Goal: Transaction & Acquisition: Book appointment/travel/reservation

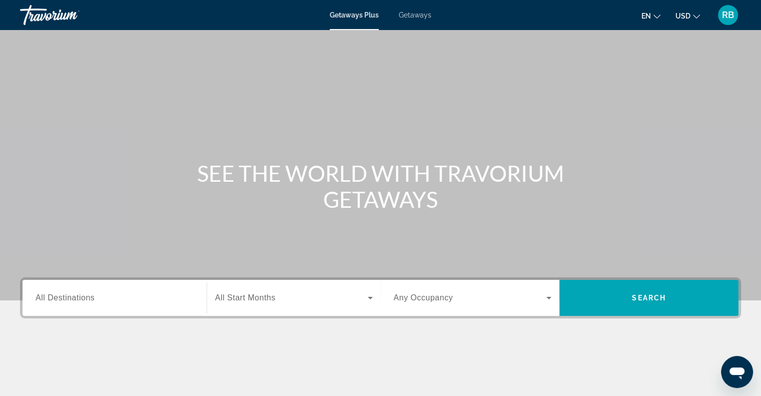
click at [60, 302] on span "All Destinations" at bounding box center [65, 297] width 59 height 9
click at [60, 302] on input "Destination All Destinations" at bounding box center [115, 298] width 158 height 12
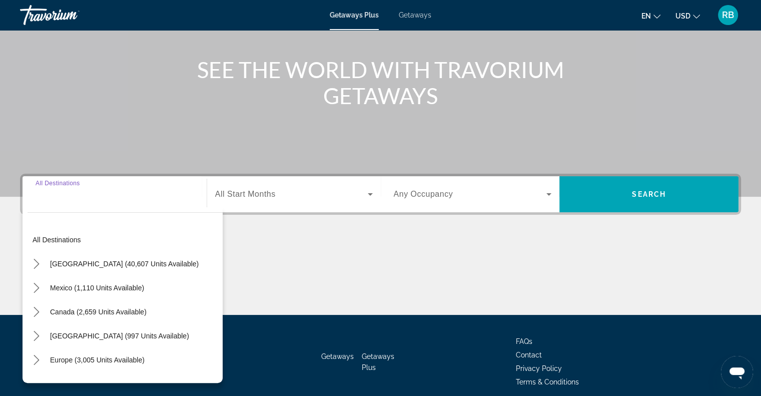
scroll to position [145, 0]
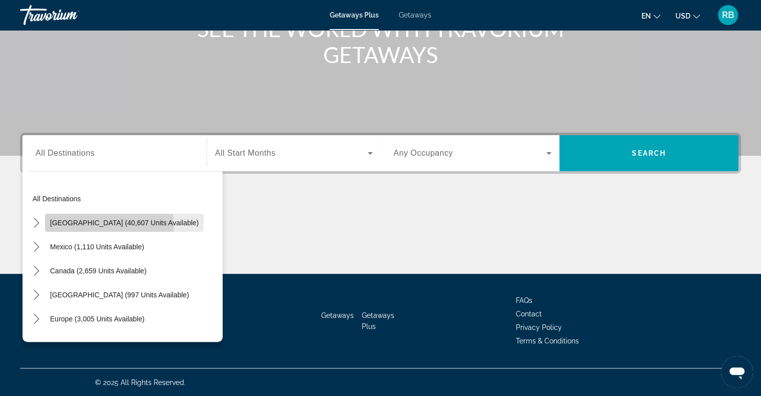
click at [64, 226] on span "[GEOGRAPHIC_DATA] (40,607 units available)" at bounding box center [124, 223] width 149 height 8
type input "**********"
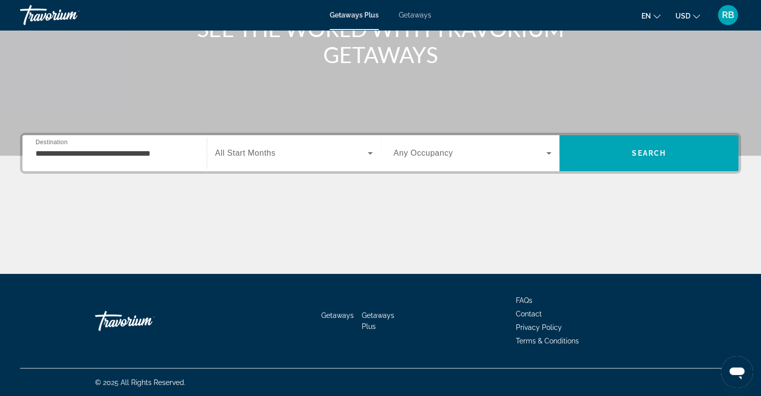
click at [313, 160] on div "Search widget" at bounding box center [294, 153] width 158 height 28
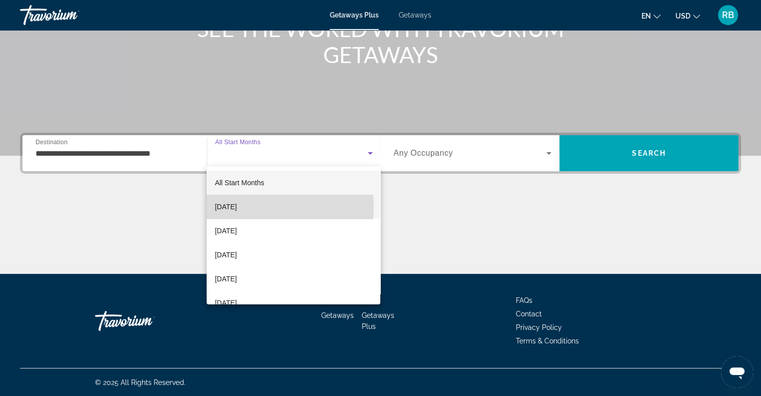
click at [237, 206] on span "[DATE]" at bounding box center [226, 207] width 22 height 12
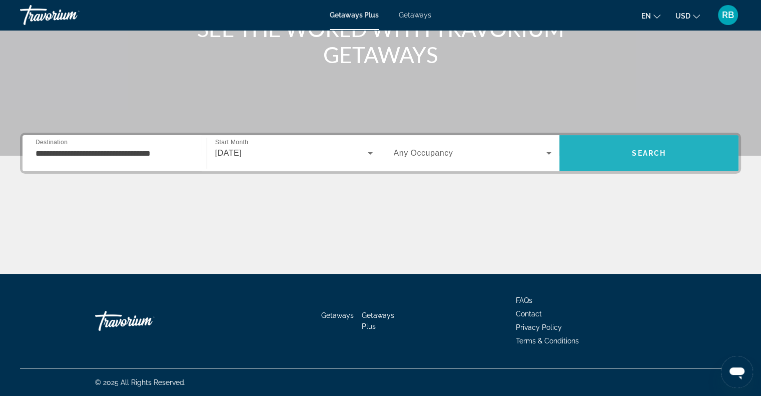
click at [634, 158] on span "Search" at bounding box center [648, 153] width 179 height 24
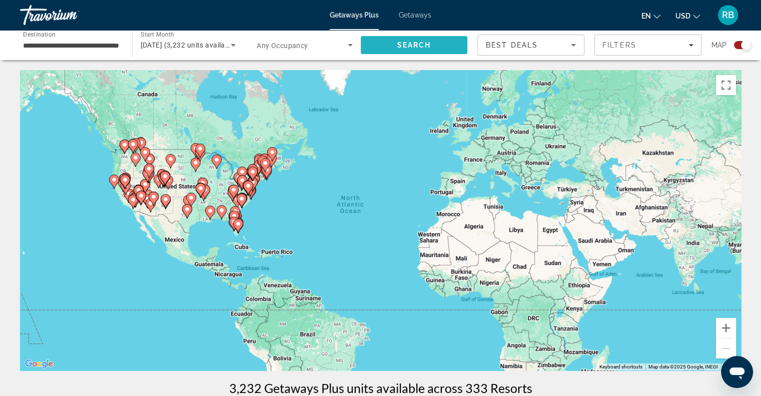
click at [432, 50] on span "Search" at bounding box center [414, 45] width 107 height 24
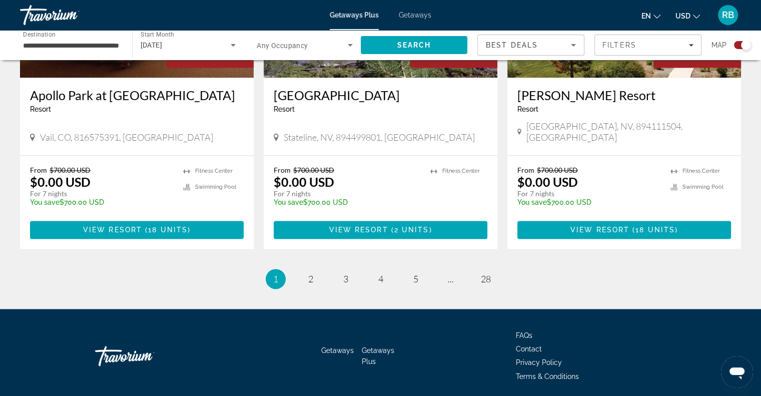
scroll to position [1547, 0]
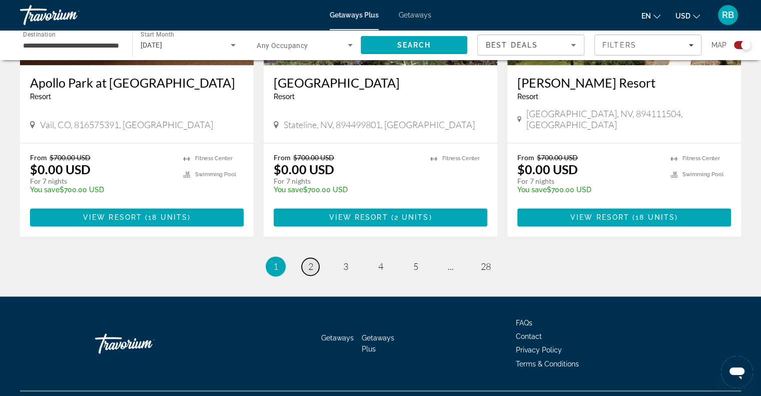
click at [310, 261] on span "2" at bounding box center [310, 266] width 5 height 11
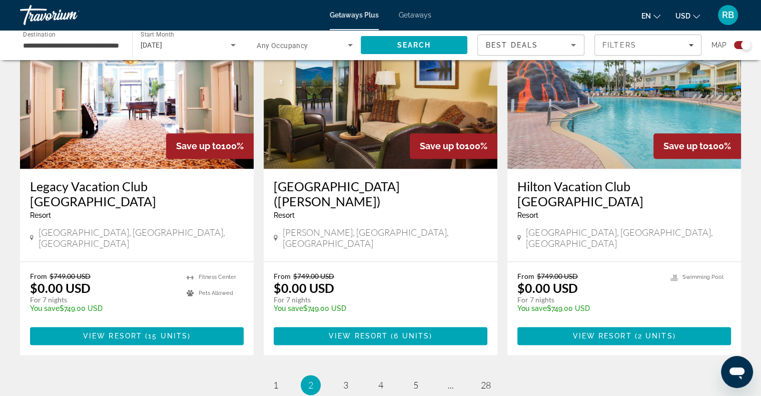
scroll to position [1490, 0]
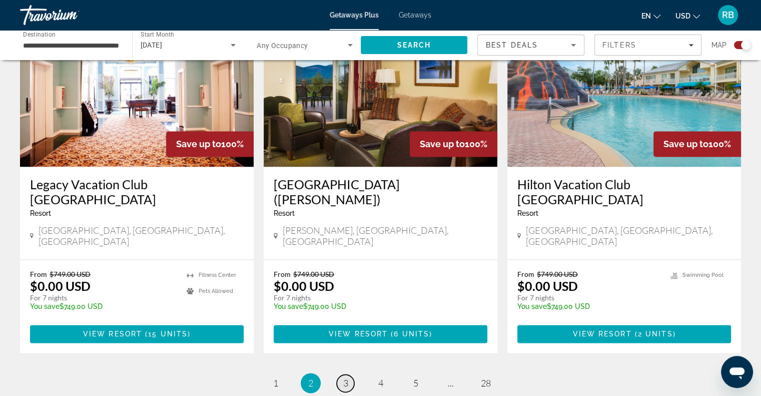
click at [349, 374] on link "page 3" at bounding box center [346, 383] width 18 height 18
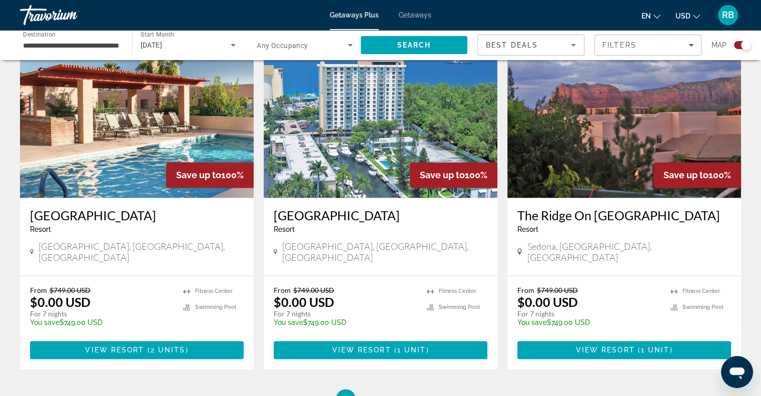
scroll to position [1547, 0]
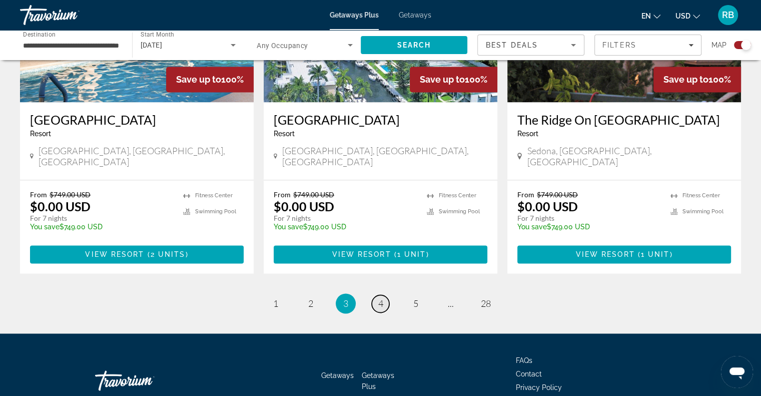
click at [385, 295] on link "page 4" at bounding box center [381, 304] width 18 height 18
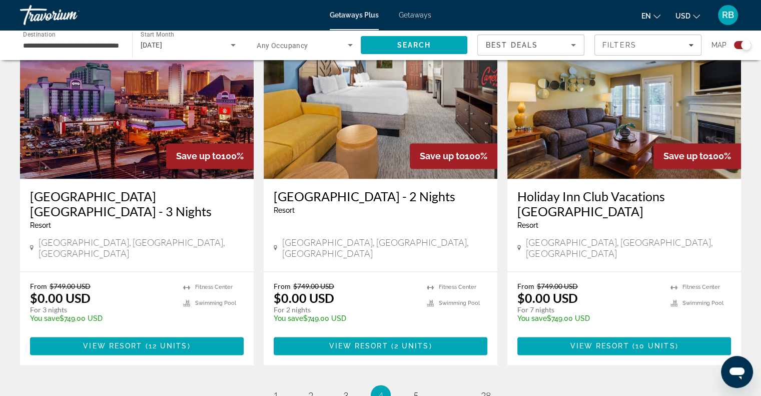
scroll to position [1547, 0]
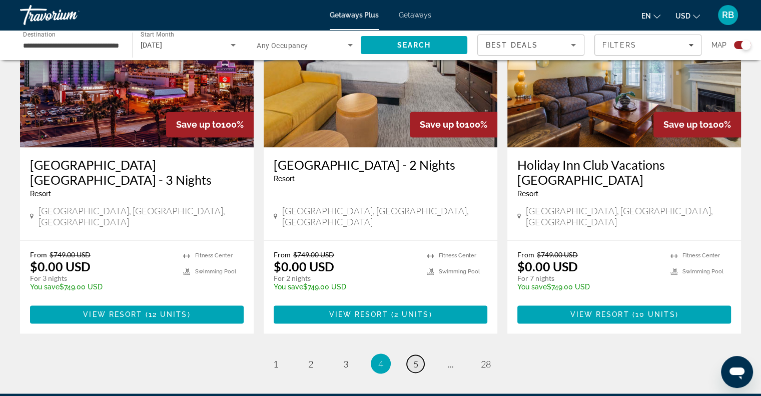
click at [416, 358] on span "5" at bounding box center [415, 363] width 5 height 11
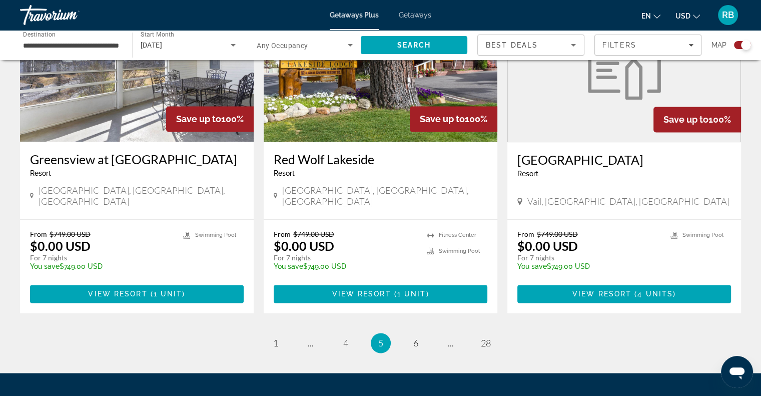
scroll to position [1499, 0]
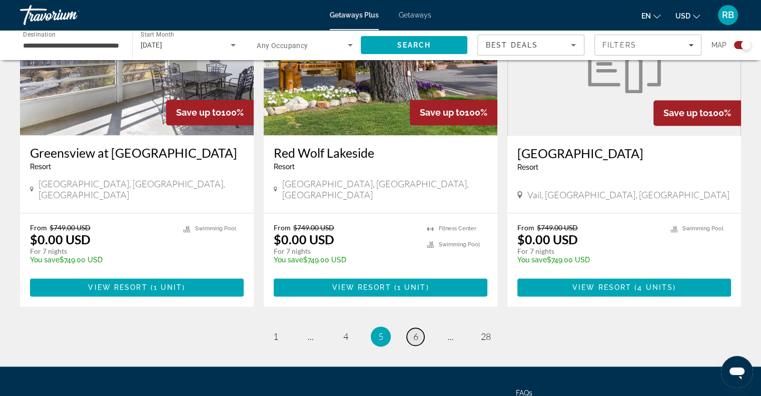
click at [418, 328] on link "page 6" at bounding box center [416, 337] width 18 height 18
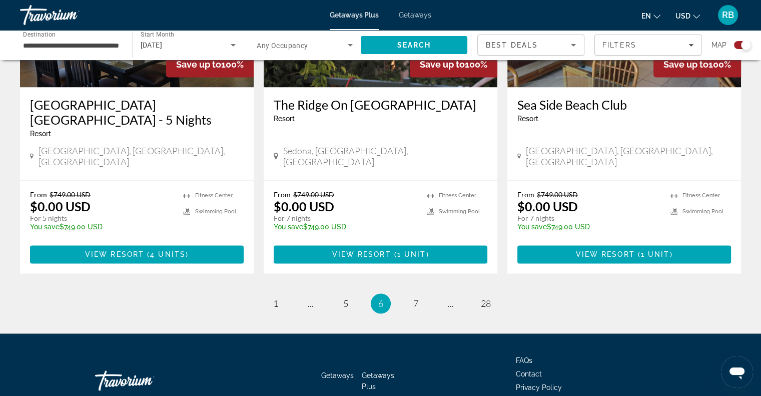
scroll to position [1577, 0]
click at [414, 298] on span "7" at bounding box center [415, 303] width 5 height 11
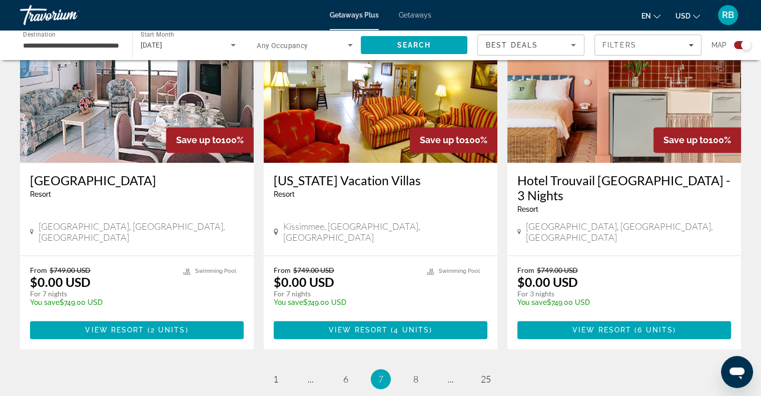
scroll to position [1562, 0]
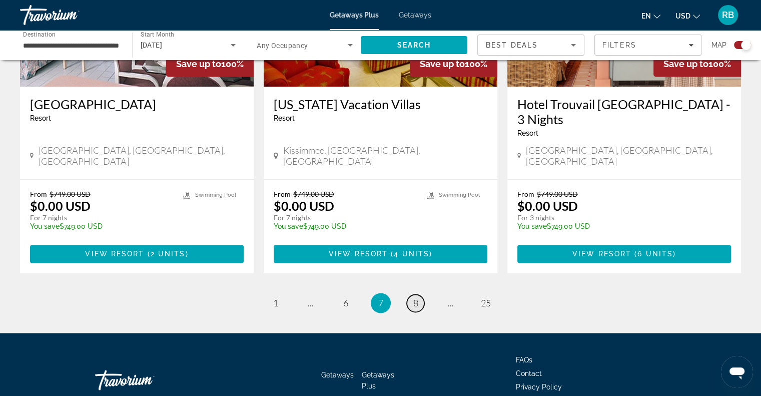
click at [416, 297] on span "8" at bounding box center [415, 302] width 5 height 11
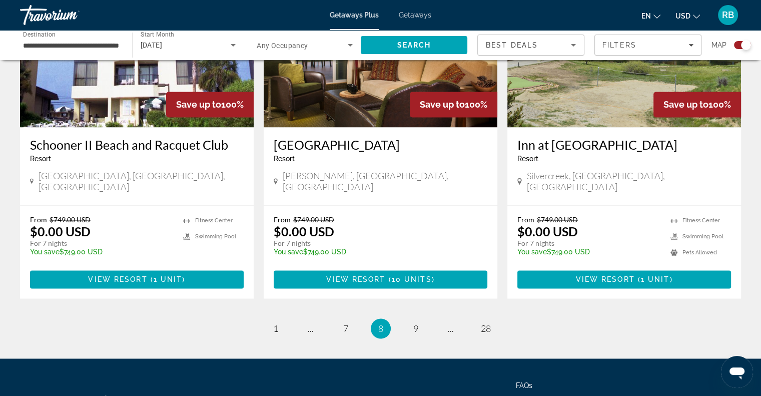
scroll to position [1521, 0]
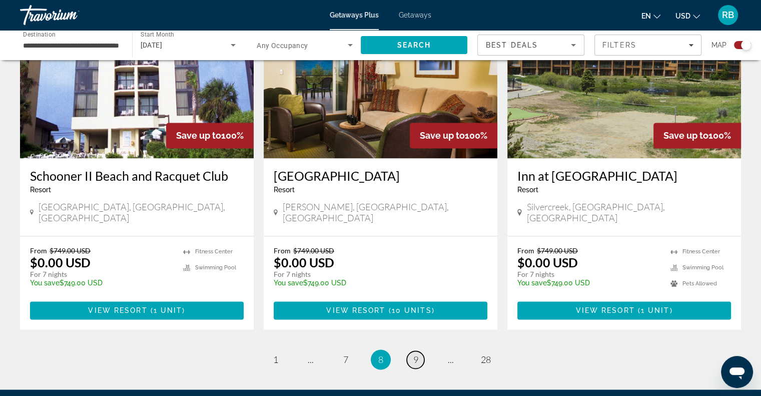
click at [410, 351] on link "page 9" at bounding box center [416, 360] width 18 height 18
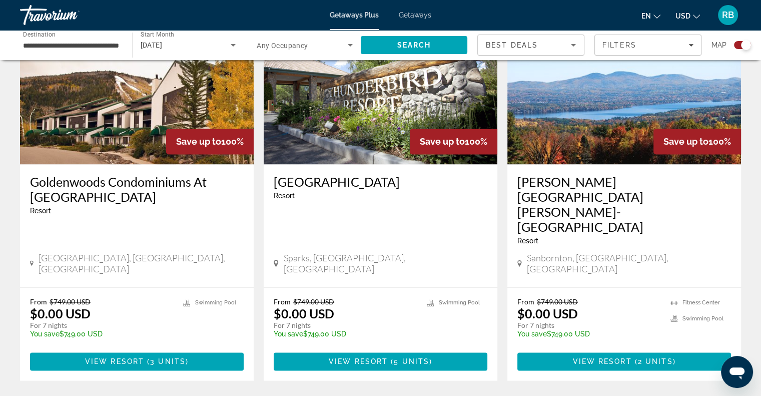
scroll to position [1529, 0]
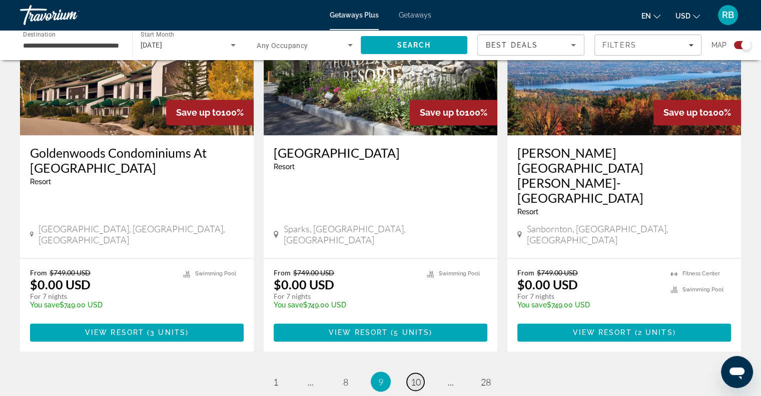
click at [416, 376] on span "10" at bounding box center [416, 381] width 10 height 11
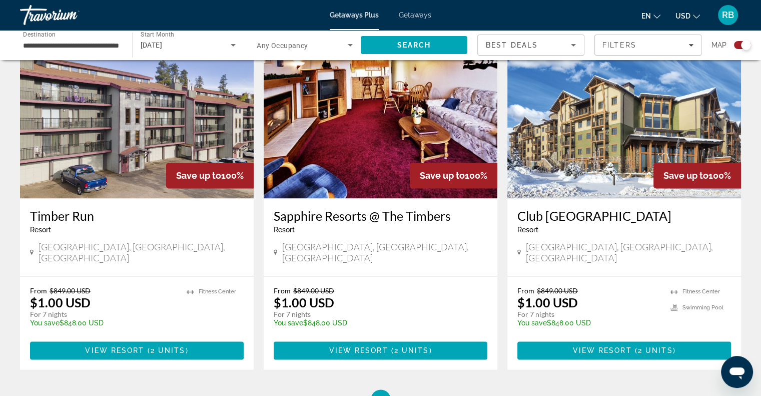
scroll to position [1474, 0]
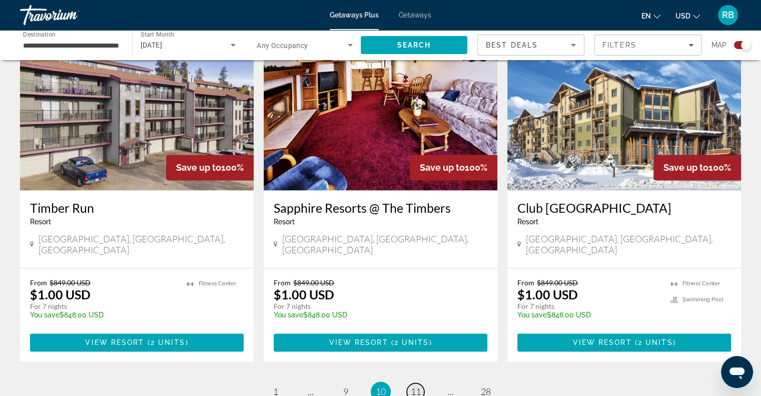
click at [416, 386] on span "11" at bounding box center [416, 391] width 10 height 11
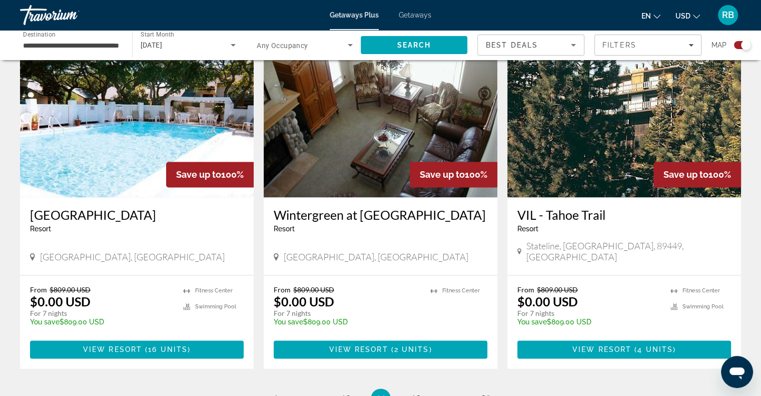
scroll to position [1421, 0]
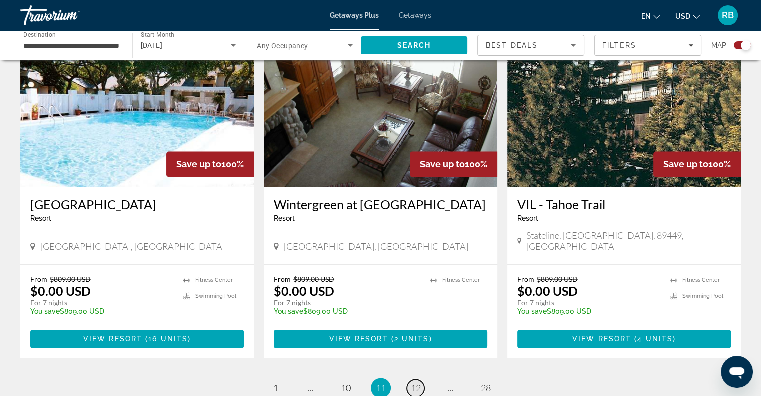
click at [414, 382] on span "12" at bounding box center [416, 387] width 10 height 11
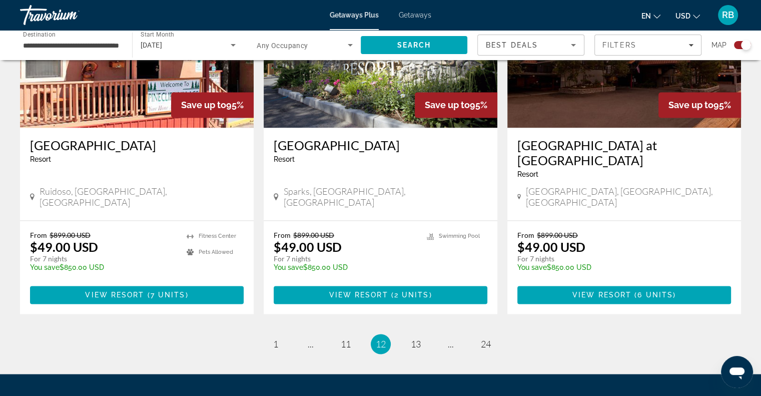
scroll to position [1526, 0]
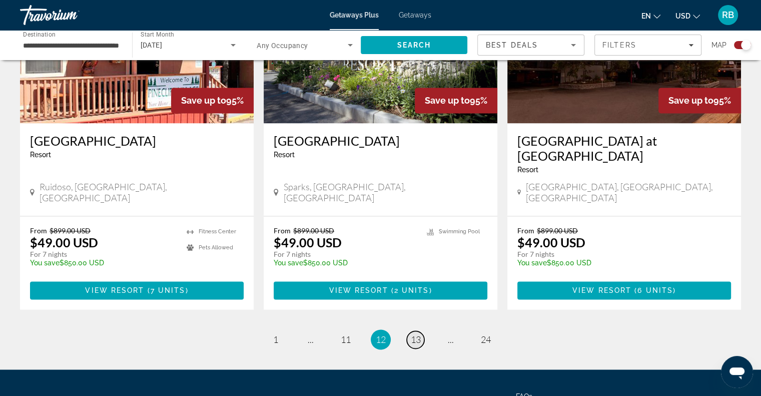
click at [418, 334] on span "13" at bounding box center [416, 339] width 10 height 11
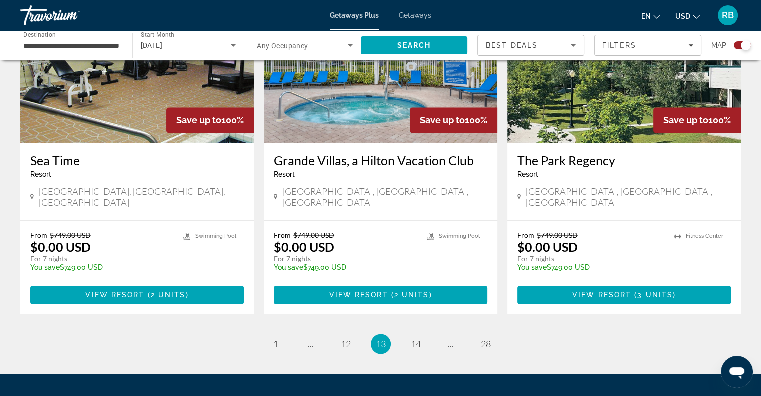
scroll to position [1557, 0]
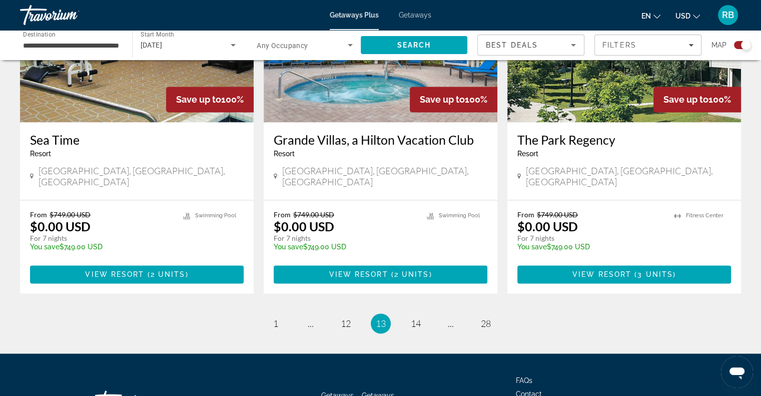
click at [423, 313] on li "page 14" at bounding box center [416, 323] width 20 height 20
click at [412, 318] on span "14" at bounding box center [416, 323] width 10 height 11
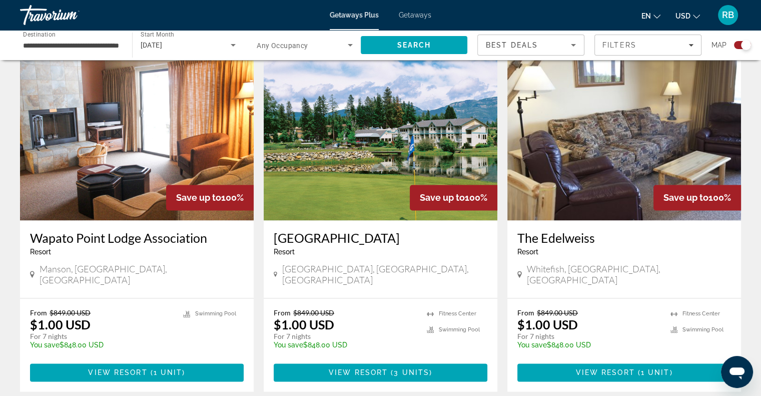
scroll to position [1416, 0]
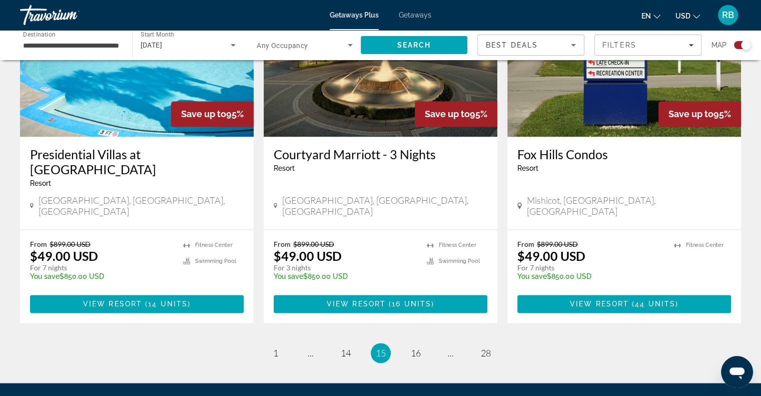
scroll to position [1550, 0]
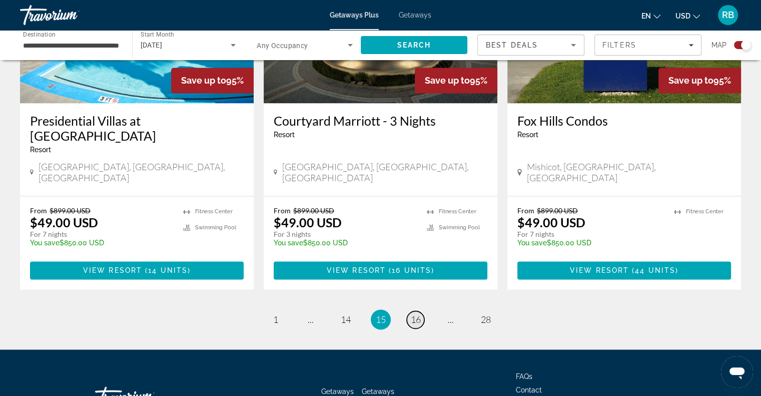
click at [417, 314] on span "16" at bounding box center [416, 319] width 10 height 11
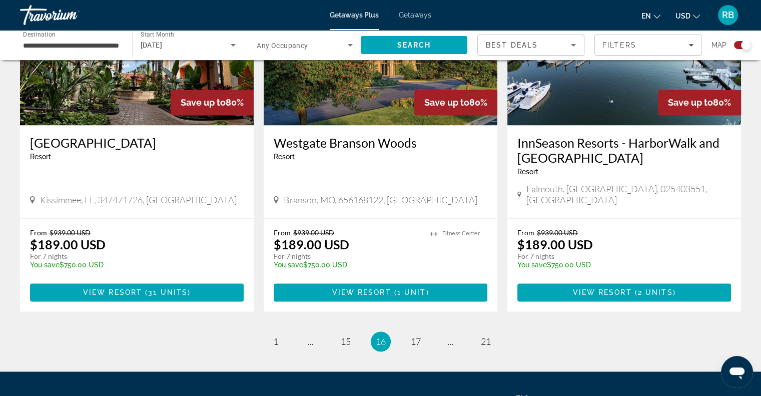
scroll to position [1515, 0]
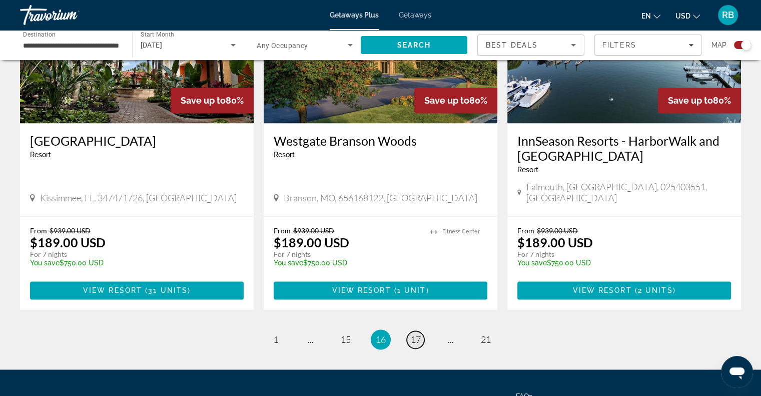
click at [415, 334] on span "17" at bounding box center [416, 339] width 10 height 11
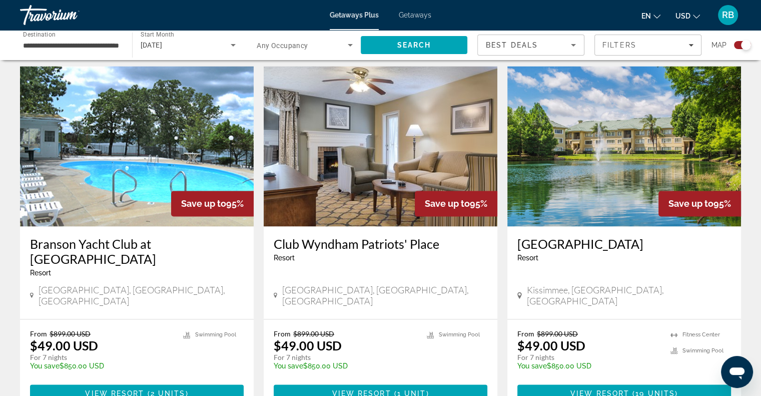
scroll to position [1476, 0]
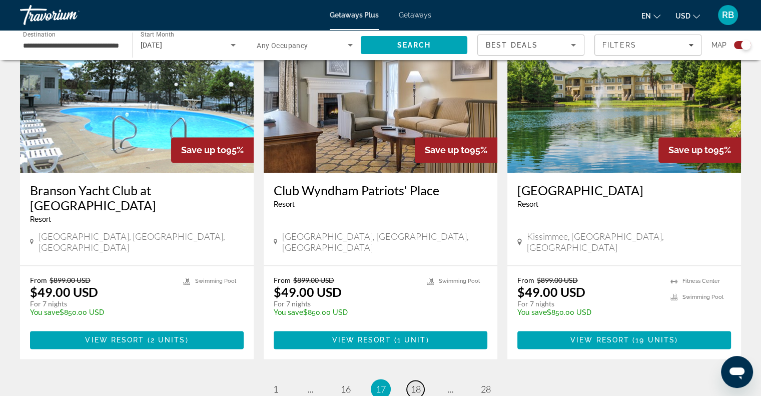
click at [420, 383] on span "18" at bounding box center [416, 388] width 10 height 11
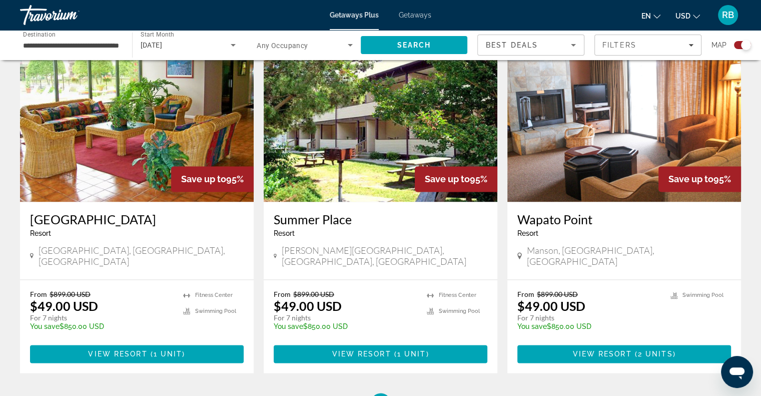
scroll to position [1462, 0]
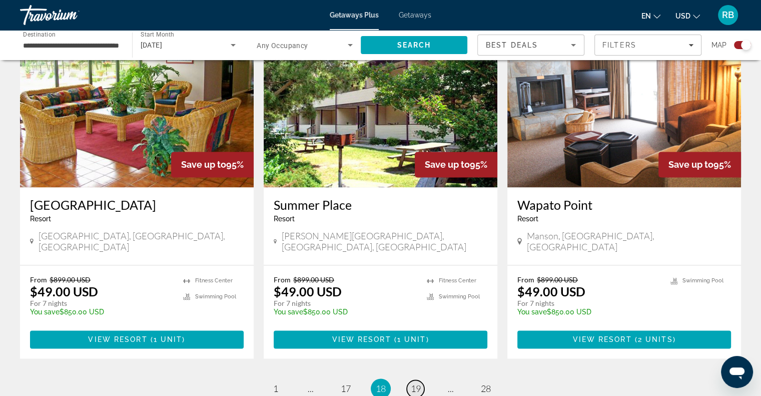
click at [415, 383] on span "19" at bounding box center [416, 388] width 10 height 11
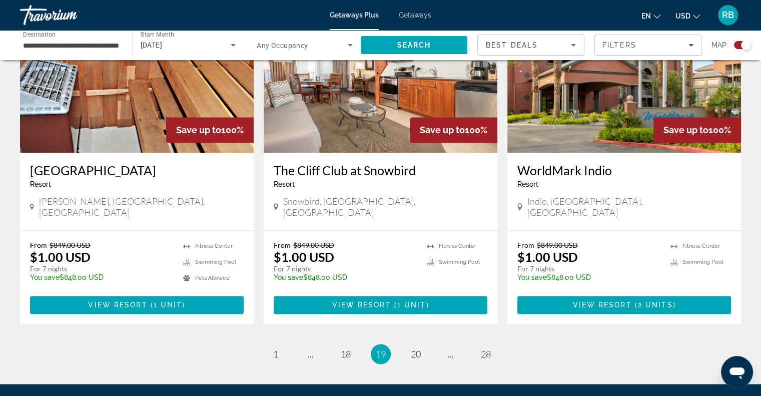
scroll to position [1562, 0]
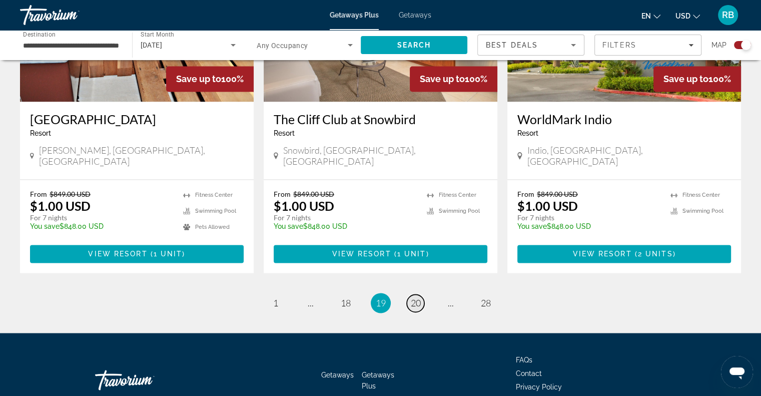
click at [414, 297] on span "20" at bounding box center [416, 302] width 10 height 11
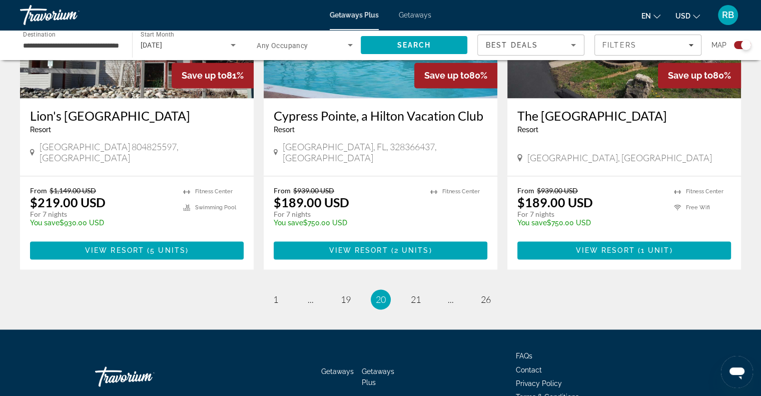
scroll to position [1547, 0]
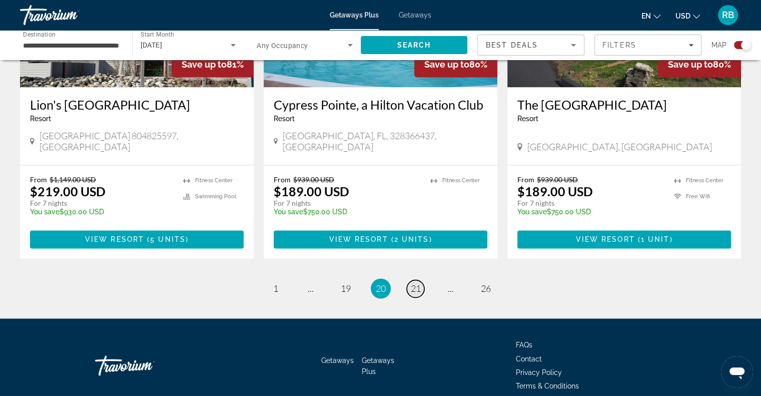
click at [418, 283] on span "21" at bounding box center [416, 288] width 10 height 11
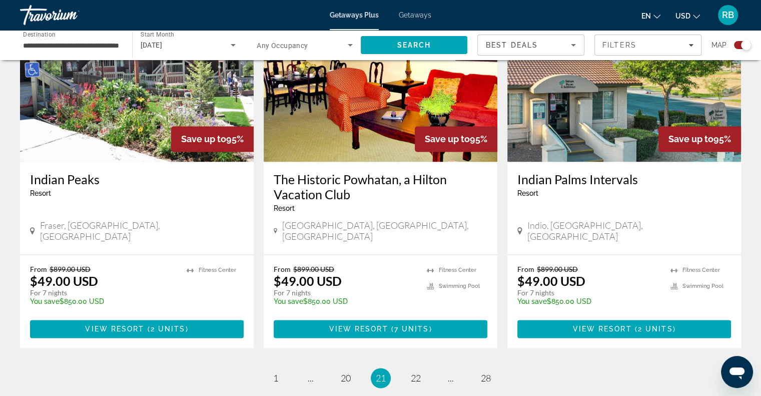
scroll to position [1547, 0]
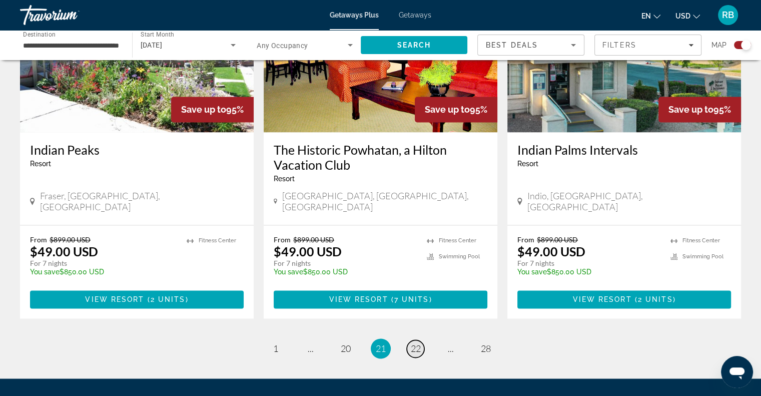
click at [415, 343] on span "22" at bounding box center [416, 348] width 10 height 11
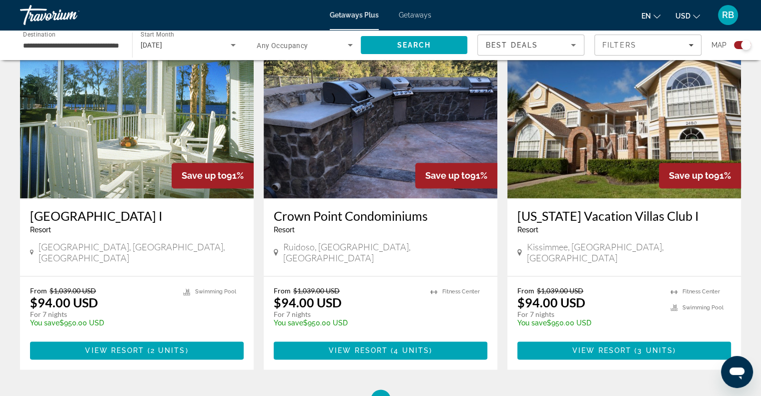
scroll to position [1532, 0]
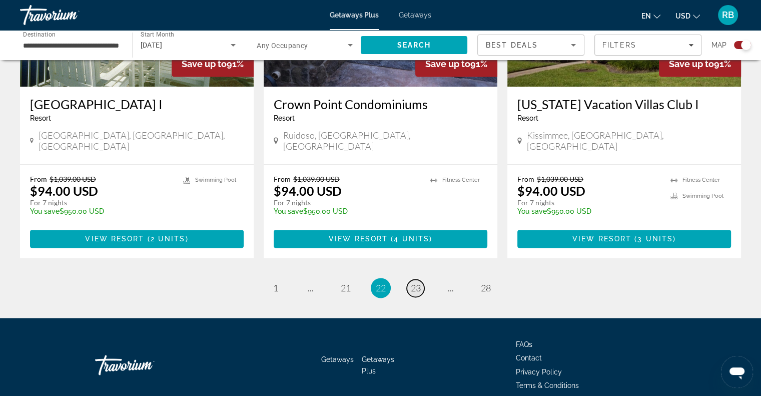
click at [415, 282] on span "23" at bounding box center [416, 287] width 10 height 11
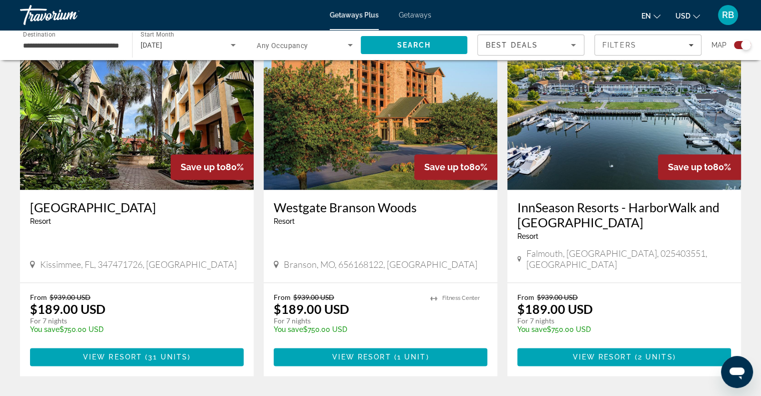
scroll to position [1461, 0]
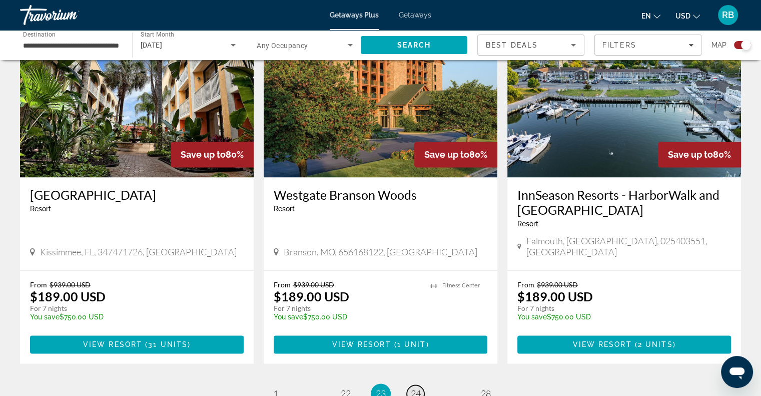
click at [416, 388] on span "24" at bounding box center [416, 393] width 10 height 11
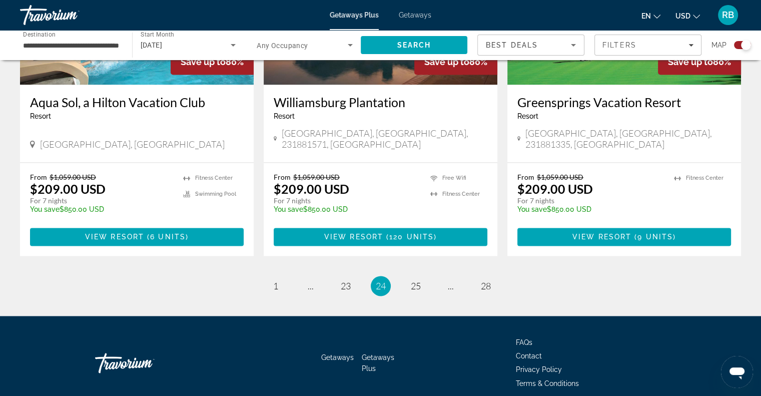
scroll to position [1538, 0]
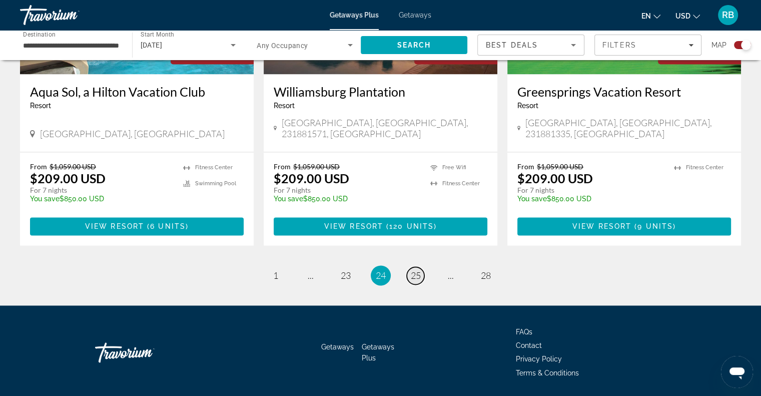
click at [416, 270] on span "25" at bounding box center [416, 275] width 10 height 11
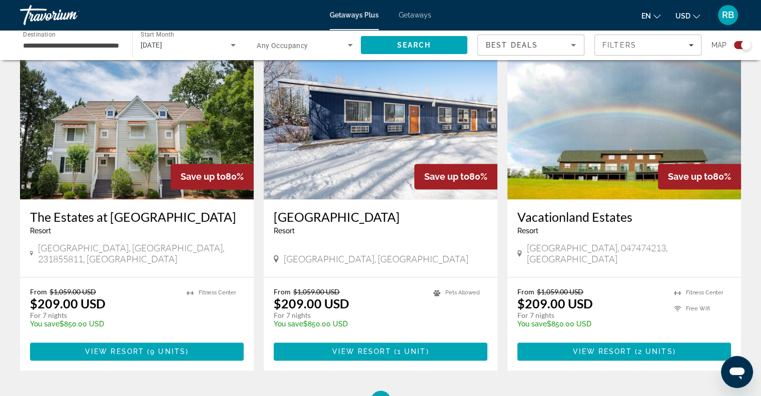
scroll to position [1503, 0]
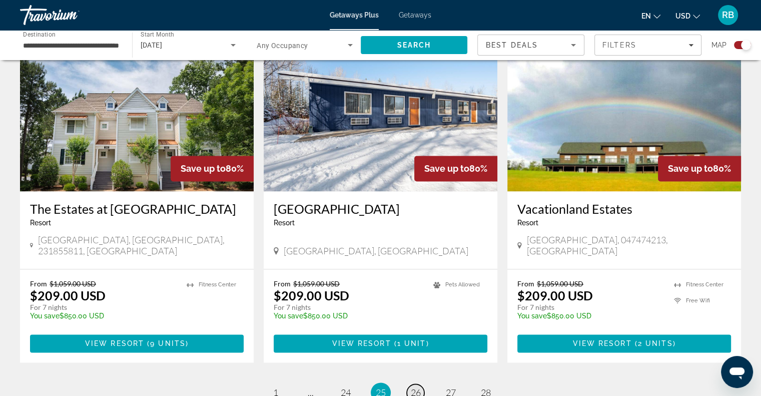
click at [412, 387] on span "26" at bounding box center [416, 392] width 10 height 11
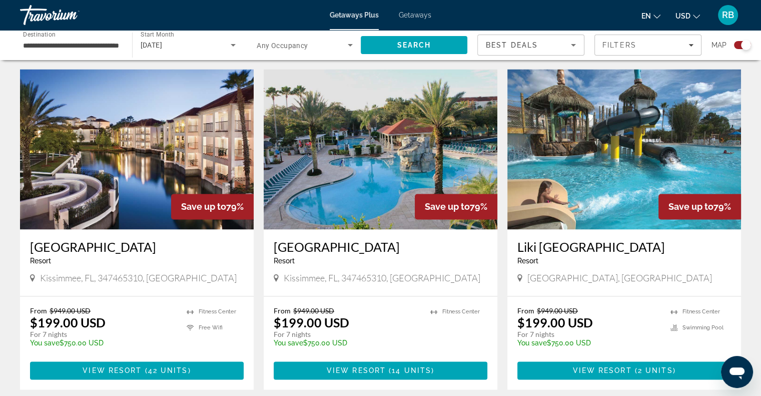
scroll to position [1469, 0]
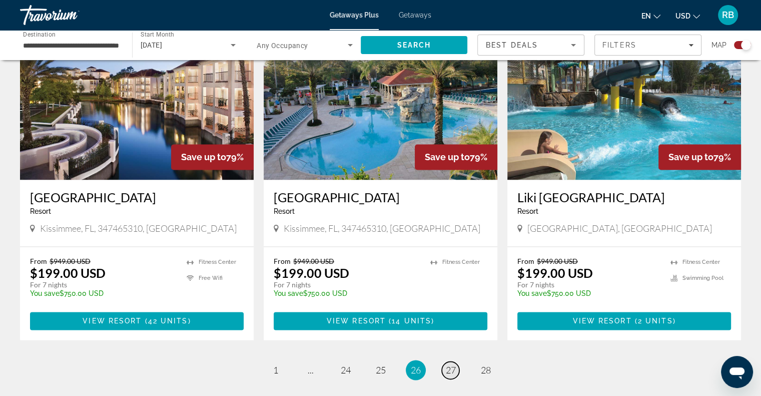
click at [452, 364] on span "27" at bounding box center [451, 369] width 10 height 11
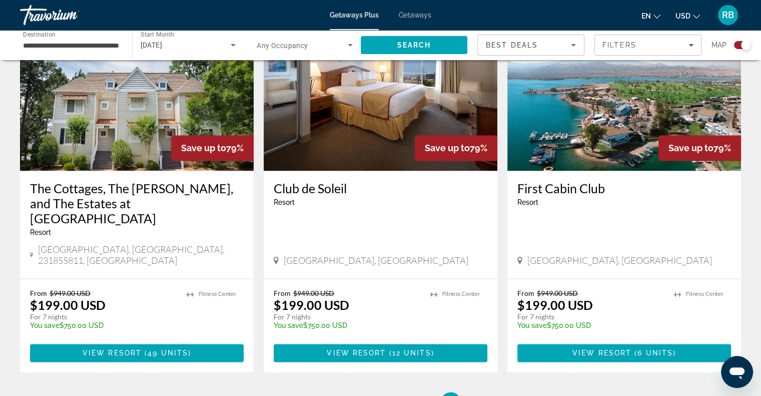
scroll to position [1497, 0]
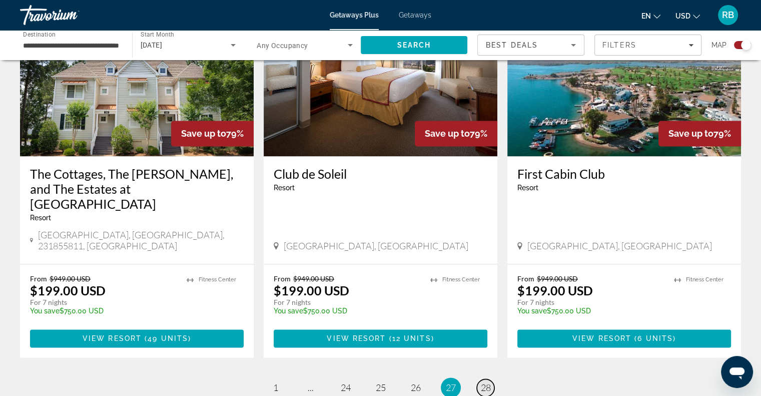
click at [488, 382] on span "28" at bounding box center [486, 387] width 10 height 11
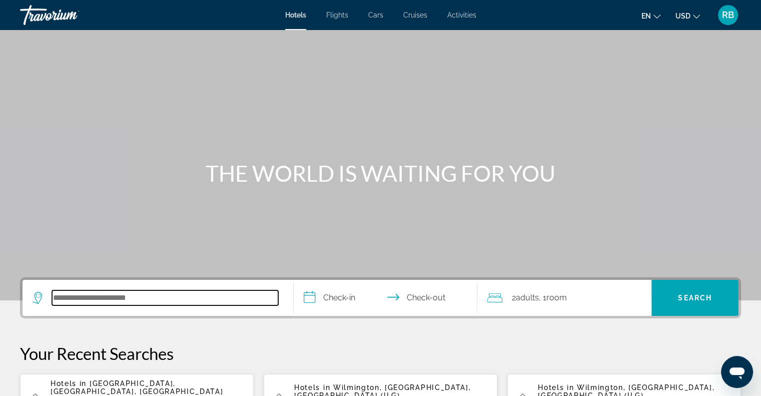
click at [147, 292] on input "Search hotel destination" at bounding box center [165, 297] width 226 height 15
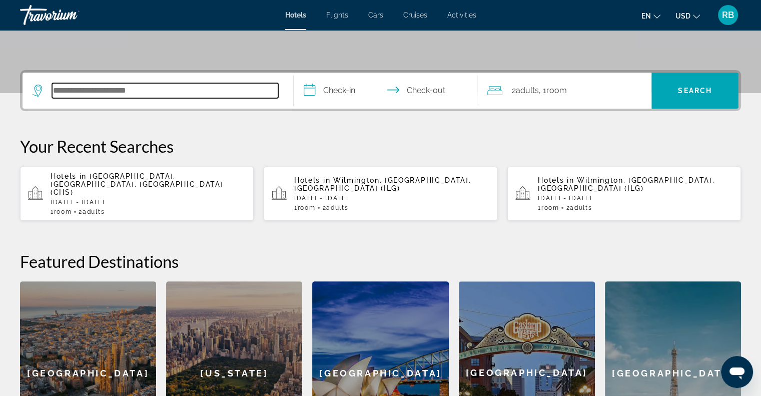
scroll to position [203, 0]
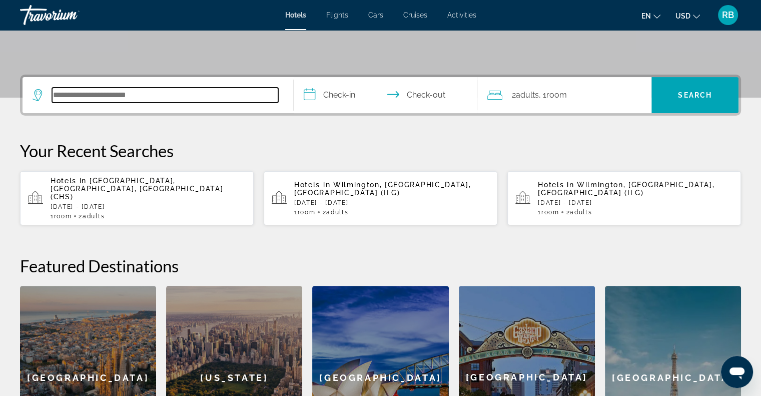
click at [147, 98] on input "Search hotel destination" at bounding box center [165, 95] width 226 height 15
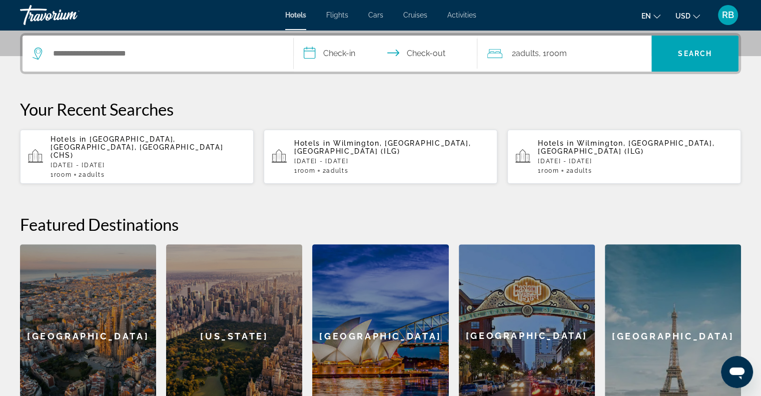
click at [147, 99] on p "Your Recent Searches" at bounding box center [380, 109] width 721 height 20
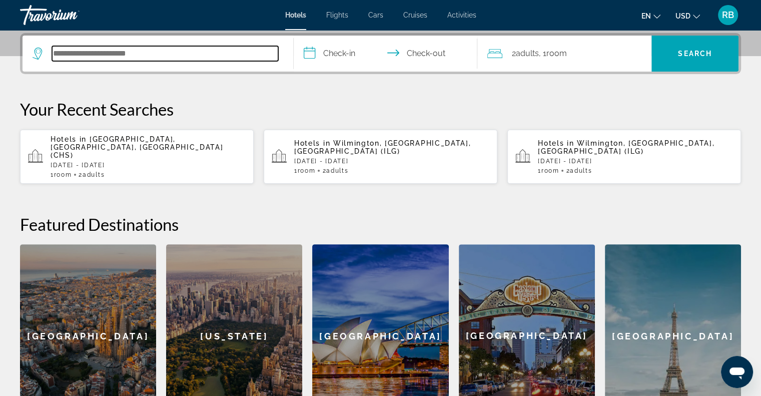
click at [83, 51] on input "Search hotel destination" at bounding box center [165, 53] width 226 height 15
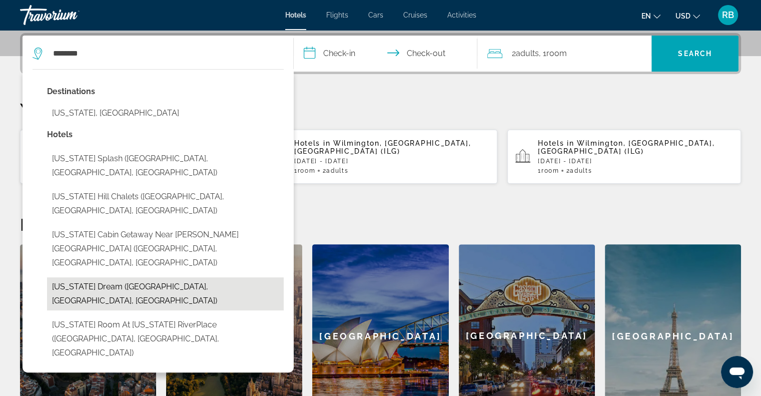
click at [83, 277] on button "Tennessee Dream (Gatlinburg, TN, US)" at bounding box center [165, 293] width 237 height 33
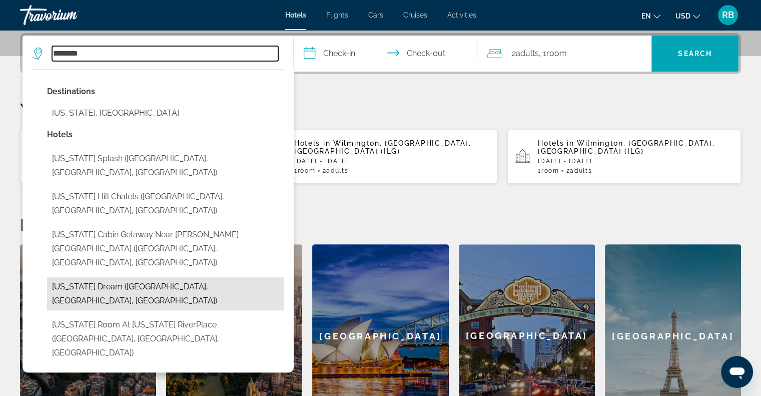
type input "**********"
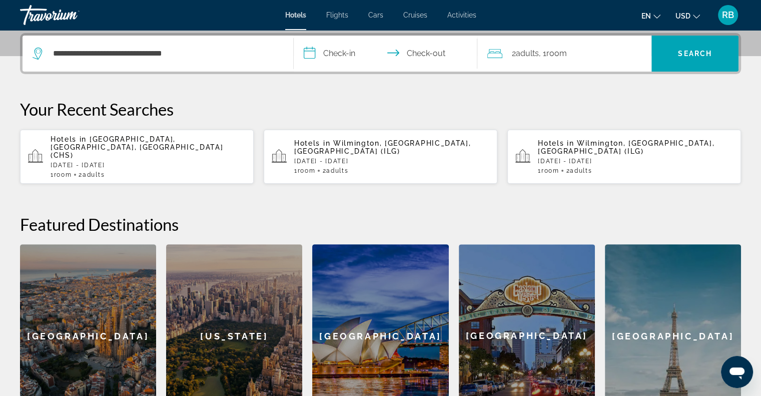
click at [343, 50] on input "**********" at bounding box center [388, 55] width 188 height 39
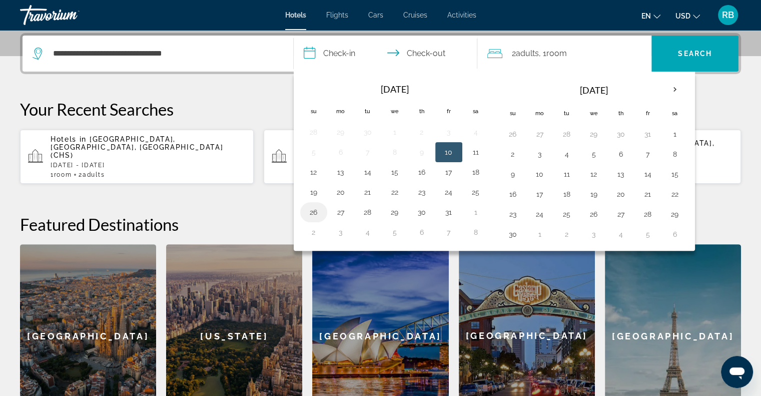
click at [316, 209] on button "26" at bounding box center [314, 212] width 16 height 14
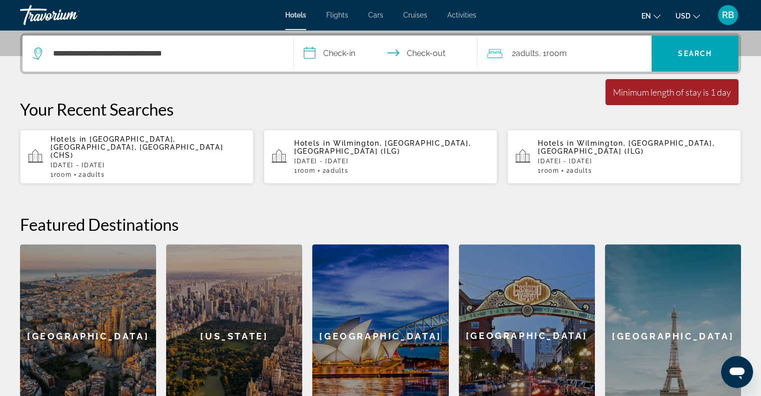
click at [324, 57] on input "**********" at bounding box center [388, 55] width 188 height 39
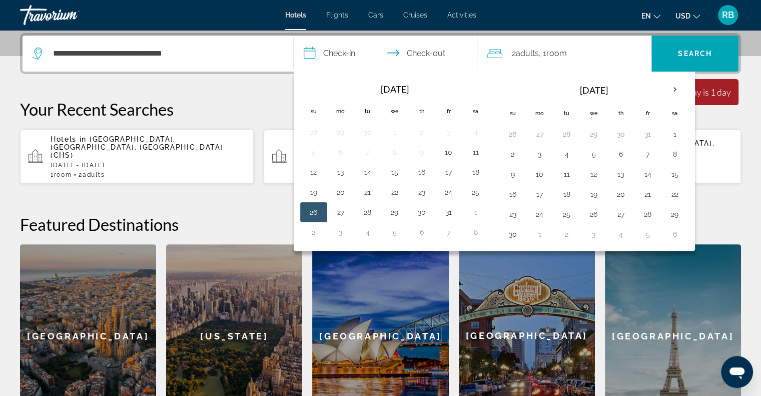
drag, startPoint x: 324, startPoint y: 212, endPoint x: 312, endPoint y: 213, distance: 12.0
click at [312, 213] on td "26" at bounding box center [313, 212] width 27 height 20
click at [312, 213] on button "26" at bounding box center [314, 212] width 16 height 14
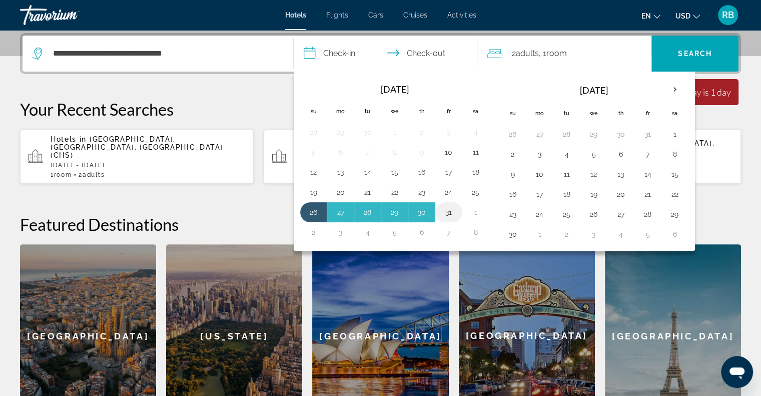
drag, startPoint x: 312, startPoint y: 213, endPoint x: 447, endPoint y: 212, distance: 135.1
click at [447, 212] on tr "26 27 28 29 30 31 1" at bounding box center [394, 212] width 189 height 20
click at [447, 212] on button "31" at bounding box center [449, 212] width 16 height 14
type input "**********"
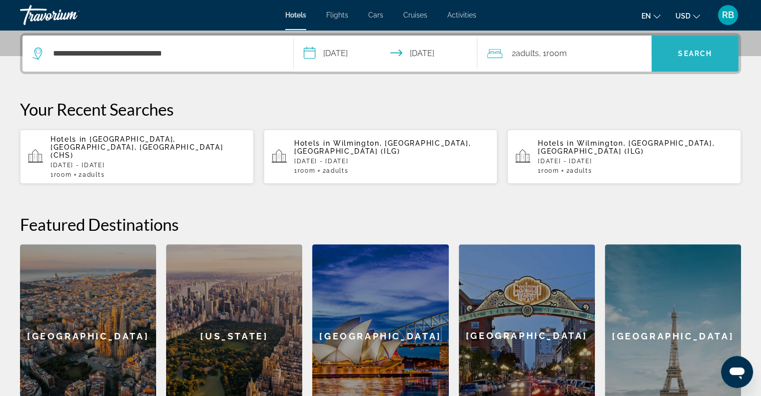
click at [683, 54] on span "Search" at bounding box center [695, 54] width 34 height 8
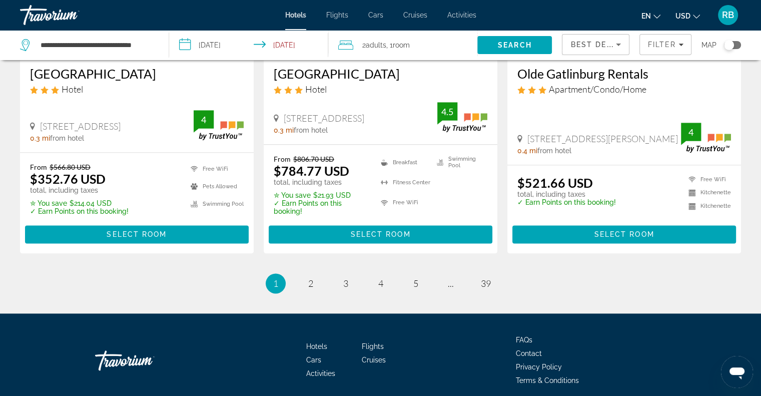
scroll to position [1313, 0]
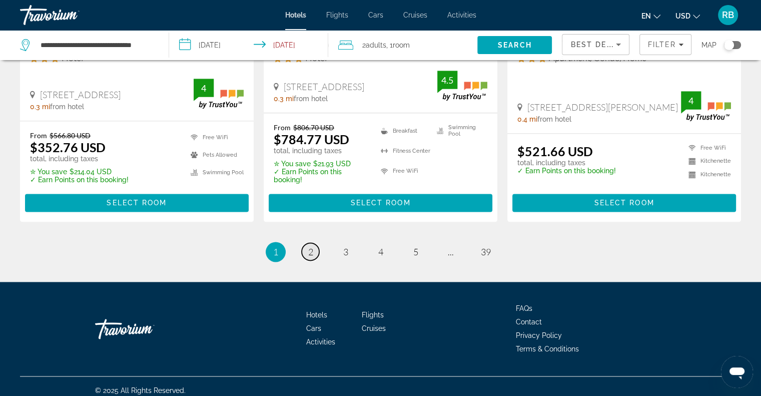
click at [309, 246] on span "2" at bounding box center [310, 251] width 5 height 11
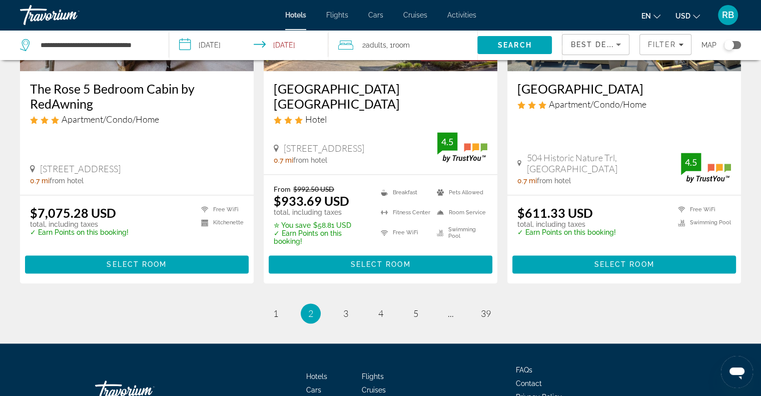
scroll to position [1365, 0]
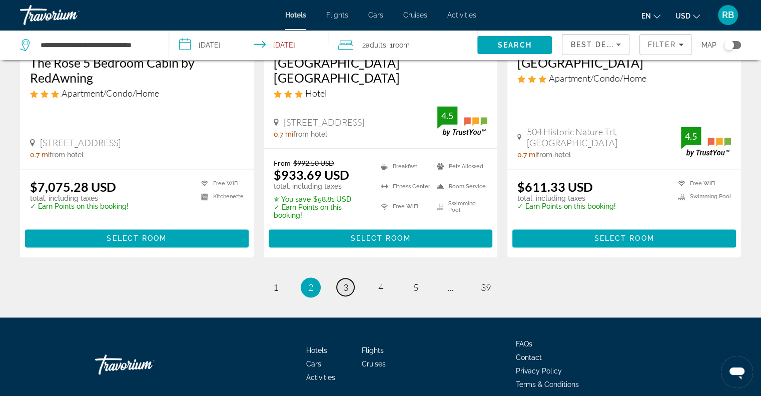
click at [342, 278] on link "page 3" at bounding box center [346, 287] width 18 height 18
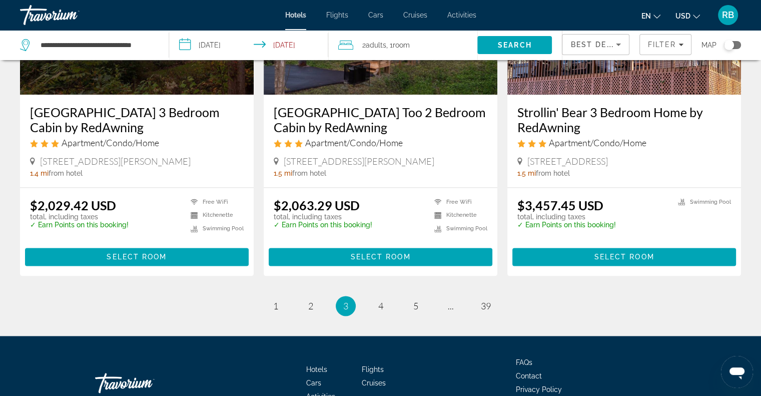
scroll to position [1258, 0]
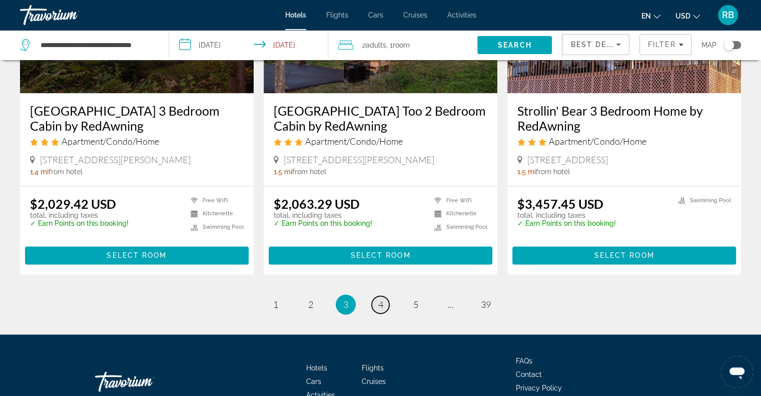
click at [381, 310] on span "4" at bounding box center [380, 304] width 5 height 11
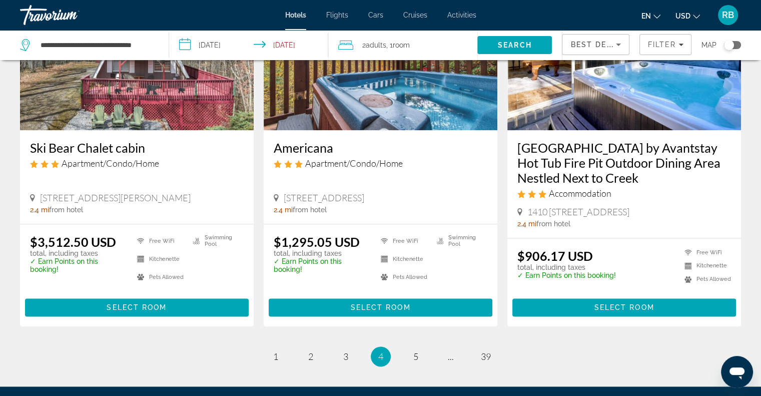
scroll to position [1227, 0]
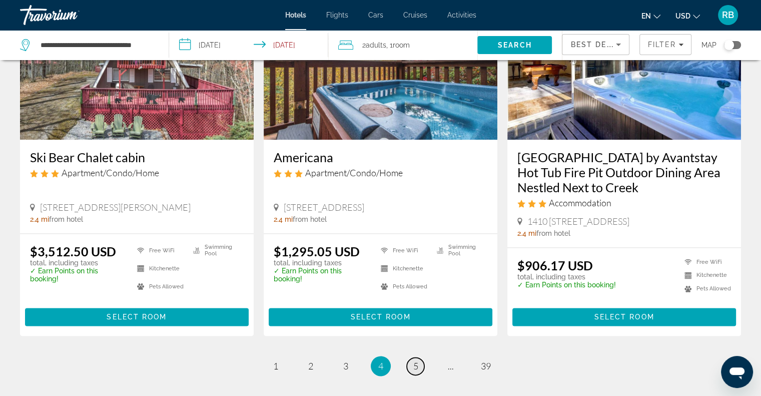
click at [417, 370] on span "5" at bounding box center [415, 365] width 5 height 11
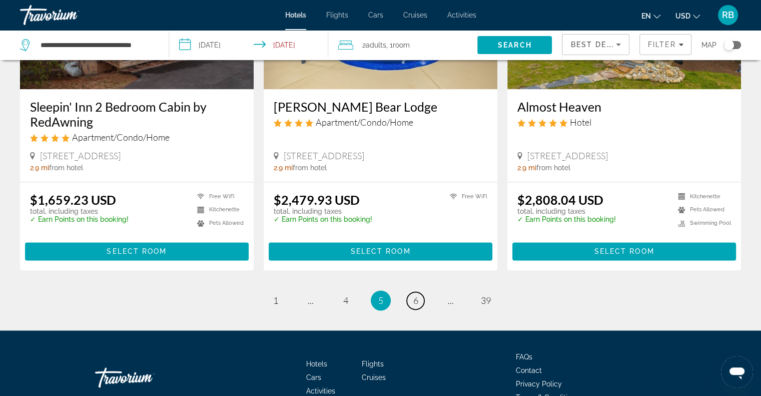
scroll to position [1312, 0]
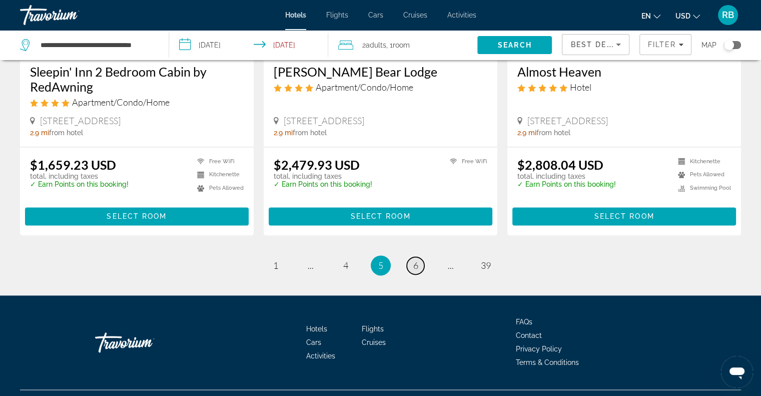
click at [414, 264] on span "6" at bounding box center [415, 265] width 5 height 11
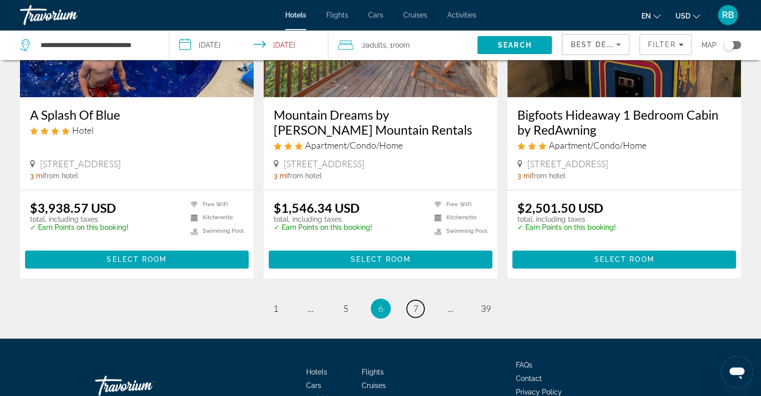
scroll to position [1211, 0]
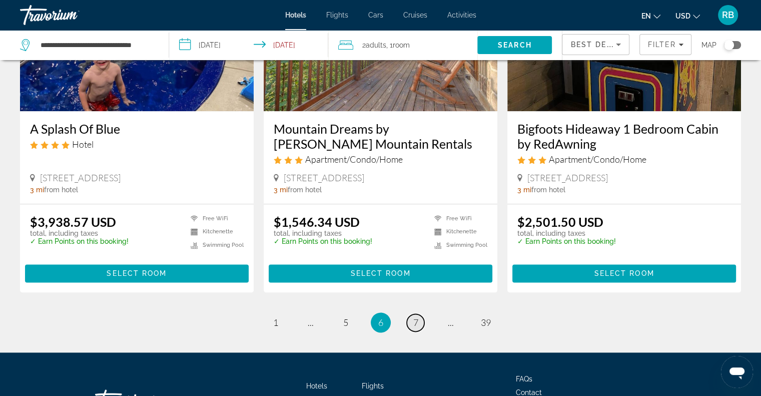
click at [416, 320] on span "7" at bounding box center [415, 322] width 5 height 11
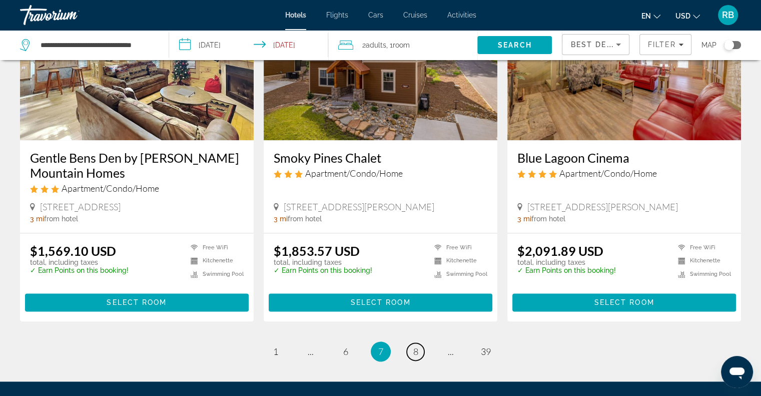
scroll to position [1179, 0]
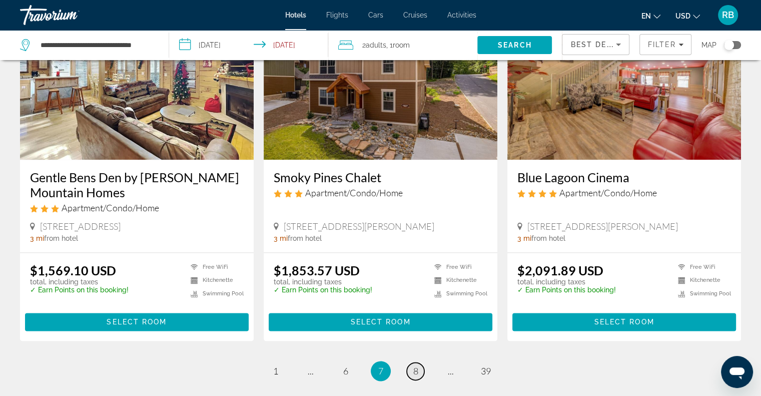
click at [419, 372] on link "page 8" at bounding box center [416, 371] width 18 height 18
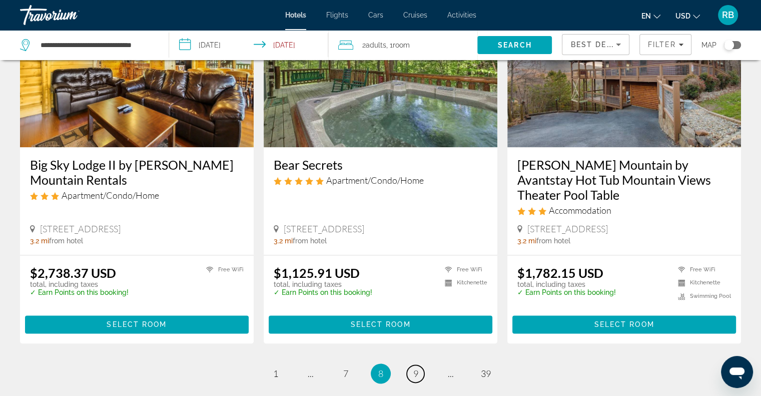
scroll to position [1225, 0]
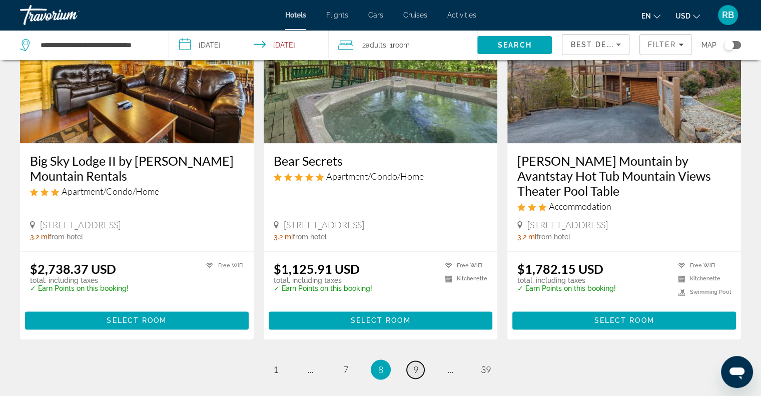
click at [414, 364] on span "9" at bounding box center [415, 369] width 5 height 11
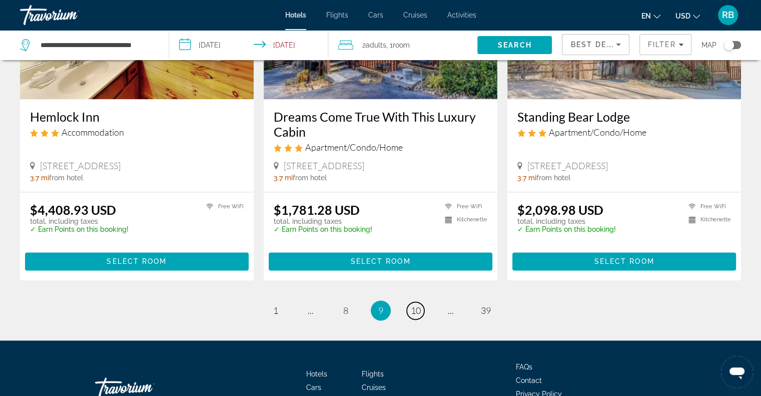
scroll to position [1246, 0]
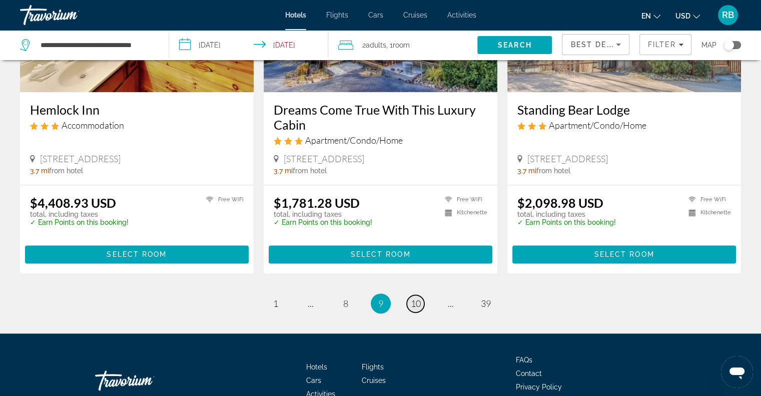
click at [416, 307] on span "10" at bounding box center [416, 303] width 10 height 11
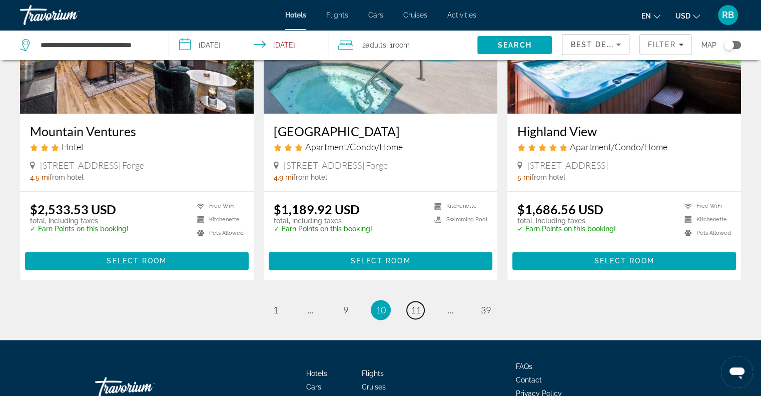
scroll to position [1264, 0]
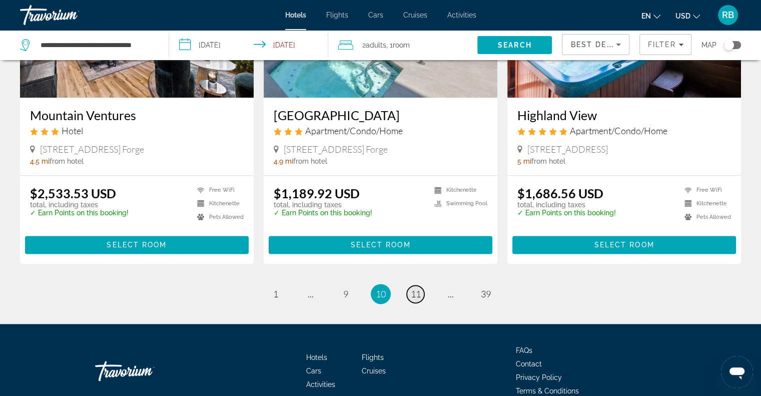
click at [416, 288] on span "11" at bounding box center [416, 293] width 10 height 11
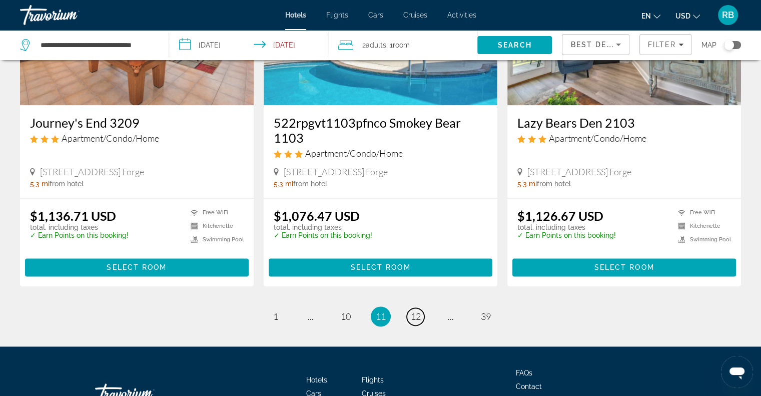
scroll to position [1333, 0]
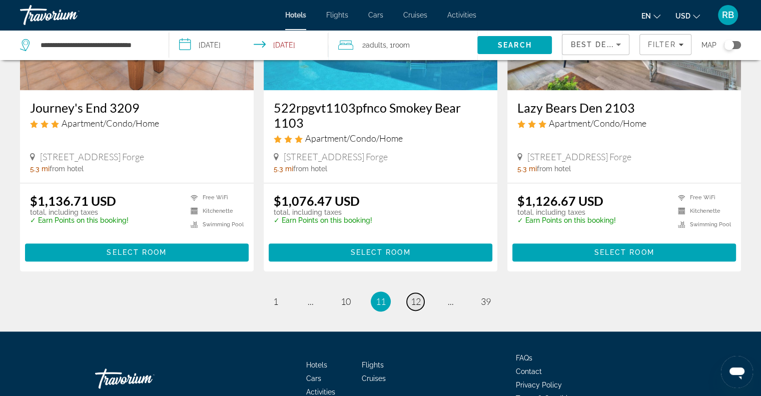
click at [420, 296] on span "12" at bounding box center [416, 301] width 10 height 11
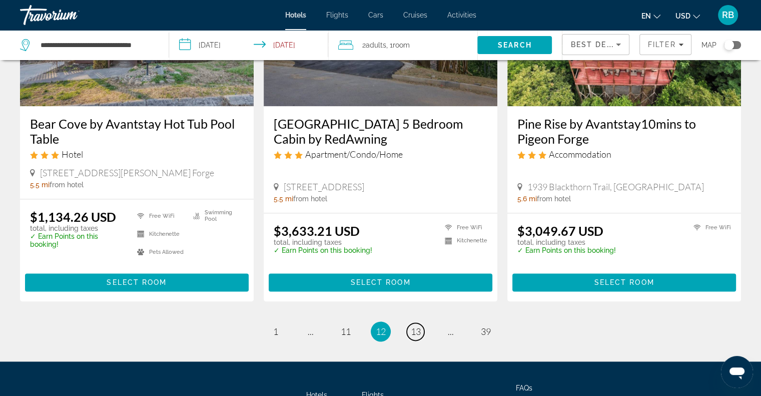
scroll to position [1341, 0]
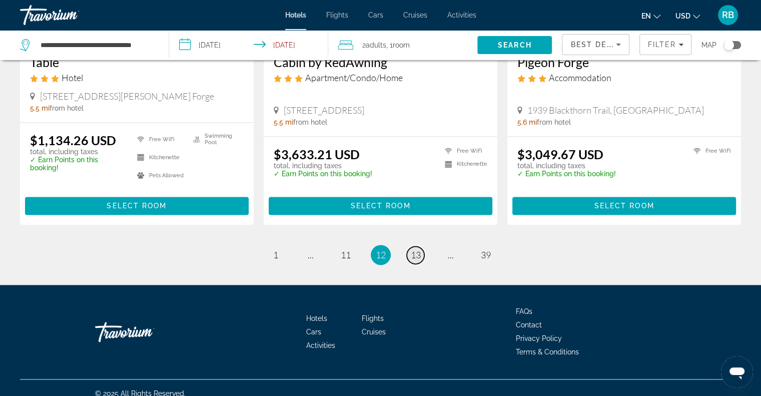
click at [415, 246] on link "page 13" at bounding box center [416, 255] width 18 height 18
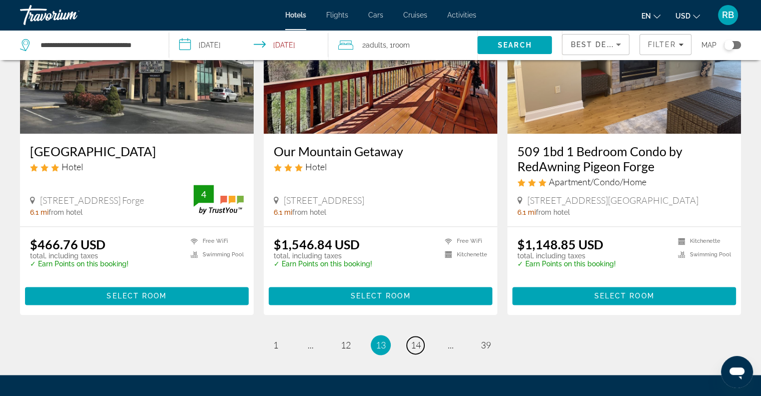
scroll to position [1292, 0]
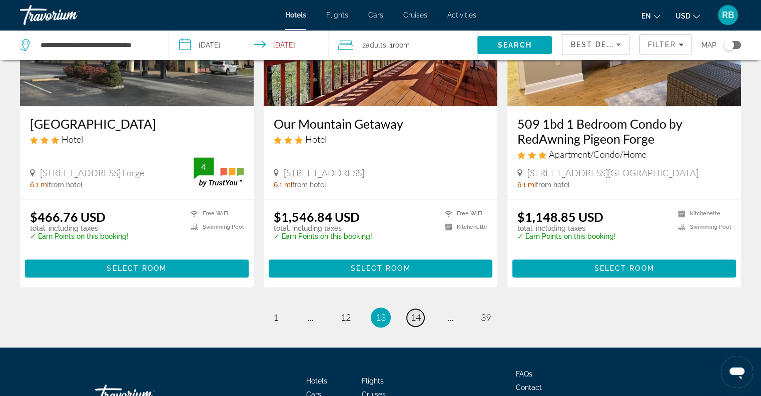
click at [419, 312] on span "14" at bounding box center [416, 317] width 10 height 11
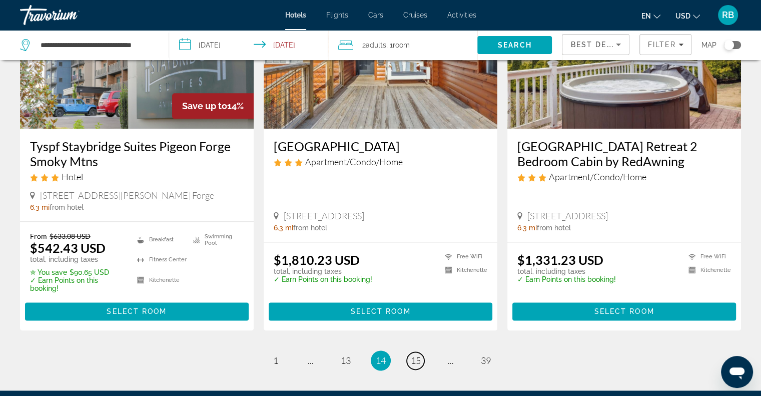
scroll to position [1329, 0]
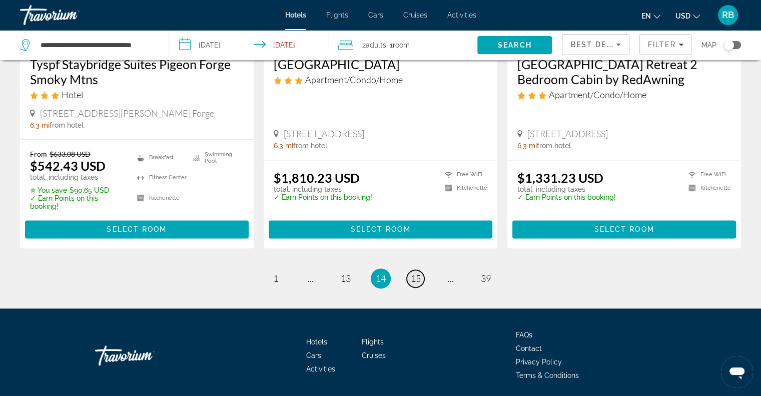
click at [414, 276] on span "15" at bounding box center [416, 278] width 10 height 11
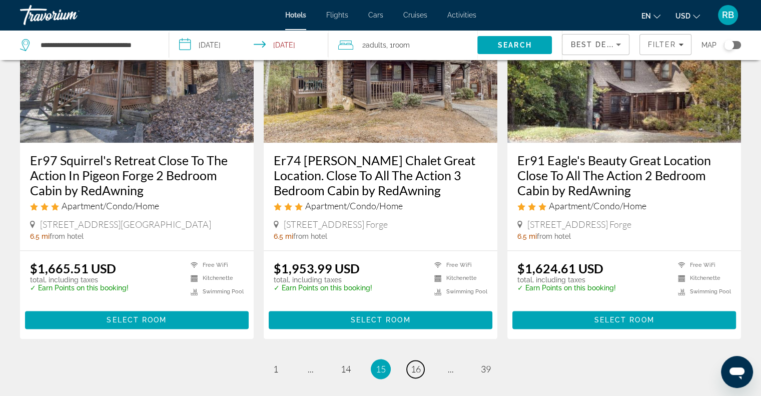
scroll to position [1240, 0]
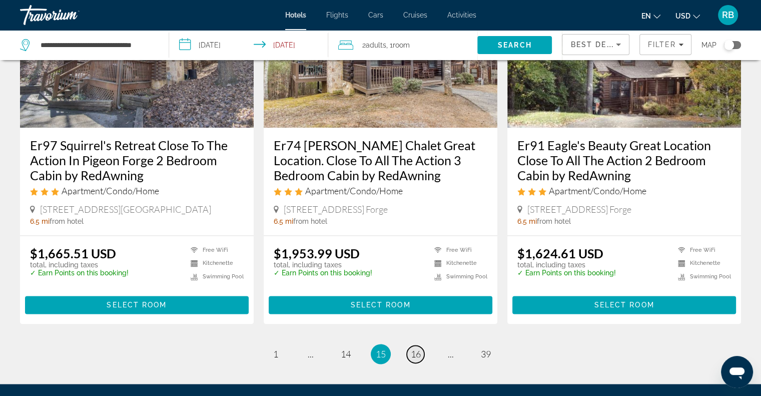
click at [419, 357] on span "16" at bounding box center [416, 353] width 10 height 11
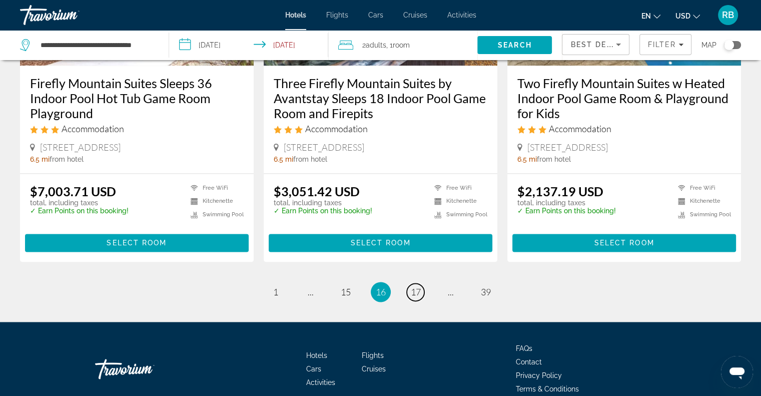
scroll to position [1347, 0]
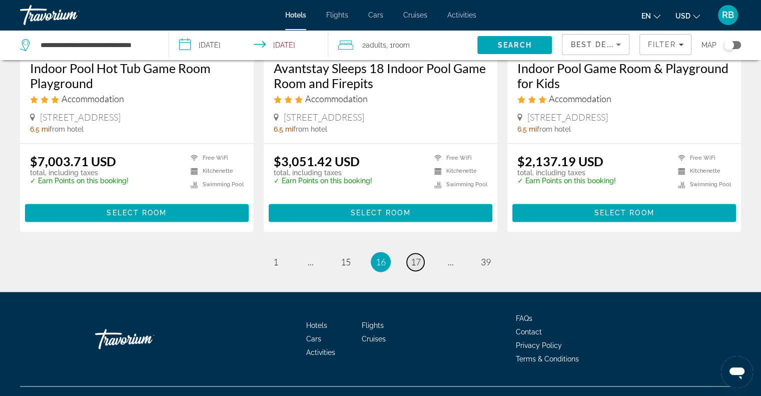
click at [419, 263] on span "17" at bounding box center [416, 261] width 10 height 11
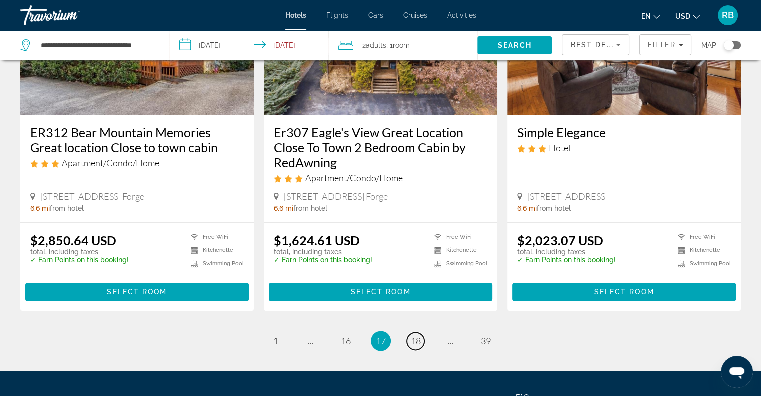
scroll to position [1311, 0]
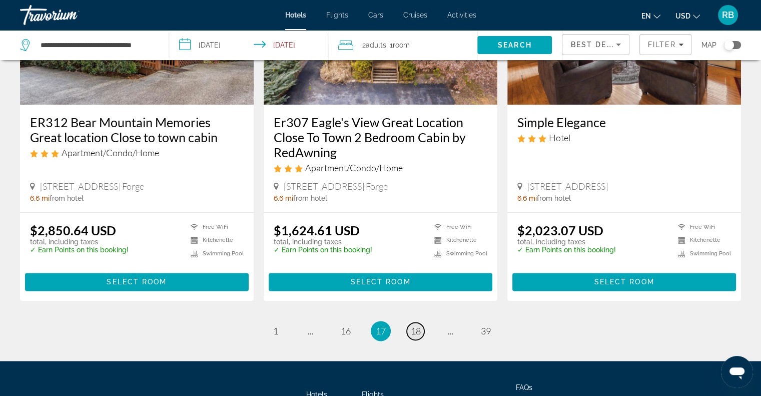
click at [413, 330] on span "18" at bounding box center [416, 330] width 10 height 11
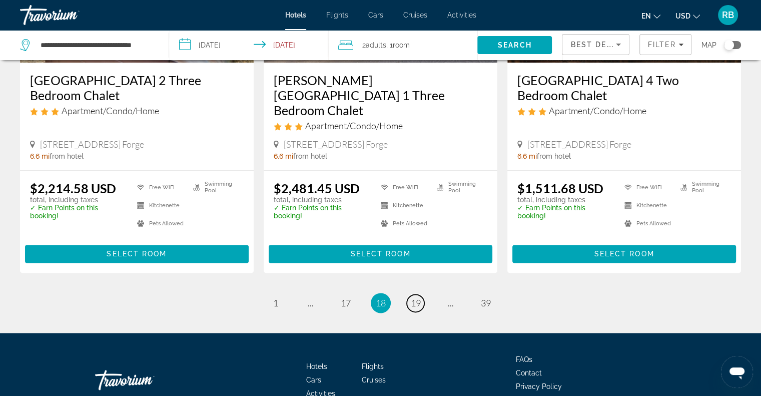
scroll to position [1327, 0]
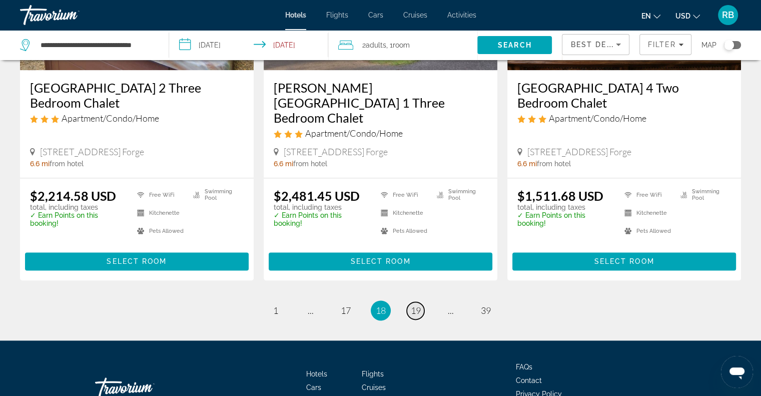
click at [414, 305] on span "19" at bounding box center [416, 310] width 10 height 11
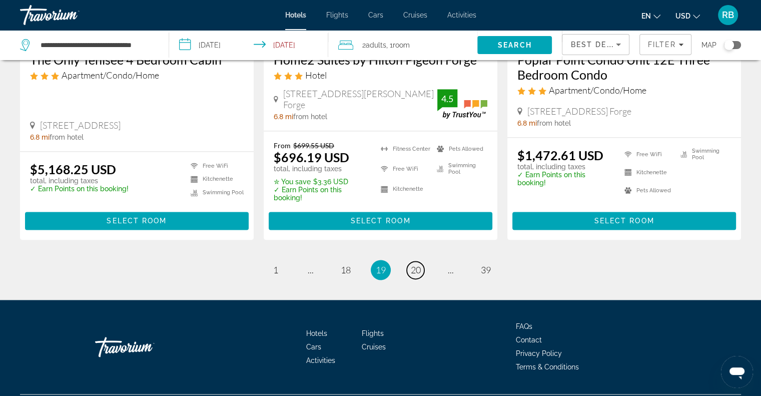
scroll to position [1274, 0]
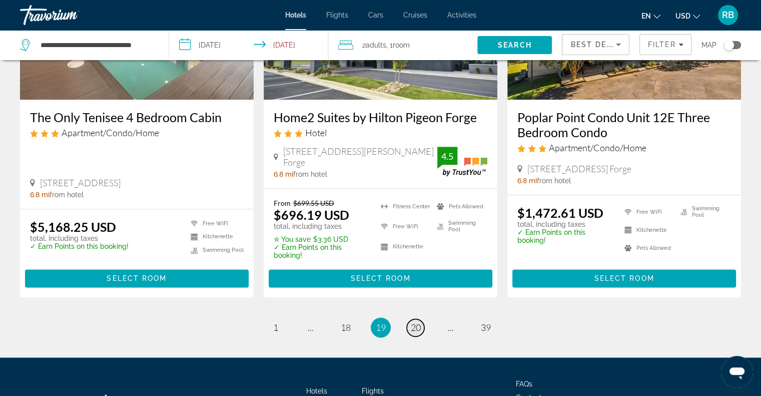
click at [414, 320] on link "page 20" at bounding box center [416, 328] width 18 height 18
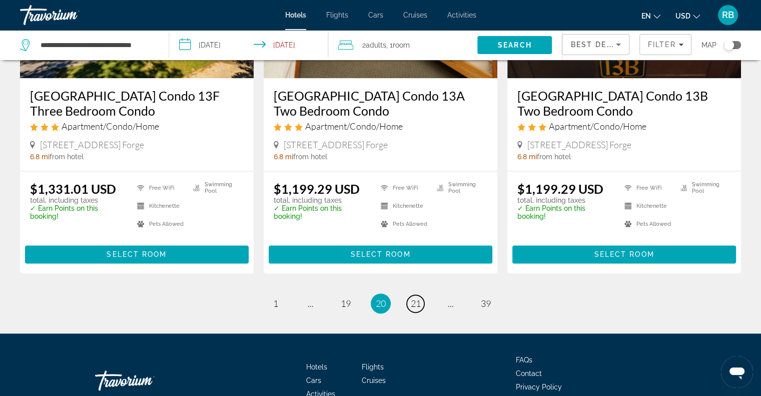
scroll to position [1309, 0]
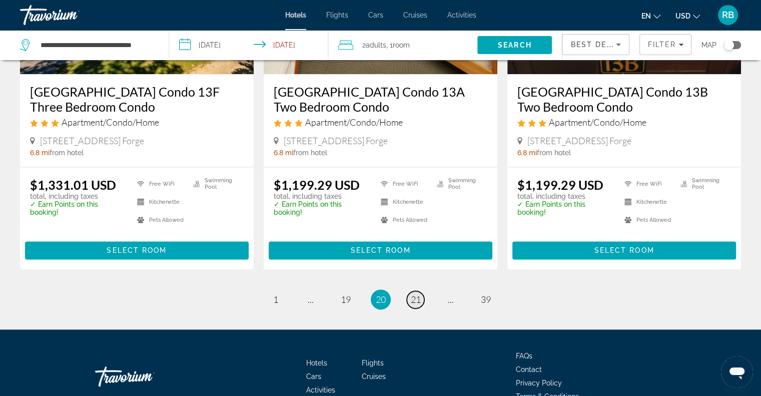
click at [414, 300] on span "21" at bounding box center [416, 299] width 10 height 11
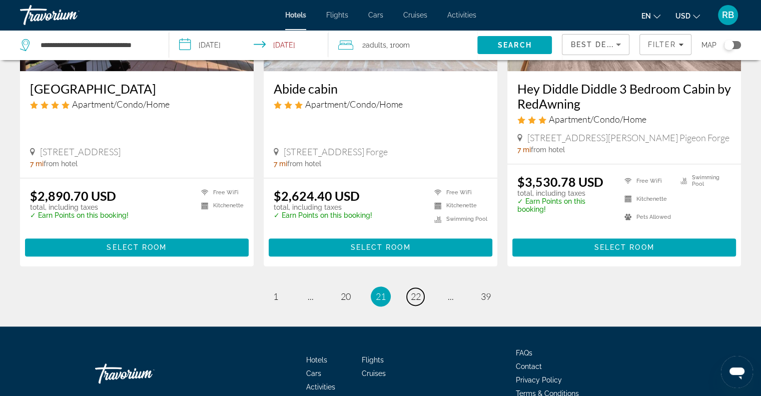
scroll to position [1300, 0]
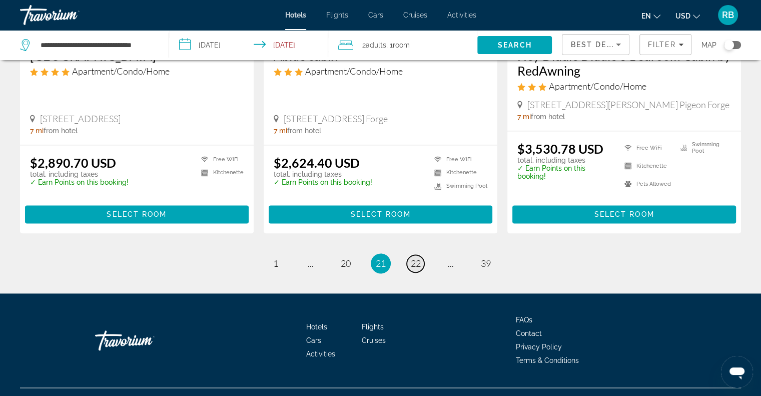
click at [414, 266] on span "22" at bounding box center [416, 263] width 10 height 11
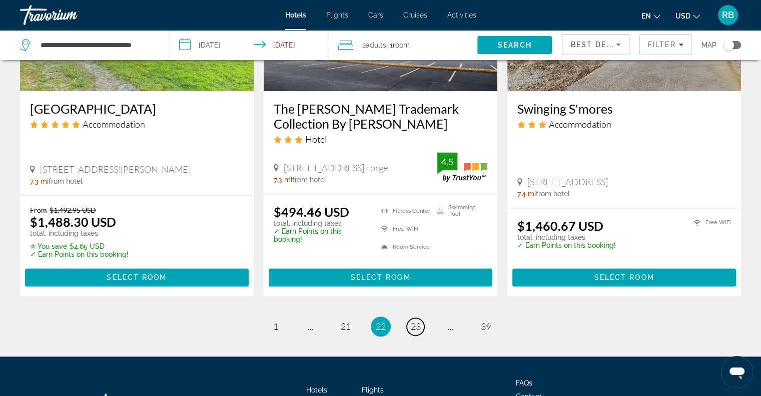
scroll to position [1305, 0]
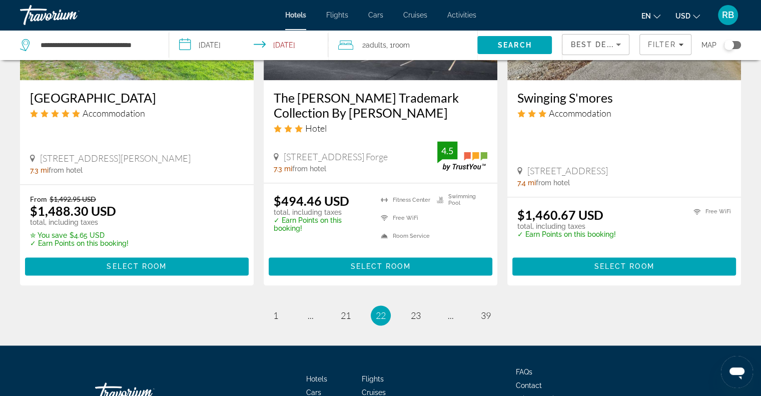
click at [419, 308] on li "page 23" at bounding box center [416, 315] width 20 height 20
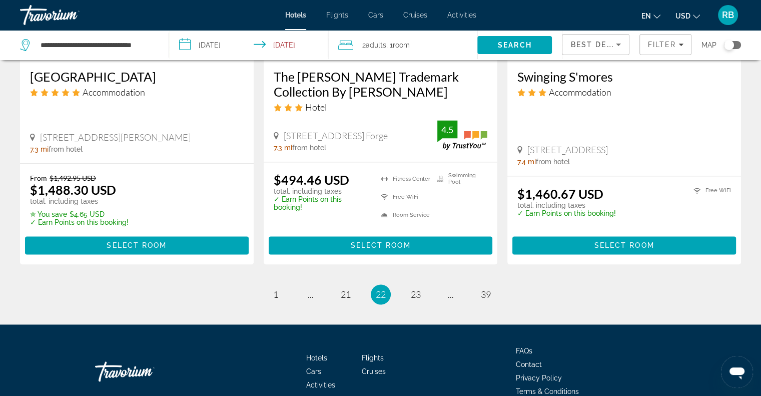
scroll to position [1362, 0]
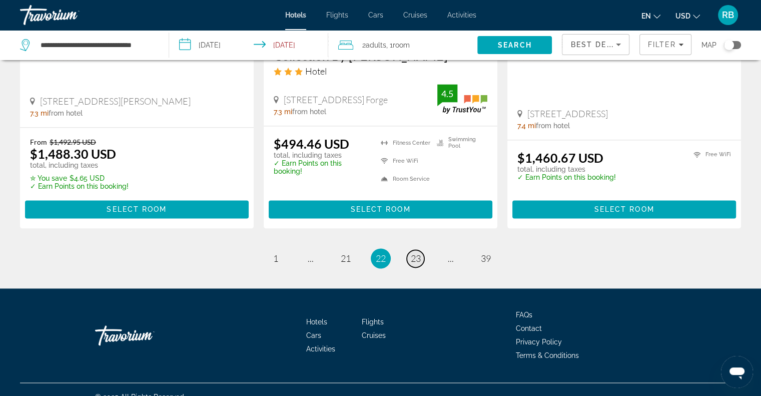
click at [417, 253] on span "23" at bounding box center [416, 258] width 10 height 11
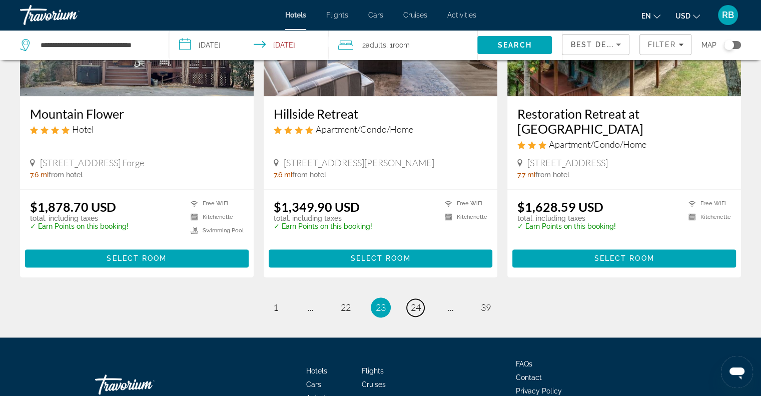
scroll to position [1302, 0]
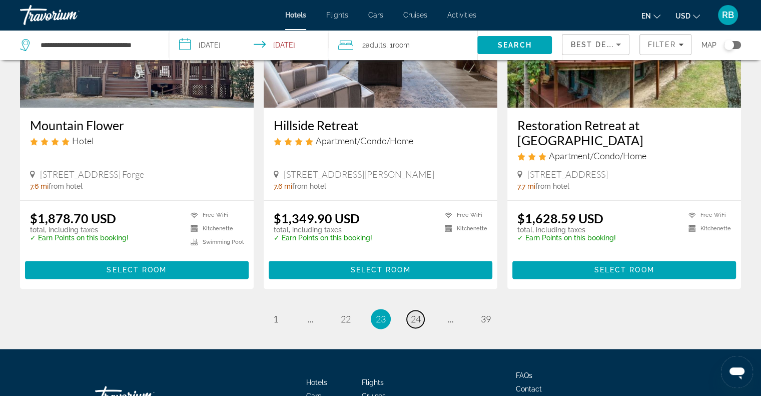
click at [411, 317] on span "24" at bounding box center [416, 318] width 10 height 11
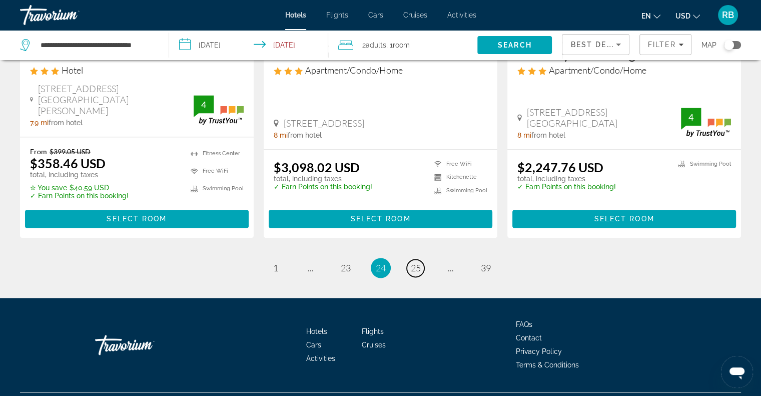
scroll to position [1369, 0]
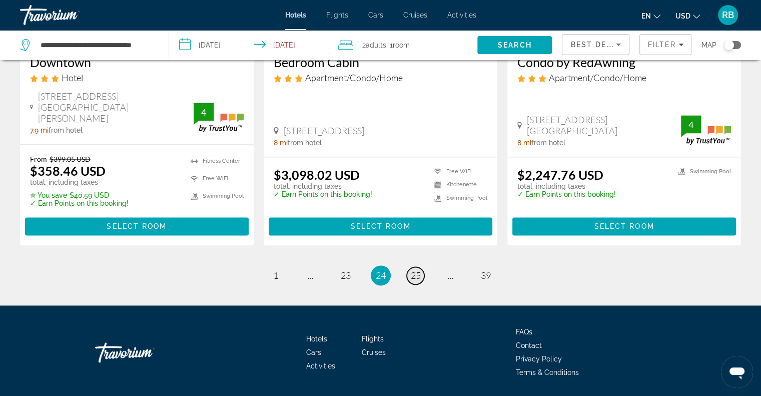
click at [421, 267] on link "page 25" at bounding box center [416, 276] width 18 height 18
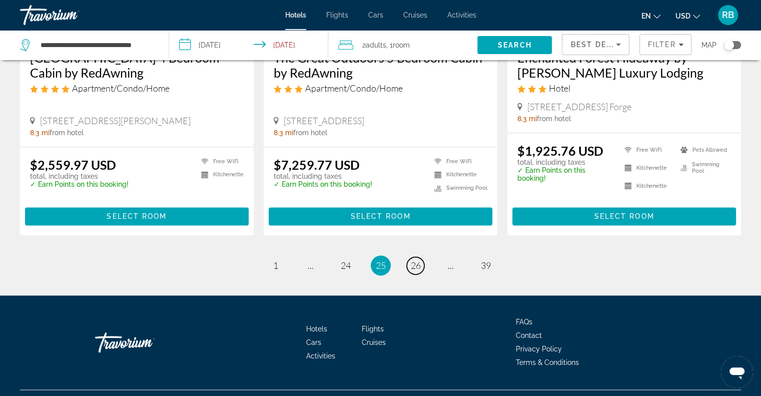
scroll to position [1319, 0]
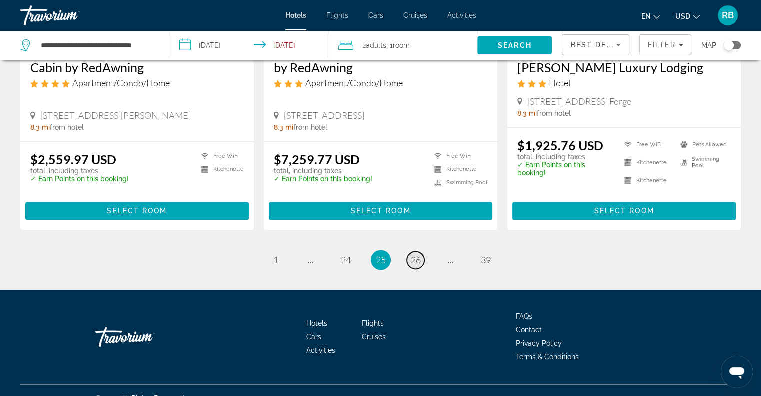
click at [420, 265] on link "page 26" at bounding box center [416, 260] width 18 height 18
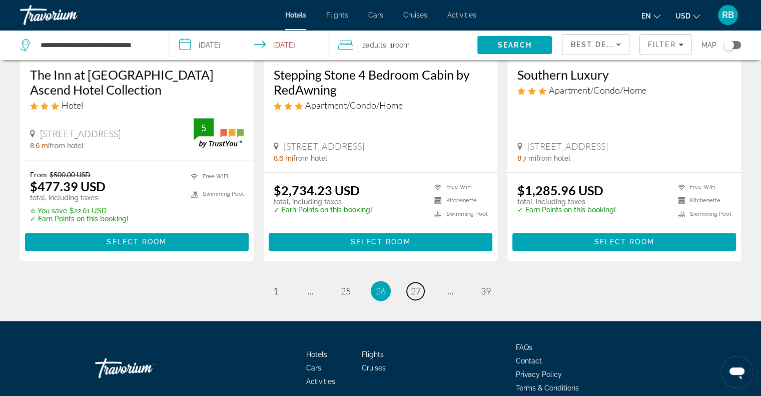
scroll to position [1309, 0]
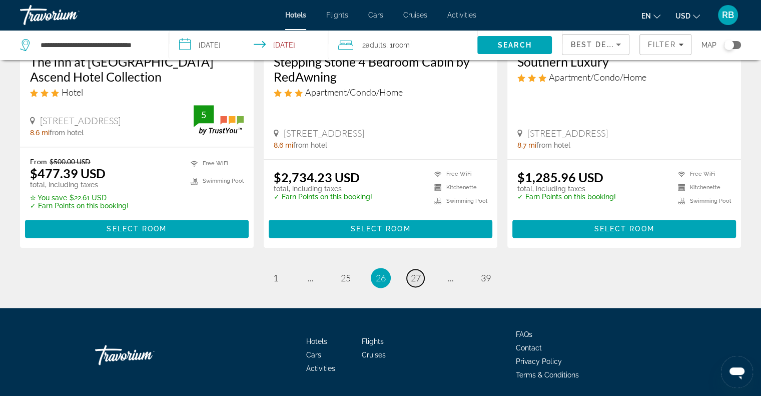
click at [415, 278] on span "27" at bounding box center [416, 277] width 10 height 11
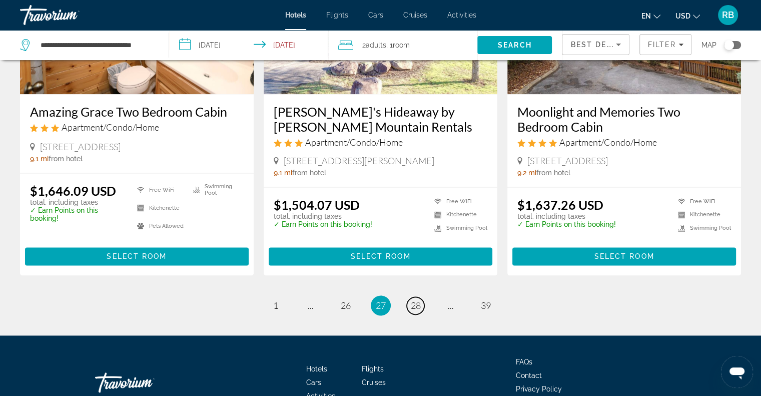
scroll to position [1277, 0]
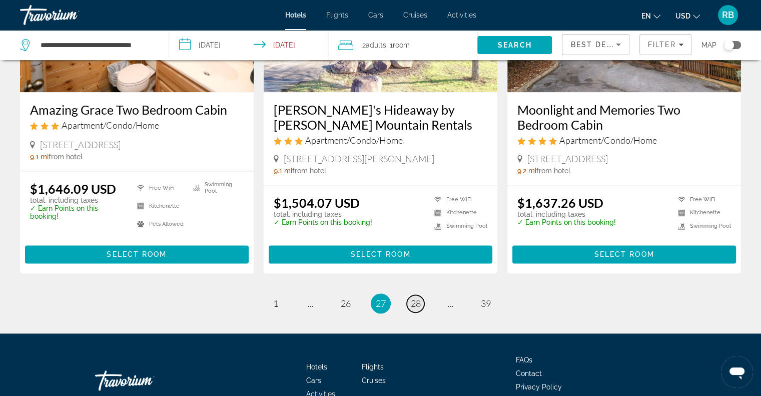
click at [418, 298] on span "28" at bounding box center [416, 303] width 10 height 11
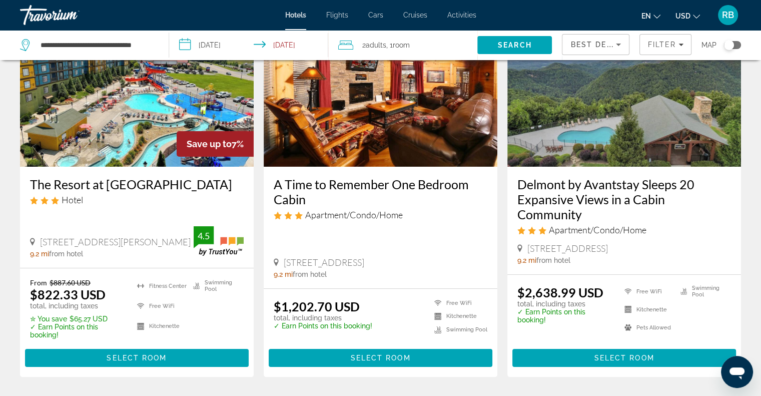
scroll to position [90, 0]
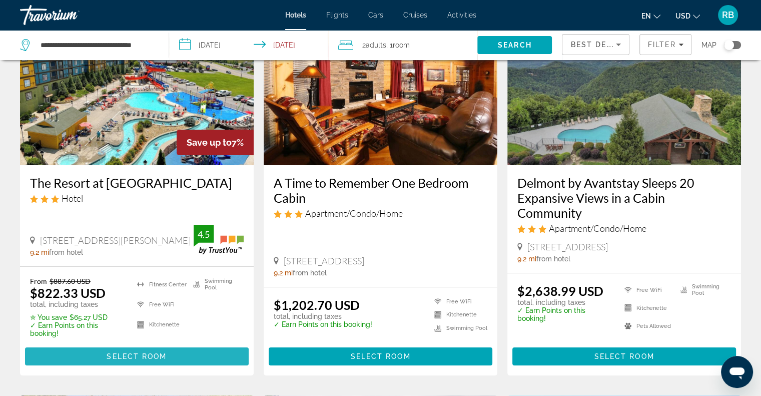
click at [70, 344] on span "Main content" at bounding box center [137, 356] width 224 height 24
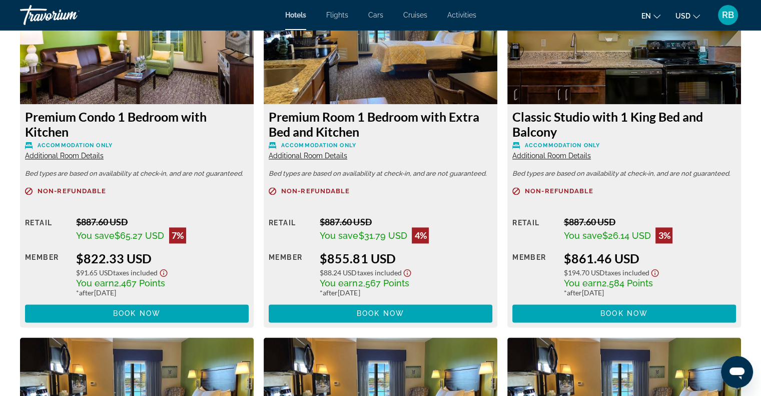
scroll to position [1289, 0]
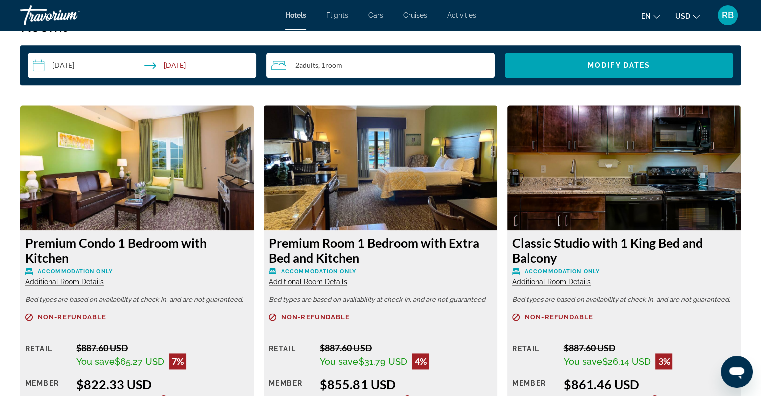
click at [64, 282] on span "Additional Room Details" at bounding box center [64, 282] width 79 height 8
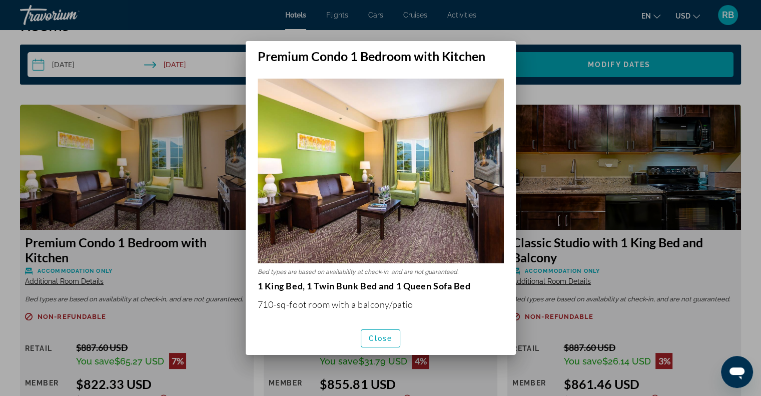
scroll to position [0, 0]
click at [195, 135] on div at bounding box center [380, 198] width 761 height 396
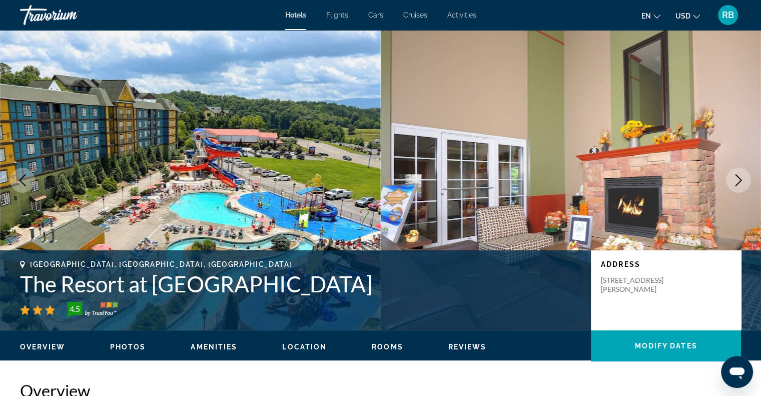
scroll to position [1289, 0]
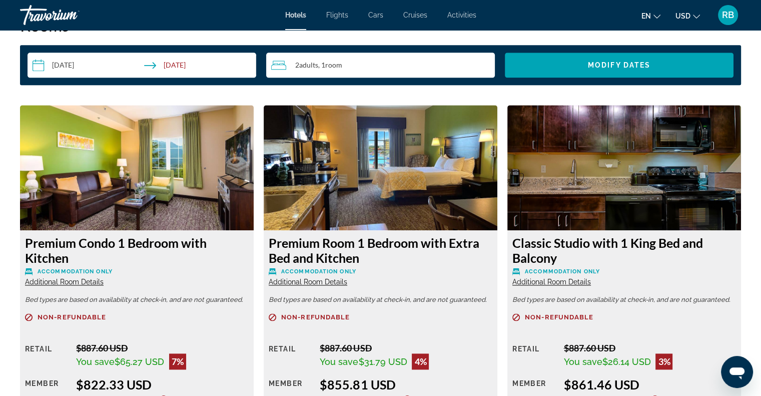
click at [110, 182] on img "Main content" at bounding box center [137, 167] width 234 height 125
click at [73, 282] on span "Additional Room Details" at bounding box center [64, 282] width 79 height 8
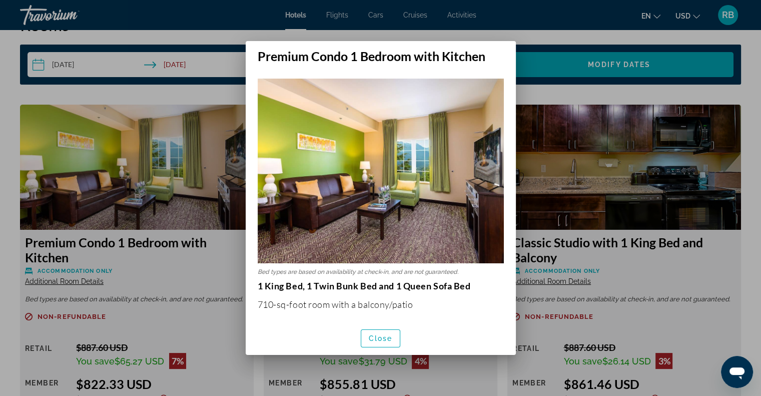
scroll to position [0, 0]
click at [142, 146] on div at bounding box center [380, 198] width 761 height 396
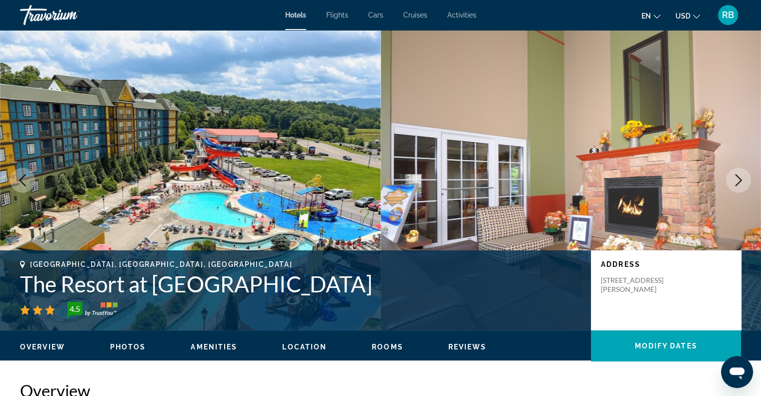
scroll to position [1289, 0]
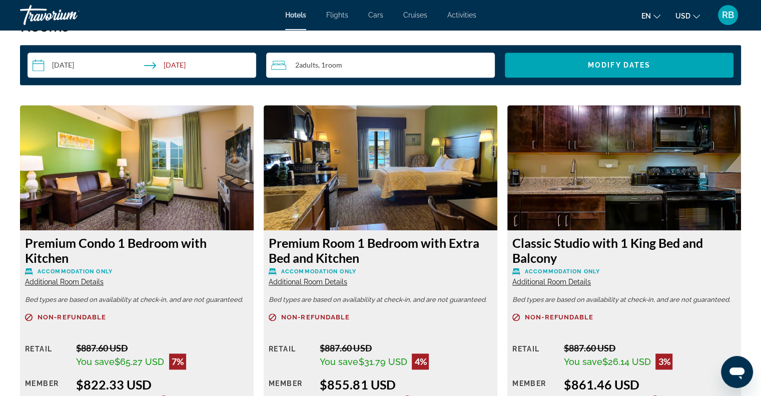
click at [700, 182] on img "Main content" at bounding box center [624, 167] width 234 height 125
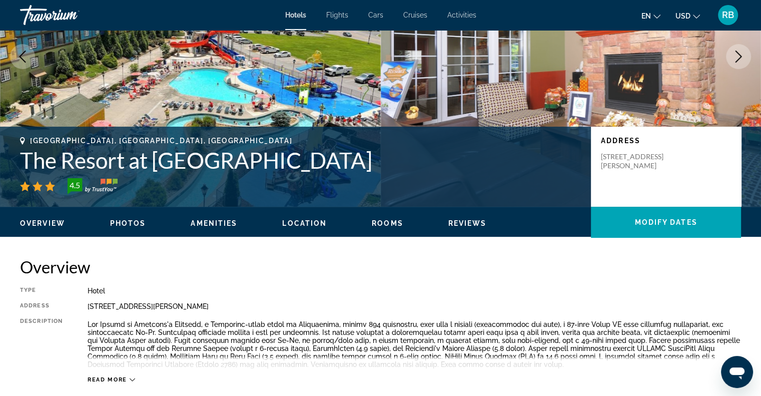
scroll to position [0, 0]
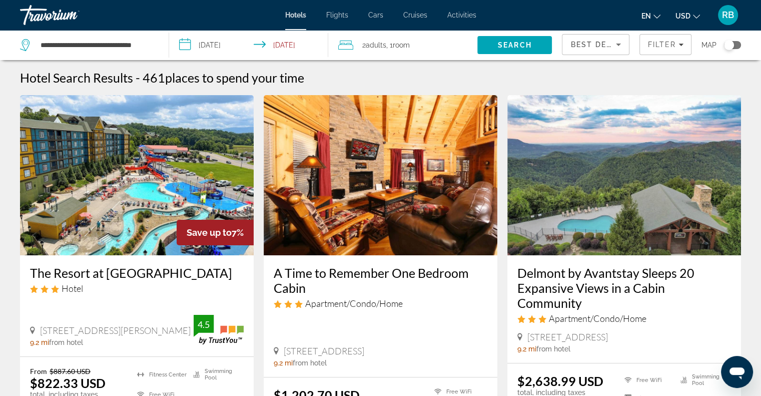
click at [379, 192] on img "Main content" at bounding box center [381, 175] width 234 height 160
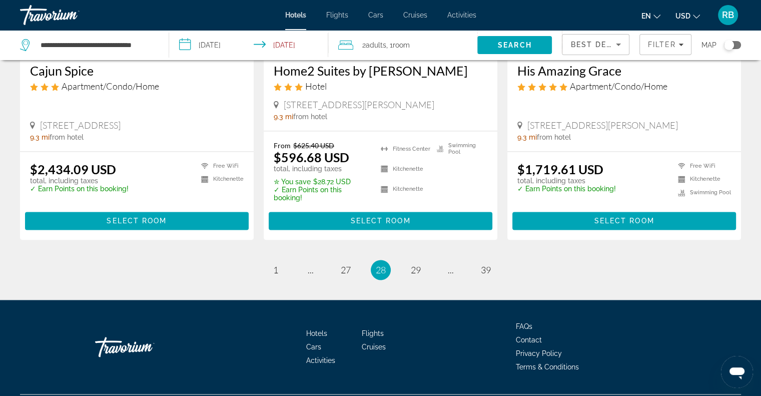
scroll to position [1325, 0]
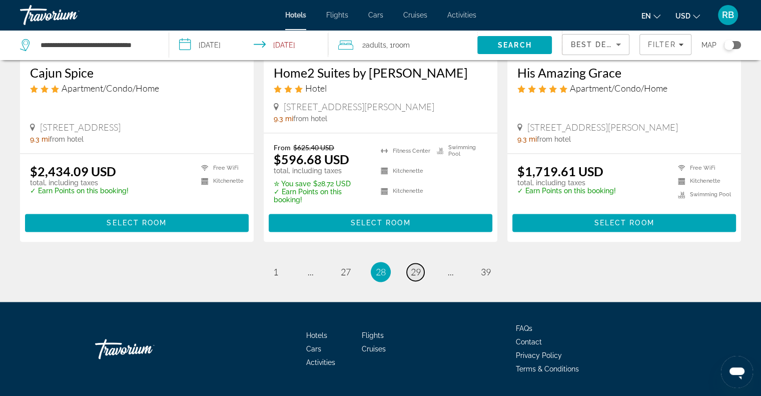
click at [420, 266] on span "29" at bounding box center [416, 271] width 10 height 11
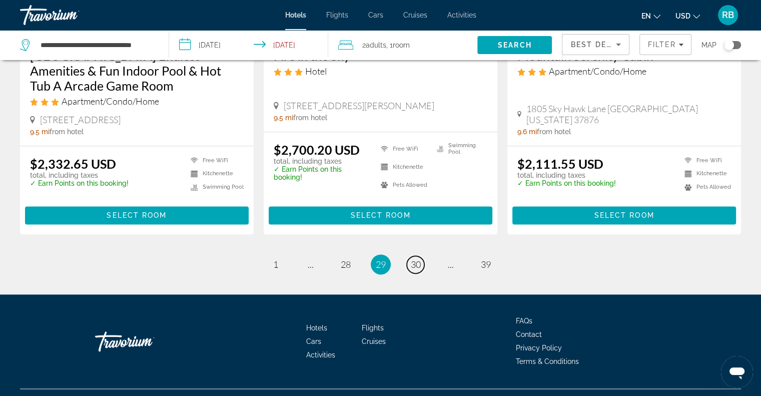
scroll to position [1321, 0]
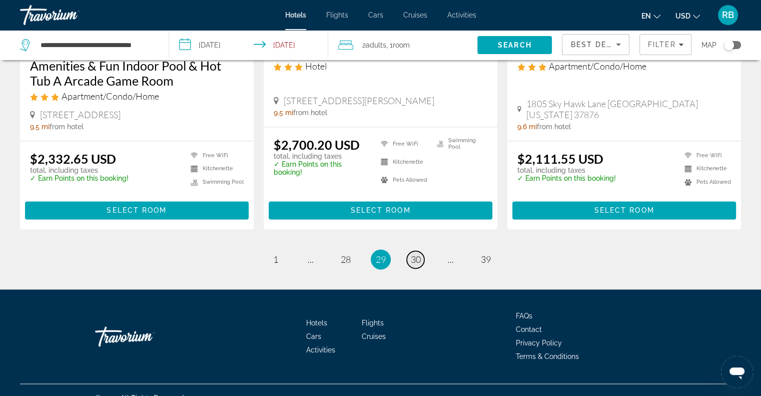
click at [415, 254] on span "30" at bounding box center [416, 259] width 10 height 11
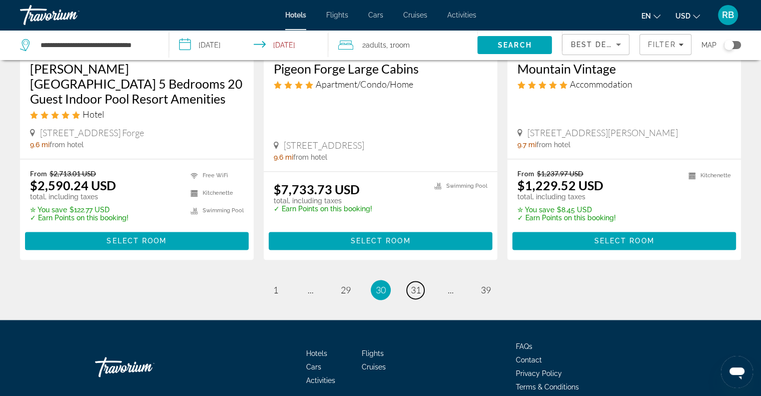
scroll to position [1317, 0]
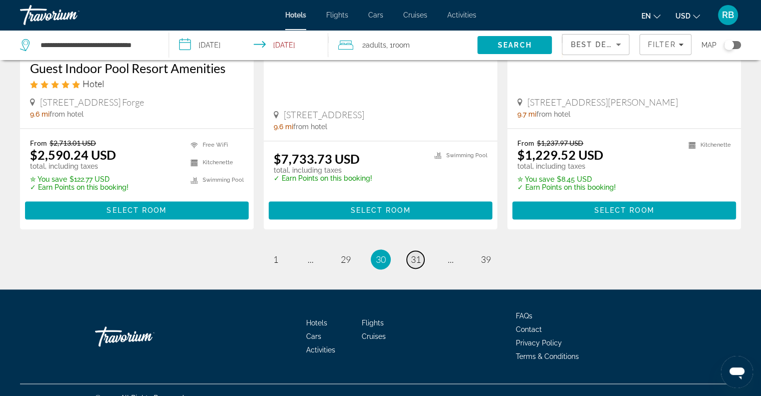
click at [416, 254] on span "31" at bounding box center [416, 259] width 10 height 11
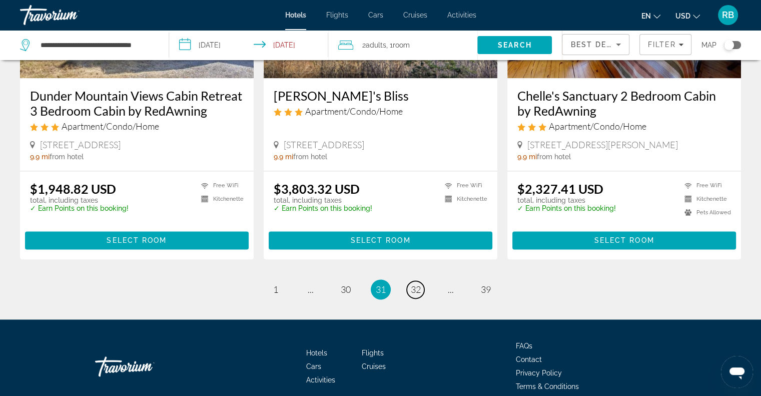
scroll to position [1331, 0]
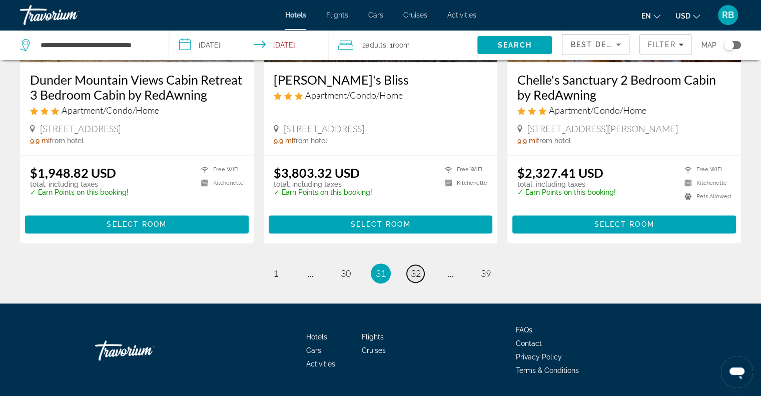
click at [418, 268] on span "32" at bounding box center [416, 273] width 10 height 11
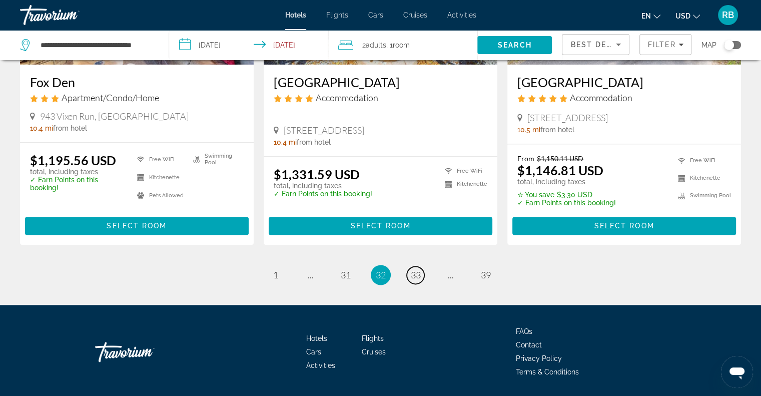
scroll to position [1348, 0]
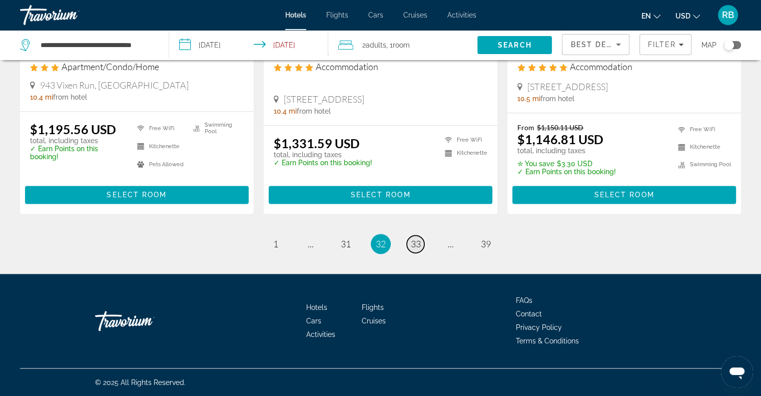
click at [412, 244] on span "33" at bounding box center [416, 243] width 10 height 11
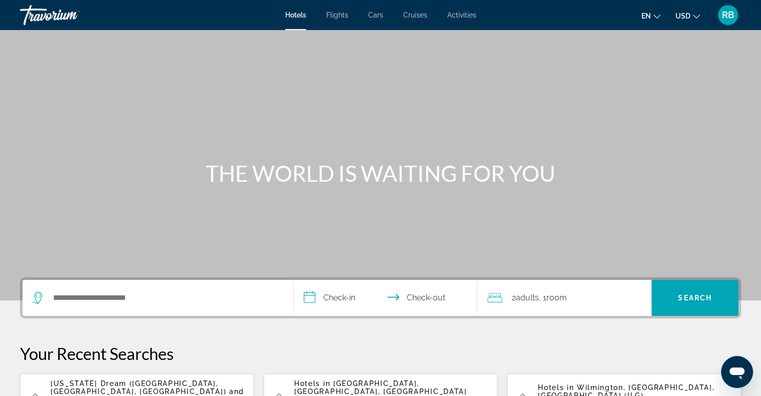
click at [342, 392] on div "Hotels in Charleston, SC, United States (CHS) Mon, 03 Nov - Fri, 07 Nov 1 Room …" at bounding box center [391, 400] width 195 height 43
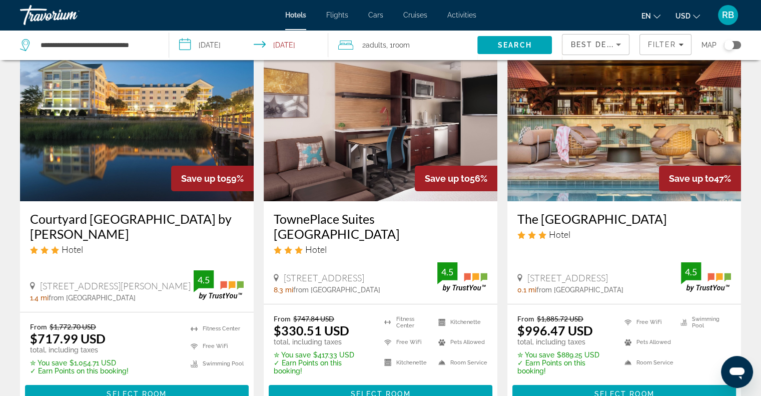
scroll to position [50, 0]
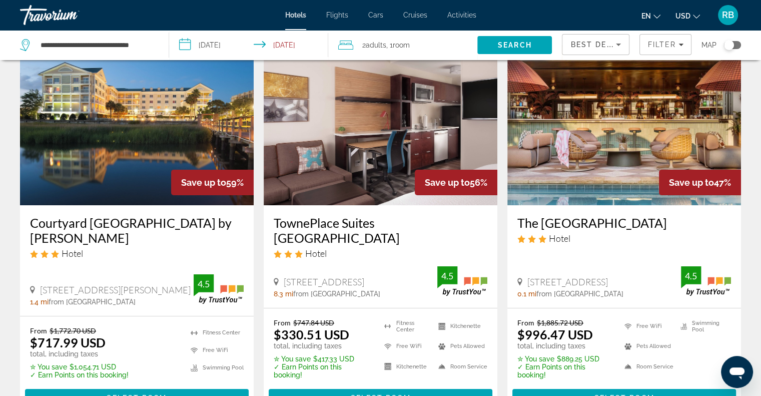
click at [142, 107] on img "Main content" at bounding box center [137, 125] width 234 height 160
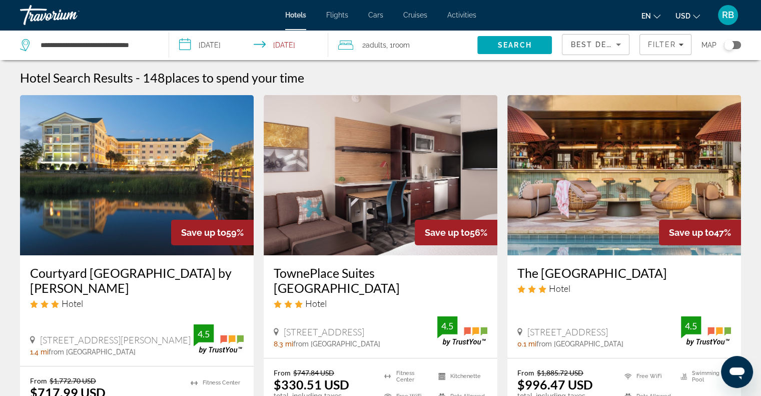
click at [186, 48] on input "**********" at bounding box center [250, 46] width 163 height 33
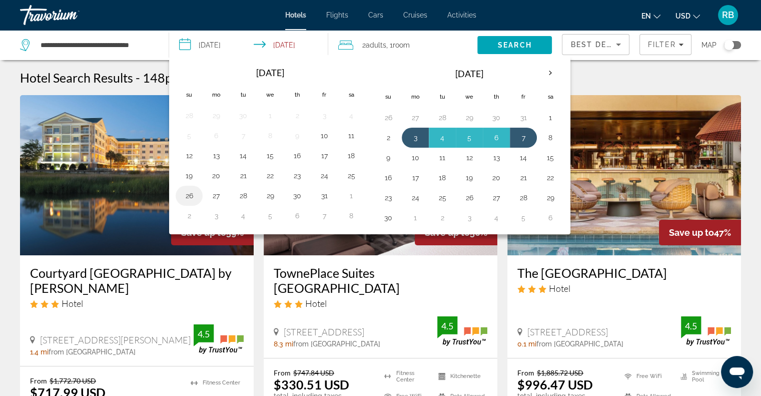
click at [192, 192] on button "26" at bounding box center [189, 196] width 16 height 14
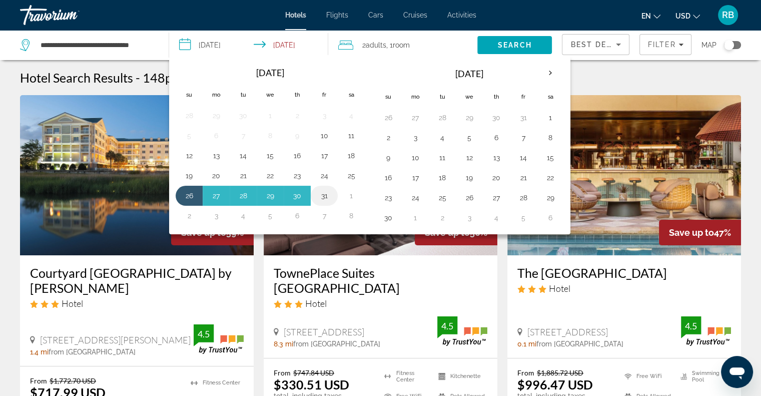
click at [325, 191] on button "31" at bounding box center [324, 196] width 16 height 14
type input "**********"
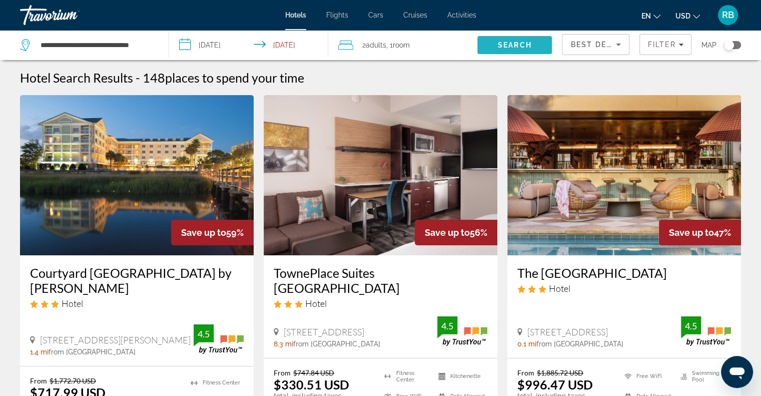
click at [494, 38] on span "Search" at bounding box center [514, 45] width 75 height 24
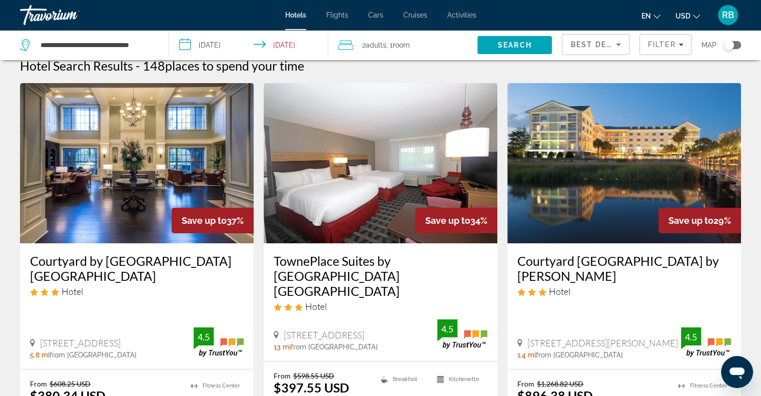
scroll to position [10, 0]
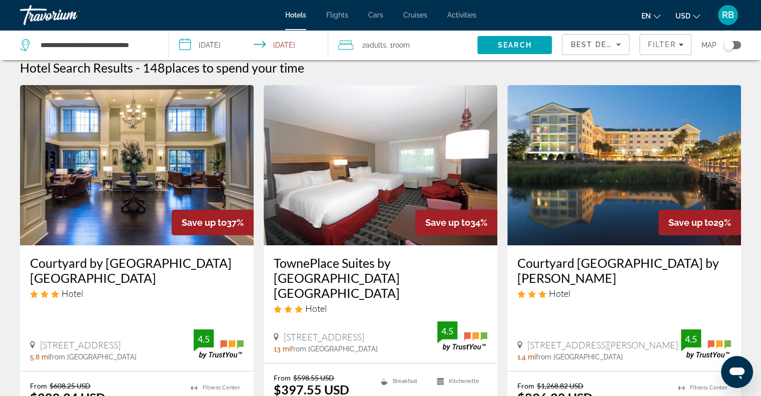
click at [156, 150] on img "Main content" at bounding box center [137, 165] width 234 height 160
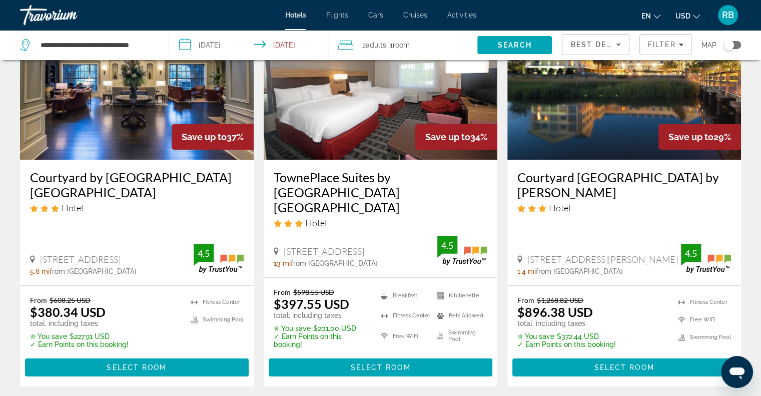
scroll to position [36, 0]
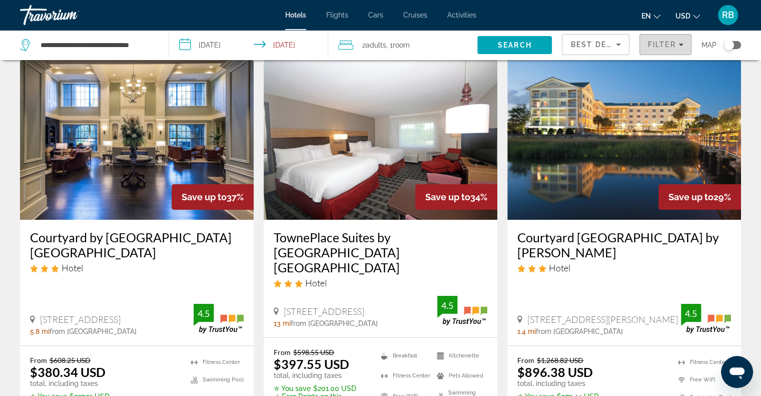
click at [677, 45] on div "Filter" at bounding box center [665, 45] width 36 height 8
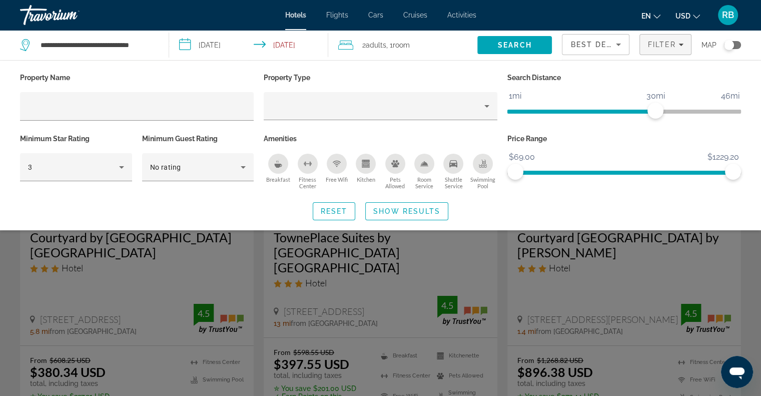
click at [278, 160] on icon "Breakfast" at bounding box center [279, 162] width 2 height 4
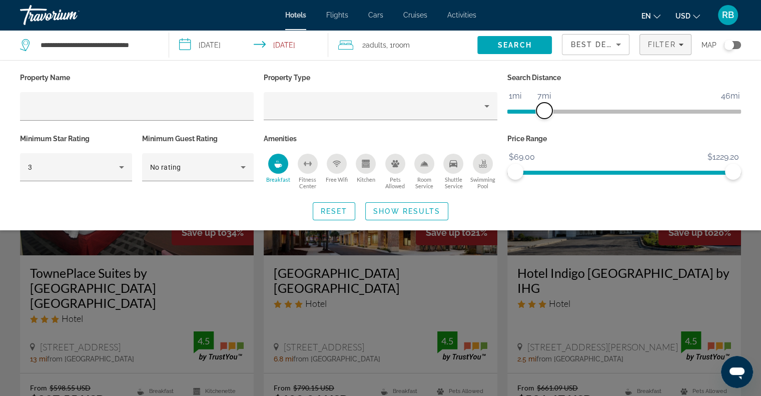
drag, startPoint x: 651, startPoint y: 106, endPoint x: 543, endPoint y: 112, distance: 108.7
click at [543, 112] on span "ngx-slider" at bounding box center [544, 111] width 16 height 16
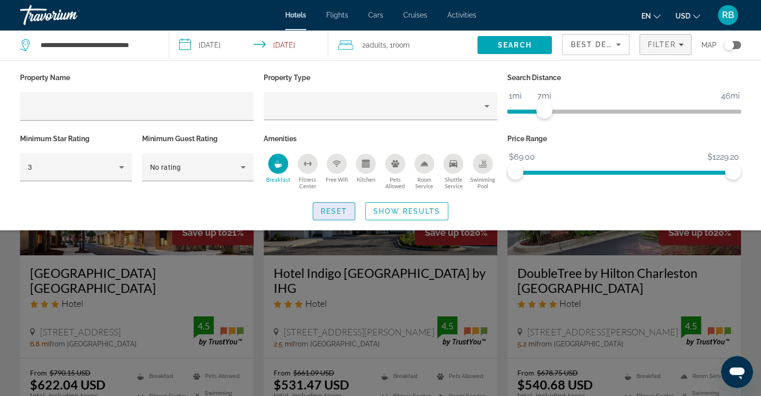
click at [341, 215] on span "Search widget" at bounding box center [334, 211] width 42 height 24
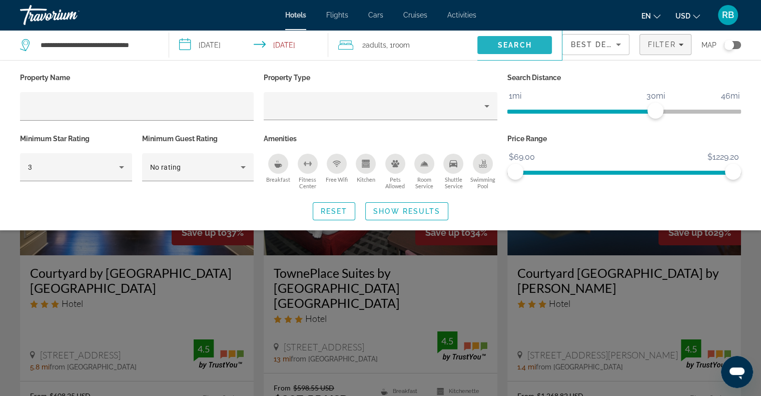
click at [527, 42] on span "Search" at bounding box center [515, 45] width 34 height 8
click at [397, 208] on span "Show Results" at bounding box center [406, 211] width 67 height 8
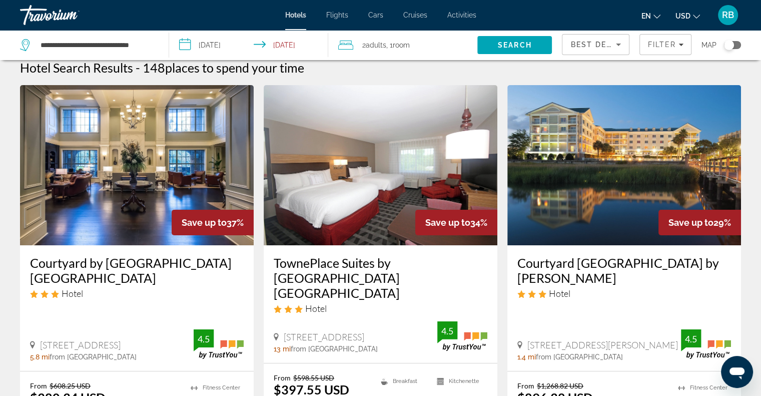
scroll to position [20, 0]
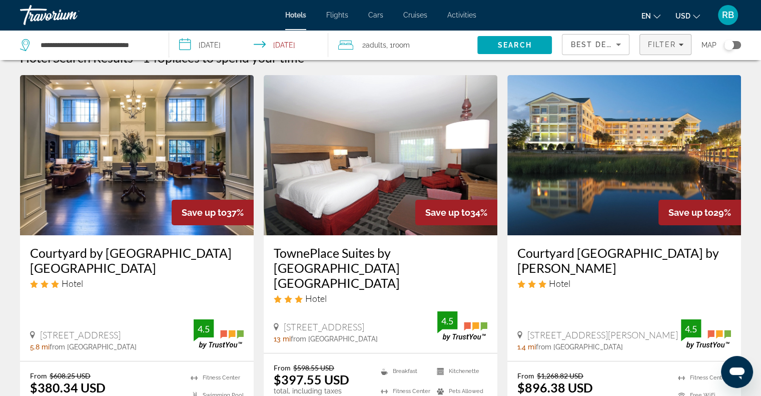
click at [663, 45] on span "Filter" at bounding box center [661, 45] width 29 height 8
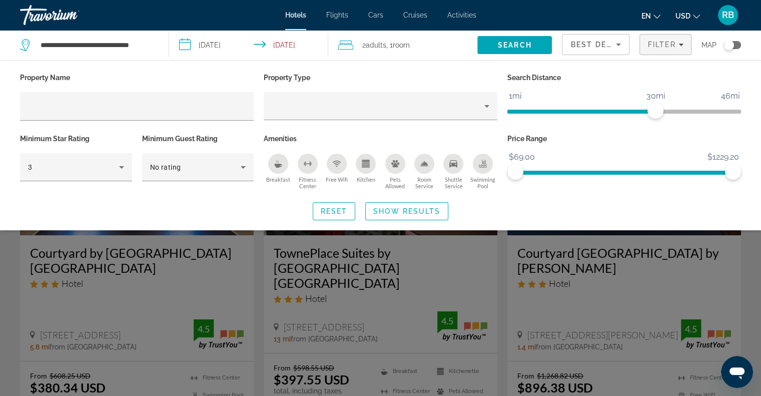
click at [280, 168] on div "Breakfast" at bounding box center [278, 164] width 20 height 20
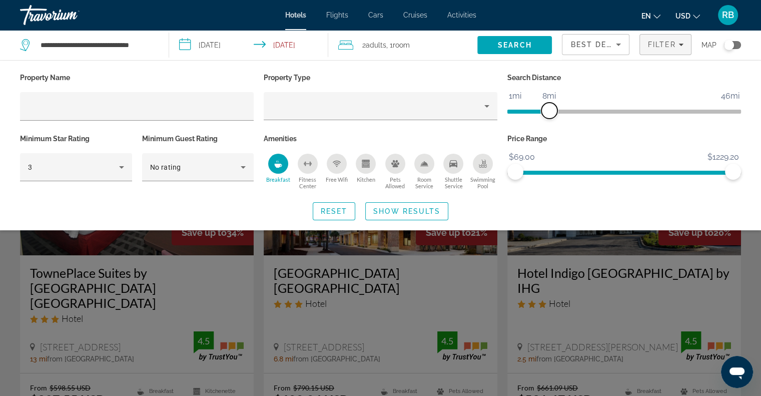
drag, startPoint x: 658, startPoint y: 112, endPoint x: 548, endPoint y: 111, distance: 110.6
click at [548, 111] on span "ngx-slider" at bounding box center [549, 111] width 16 height 16
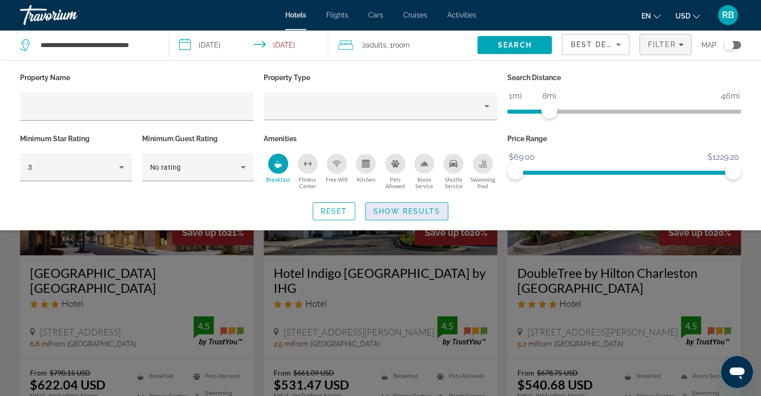
click at [394, 215] on span "Search widget" at bounding box center [407, 211] width 82 height 24
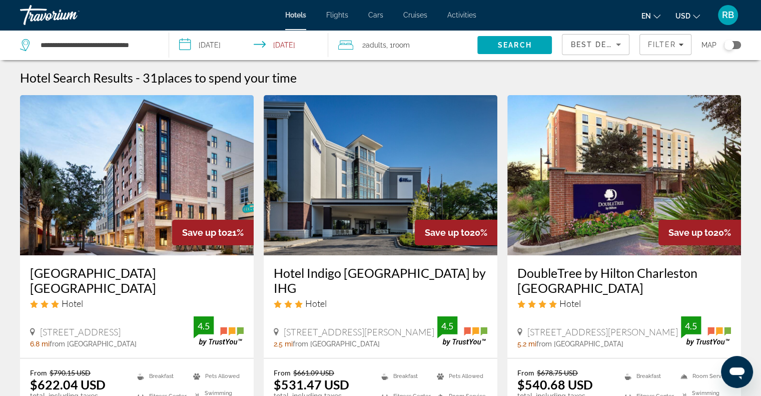
click at [158, 160] on img "Main content" at bounding box center [137, 175] width 234 height 160
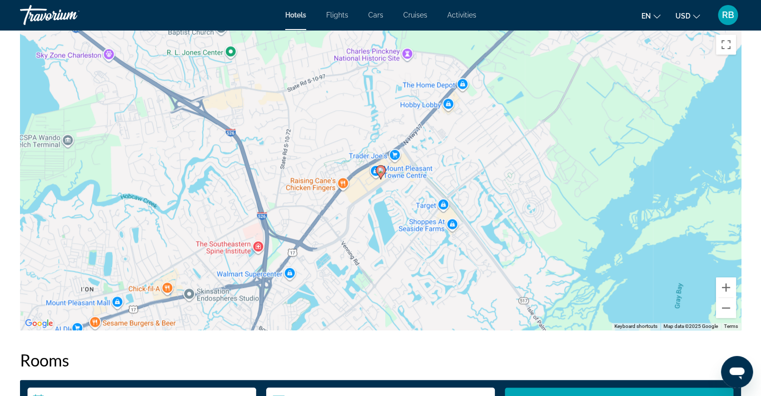
scroll to position [980, 0]
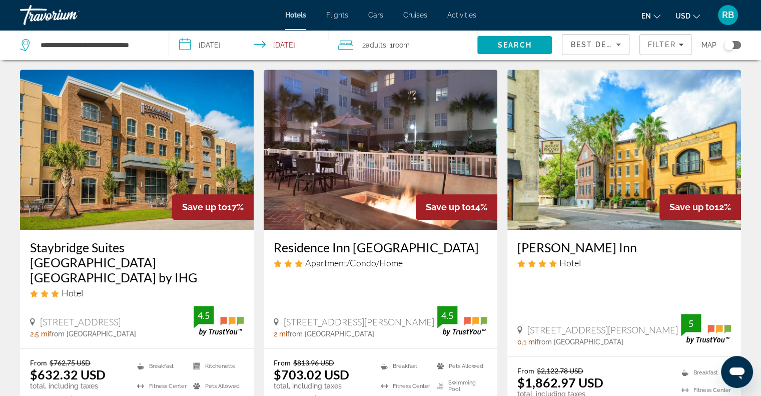
scroll to position [394, 0]
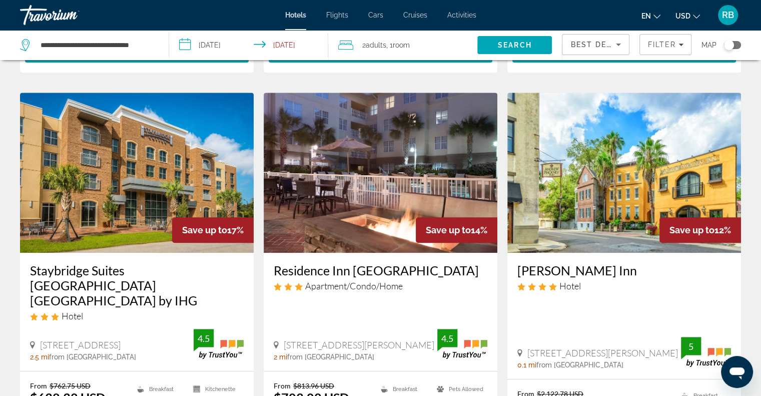
click at [350, 154] on img "Main content" at bounding box center [381, 173] width 234 height 160
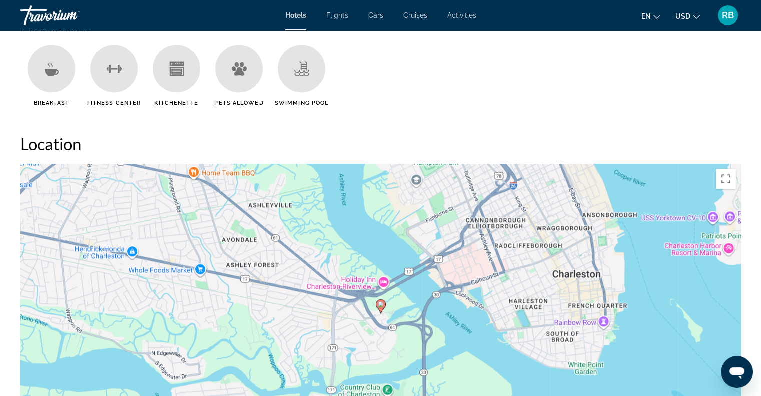
scroll to position [895, 0]
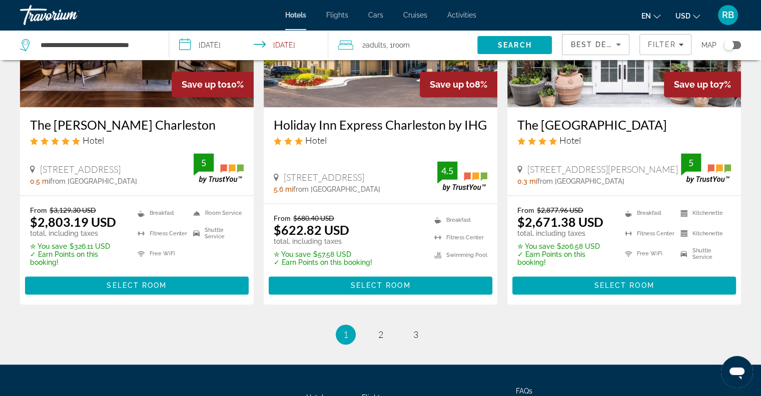
scroll to position [1348, 0]
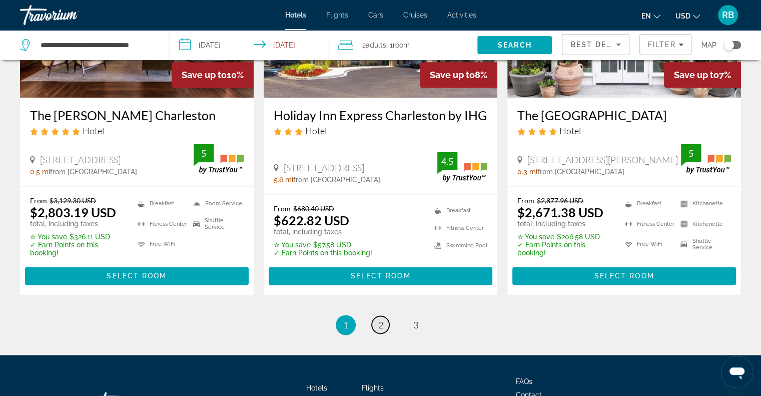
click at [378, 319] on span "2" at bounding box center [380, 324] width 5 height 11
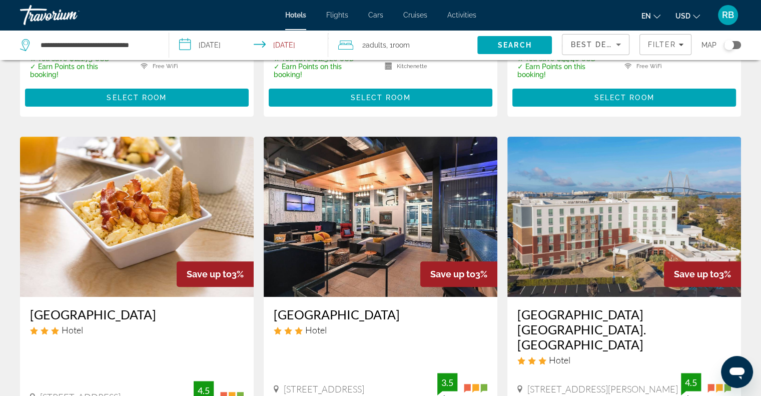
scroll to position [316, 0]
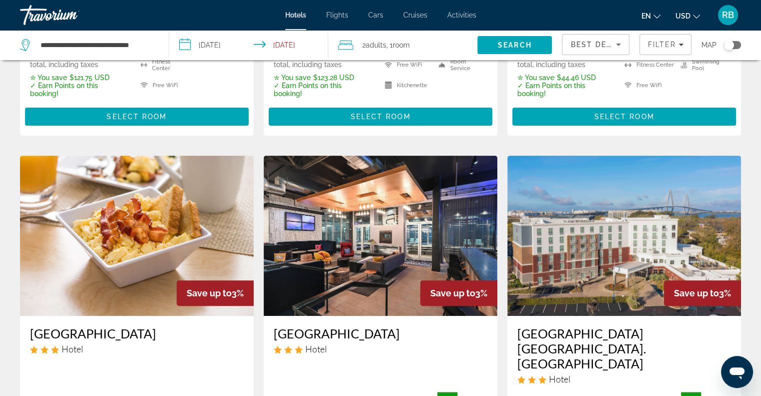
click at [200, 174] on img "Main content" at bounding box center [137, 236] width 234 height 160
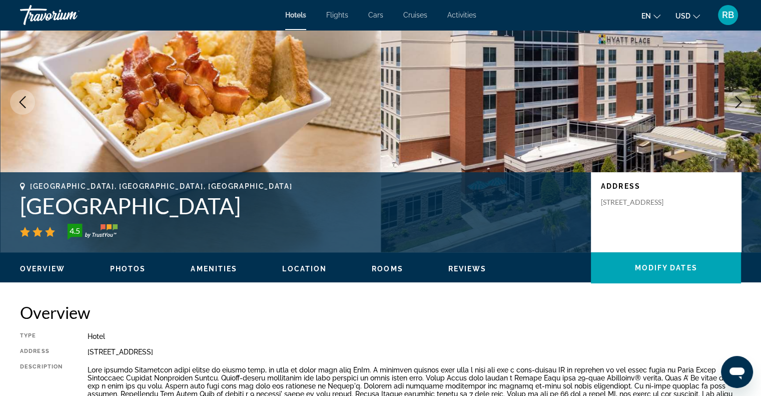
scroll to position [42, 0]
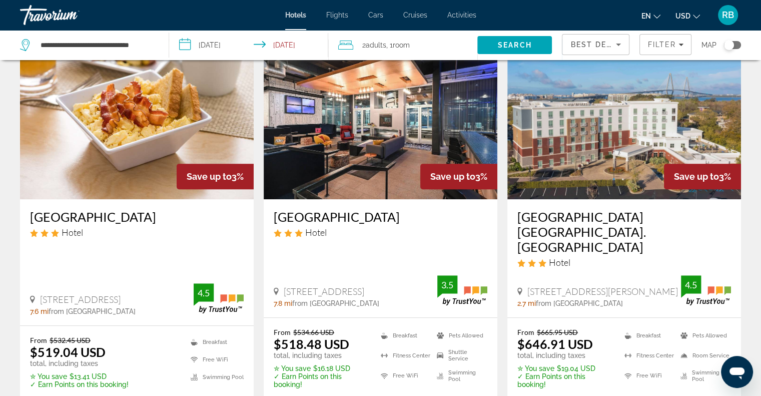
scroll to position [435, 0]
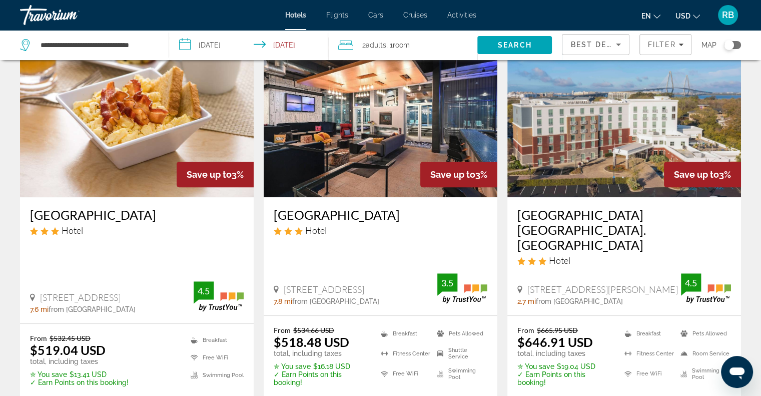
click at [345, 94] on img "Main content" at bounding box center [381, 117] width 234 height 160
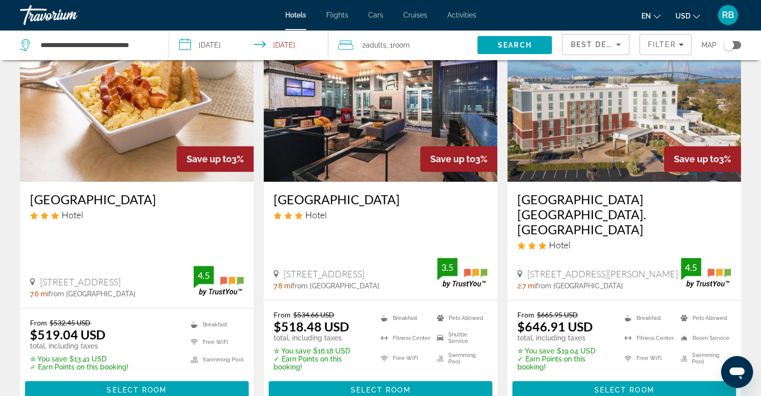
scroll to position [435, 0]
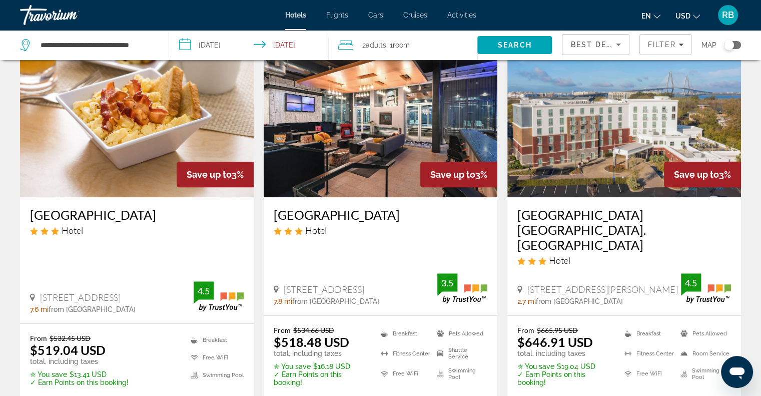
click at [593, 133] on img "Main content" at bounding box center [624, 117] width 234 height 160
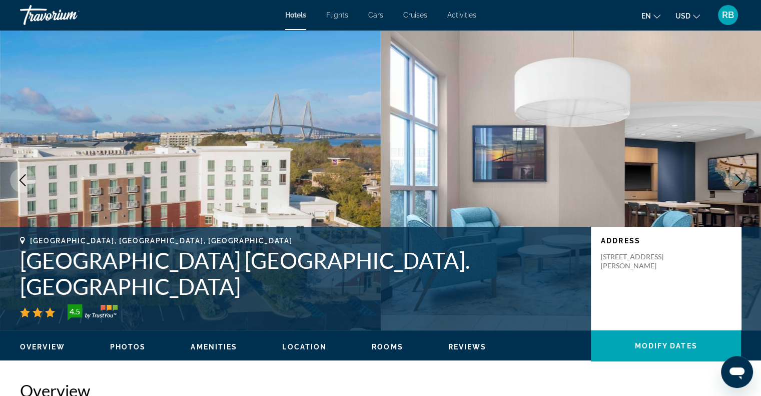
click at [383, 344] on span "Rooms" at bounding box center [388, 347] width 32 height 8
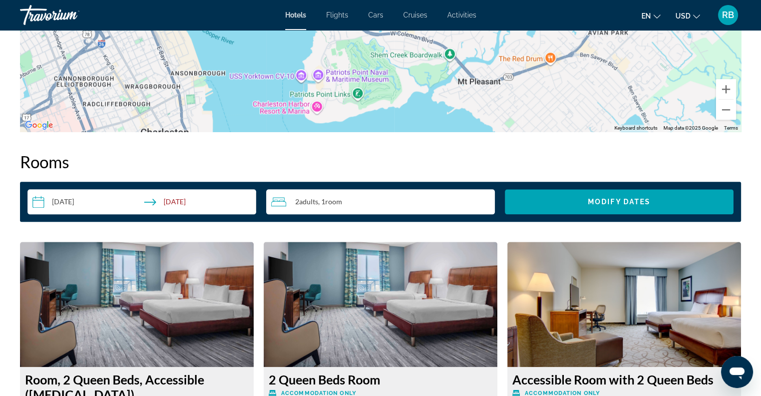
scroll to position [1144, 0]
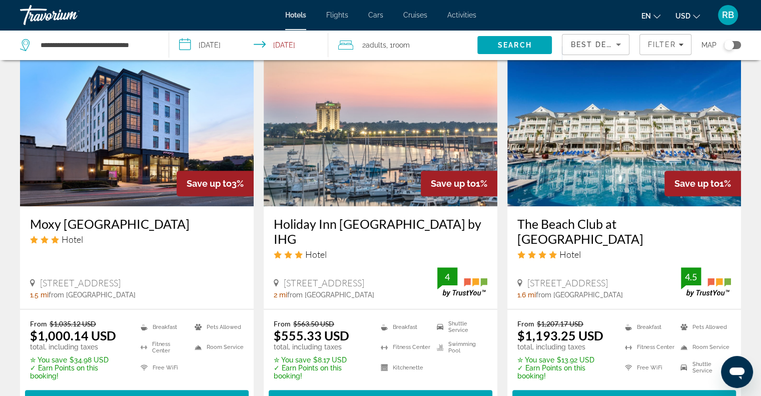
scroll to position [831, 0]
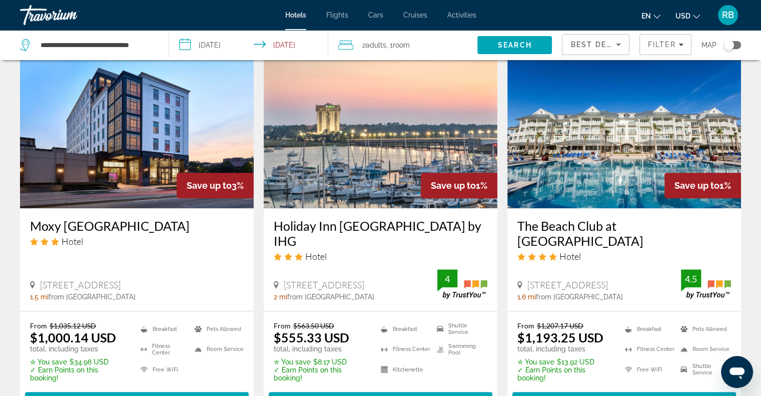
click at [371, 151] on img "Main content" at bounding box center [381, 128] width 234 height 160
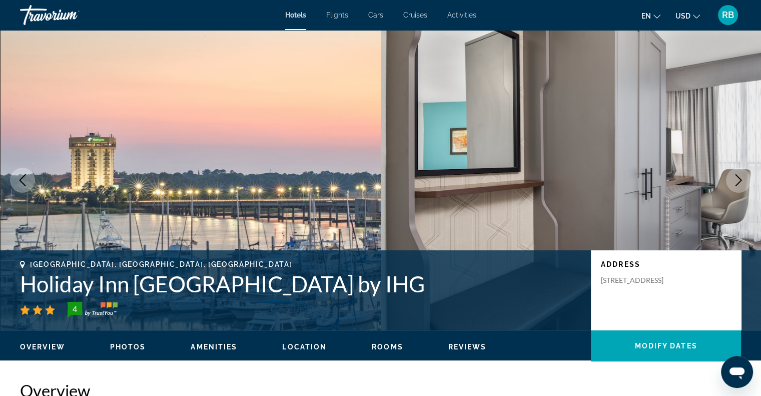
click at [382, 343] on span "Rooms" at bounding box center [388, 347] width 32 height 8
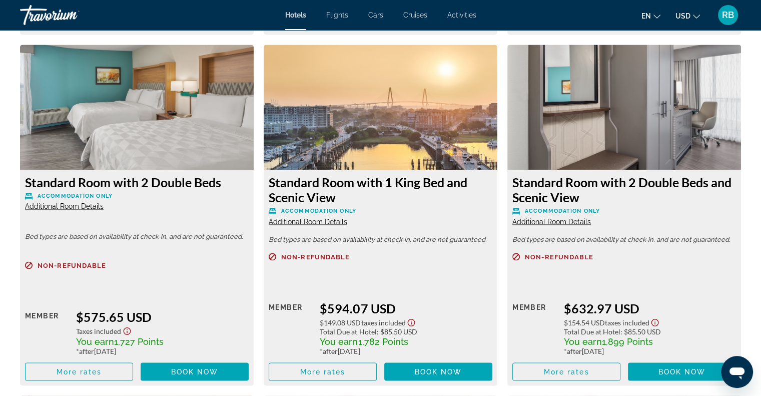
scroll to position [1682, 0]
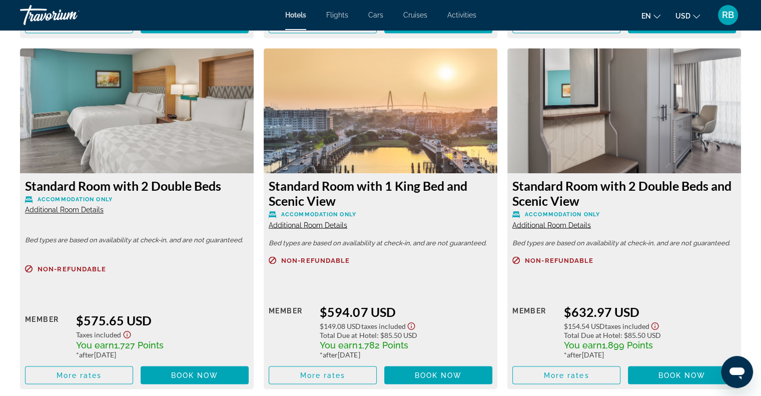
click at [322, 226] on span "Additional Room Details" at bounding box center [308, 225] width 79 height 8
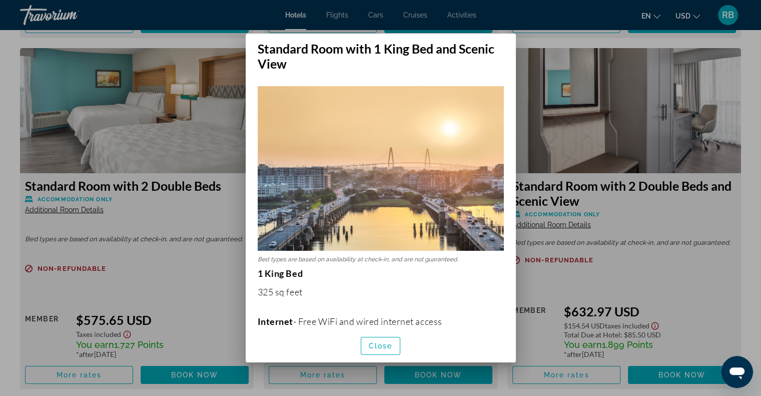
scroll to position [0, 0]
click at [504, 44] on h2 "Standard Room with 1 King Bed and Scenic View" at bounding box center [381, 53] width 270 height 38
click at [378, 346] on span "Close" at bounding box center [381, 346] width 24 height 8
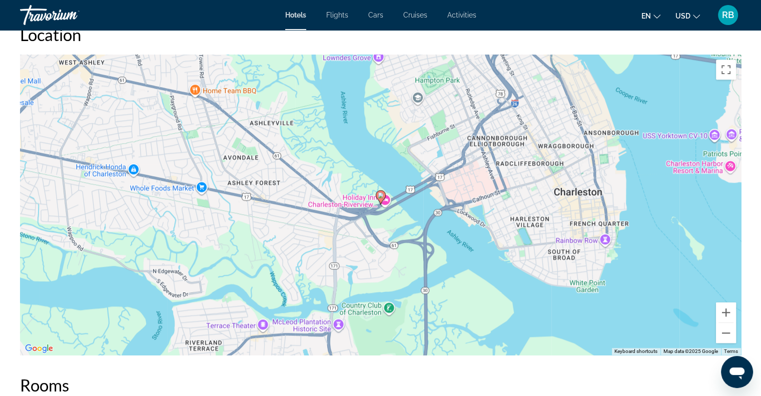
scroll to position [906, 0]
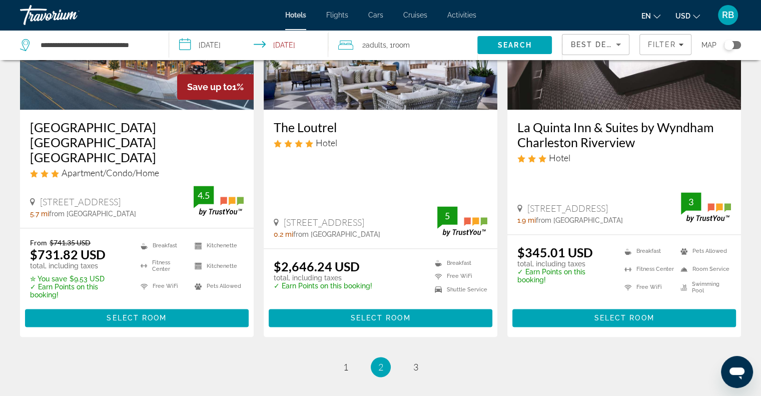
scroll to position [1323, 0]
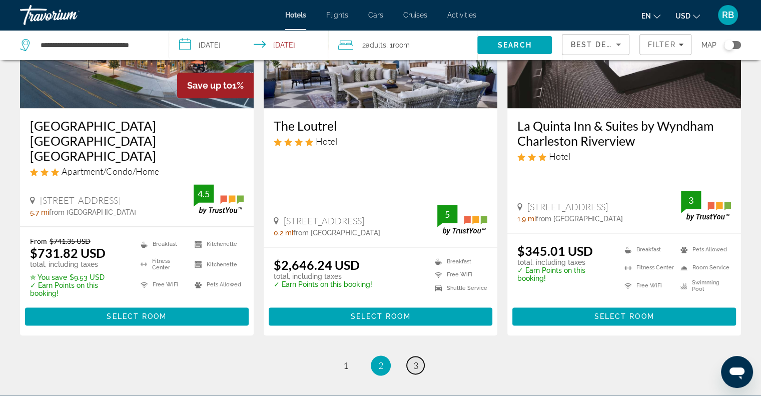
click at [416, 360] on span "3" at bounding box center [415, 365] width 5 height 11
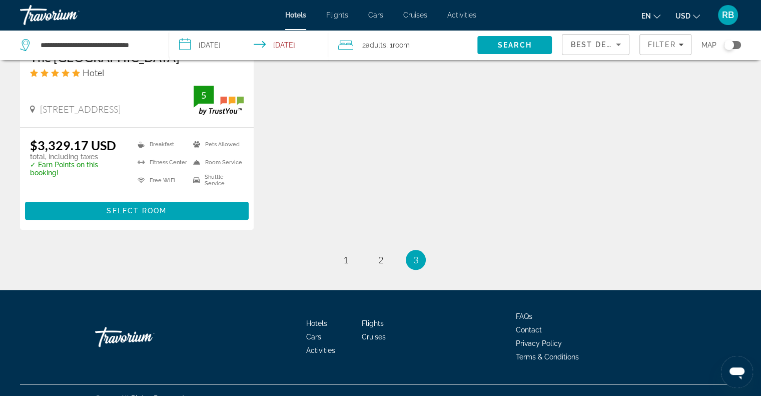
scroll to position [978, 0]
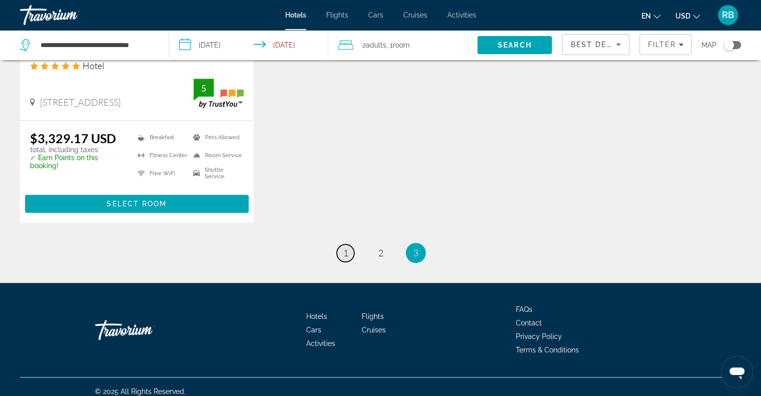
click at [345, 247] on span "1" at bounding box center [345, 252] width 5 height 11
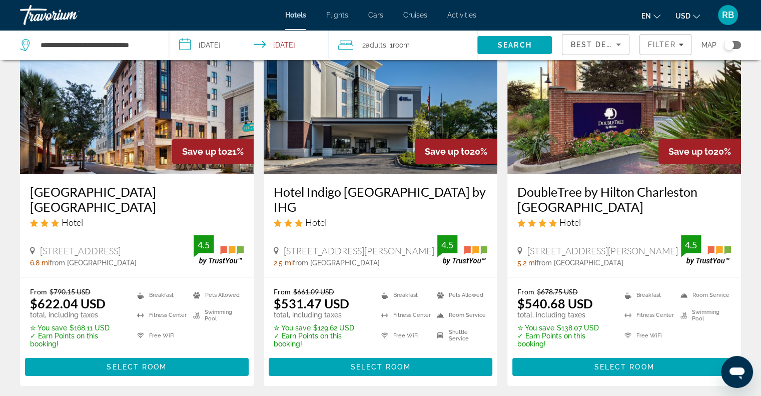
scroll to position [83, 0]
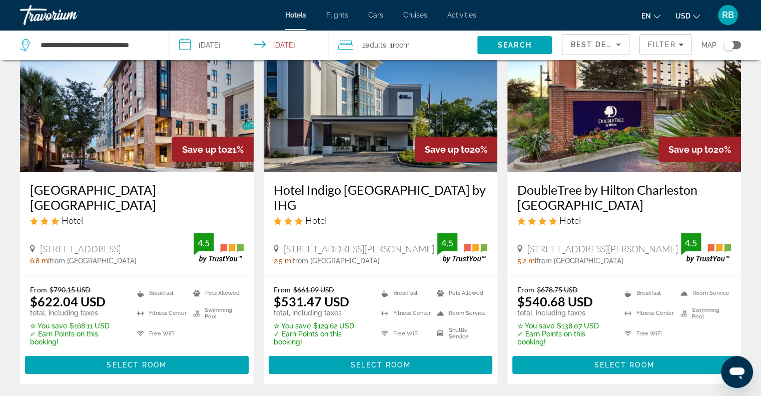
click at [357, 110] on img "Main content" at bounding box center [381, 92] width 234 height 160
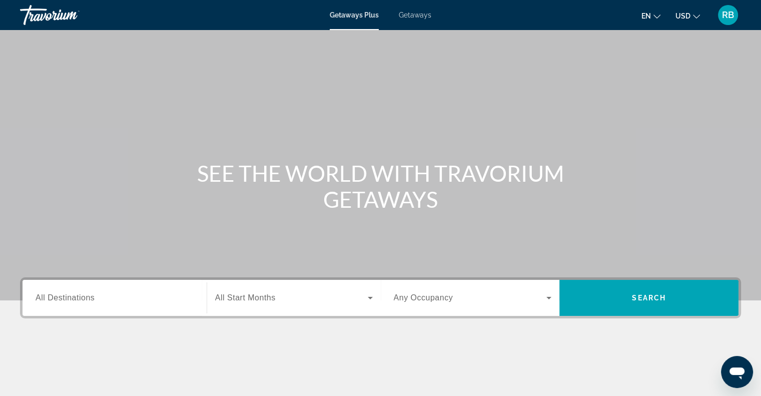
click at [50, 297] on span "All Destinations" at bounding box center [65, 297] width 59 height 9
click at [50, 297] on input "Destination All Destinations" at bounding box center [115, 298] width 158 height 12
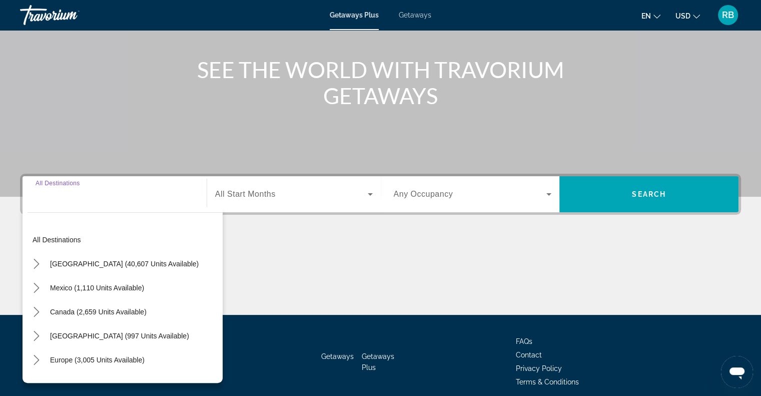
scroll to position [145, 0]
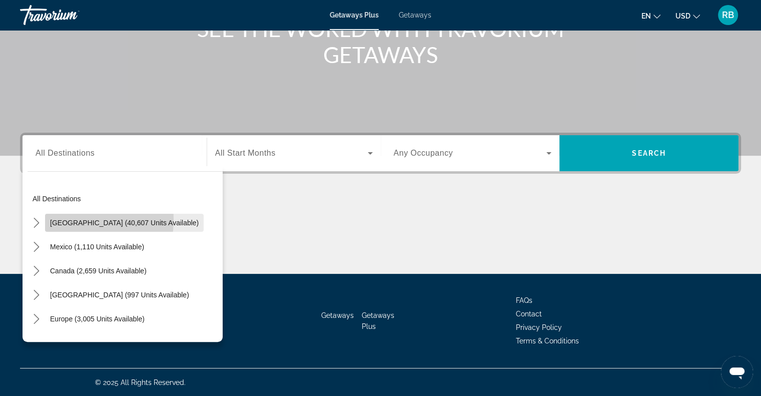
click at [69, 219] on span "[GEOGRAPHIC_DATA] (40,607 units available)" at bounding box center [124, 223] width 149 height 8
type input "**********"
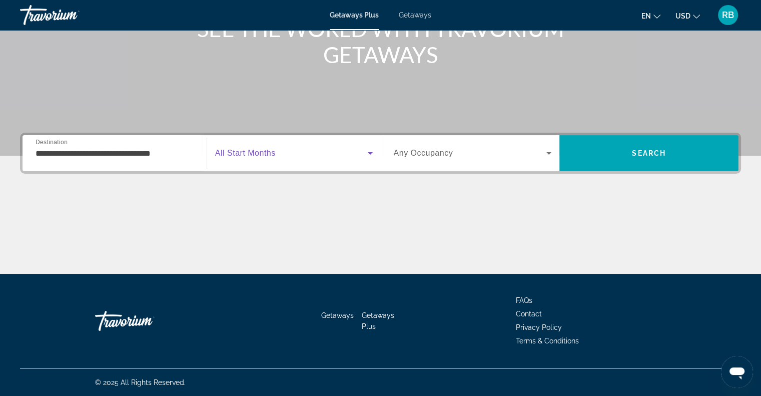
click at [369, 152] on icon "Search widget" at bounding box center [370, 153] width 12 height 12
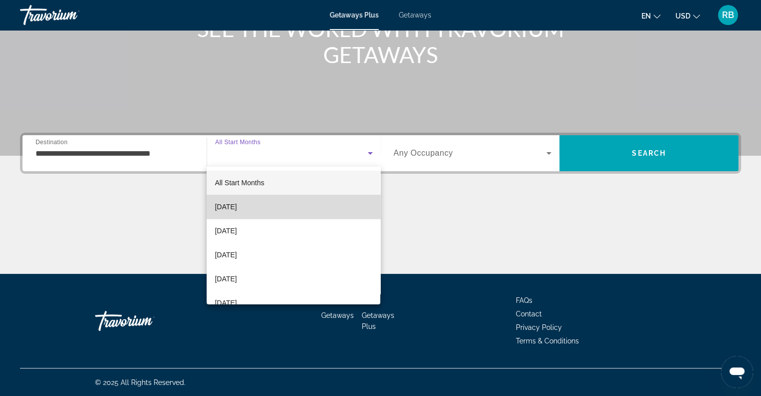
click at [300, 212] on mat-option "[DATE]" at bounding box center [294, 207] width 174 height 24
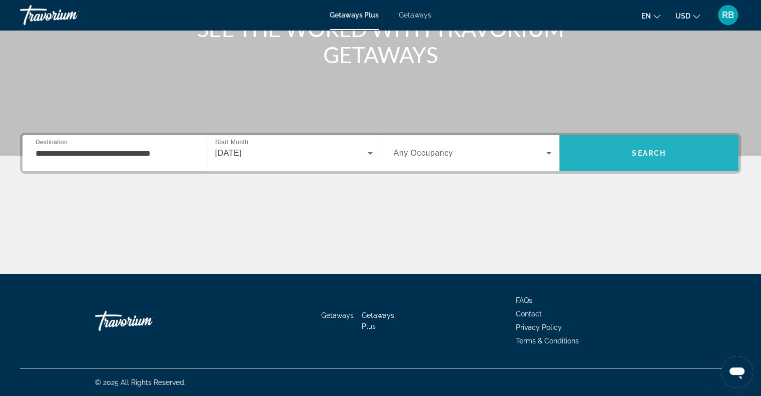
click at [665, 156] on span "Search" at bounding box center [649, 153] width 34 height 8
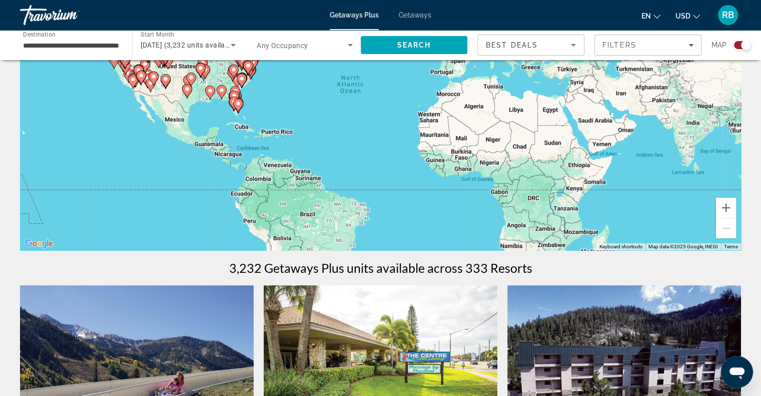
scroll to position [89, 0]
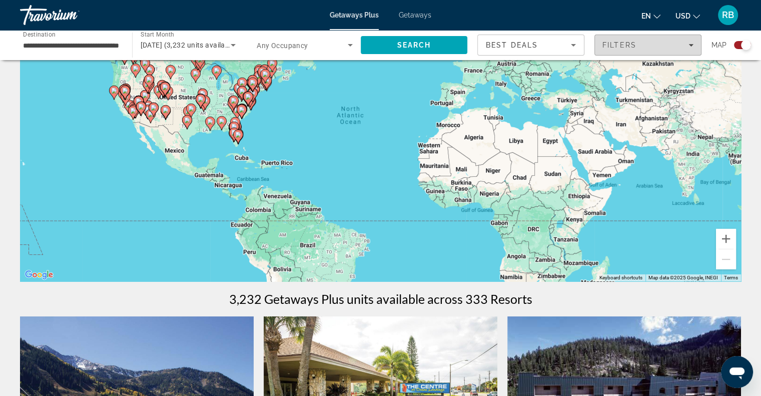
click at [668, 45] on div "Filters" at bounding box center [647, 45] width 91 height 8
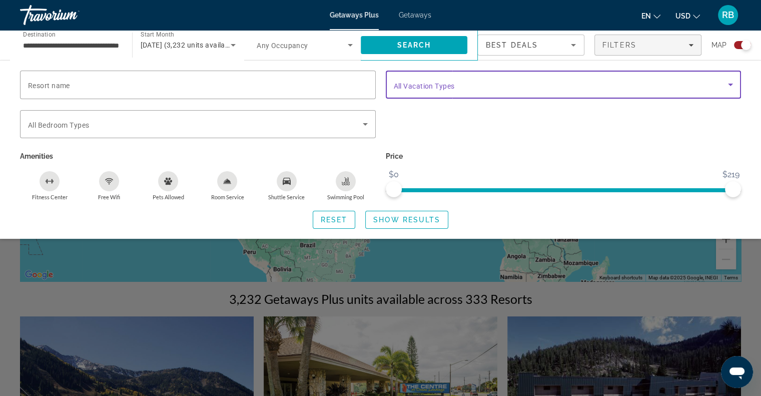
click at [729, 85] on icon "Search widget" at bounding box center [730, 85] width 5 height 3
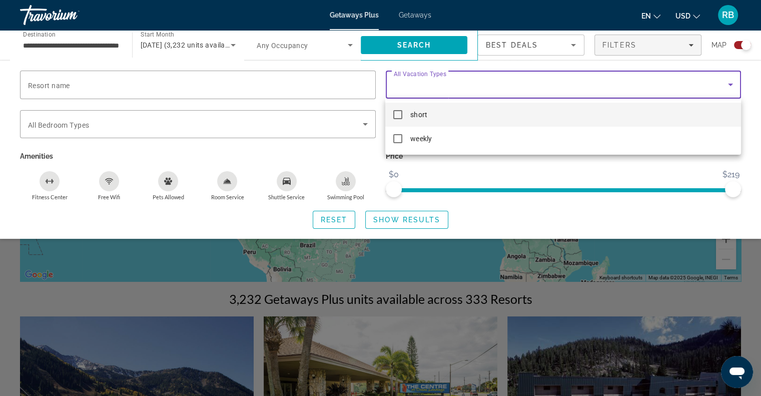
click at [448, 76] on div at bounding box center [380, 198] width 761 height 396
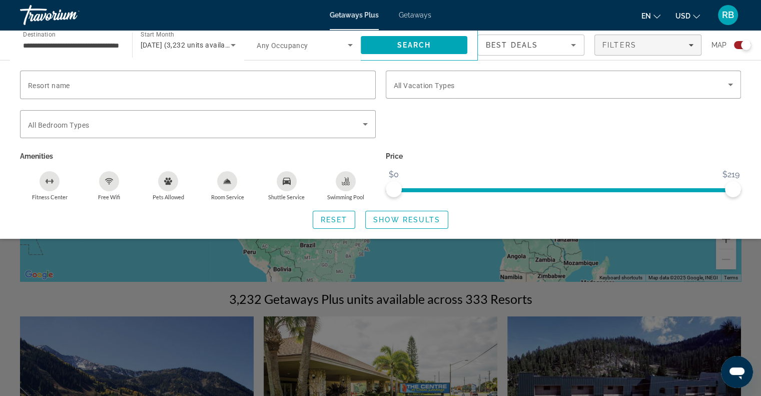
click at [659, 250] on div "Search widget" at bounding box center [380, 273] width 761 height 246
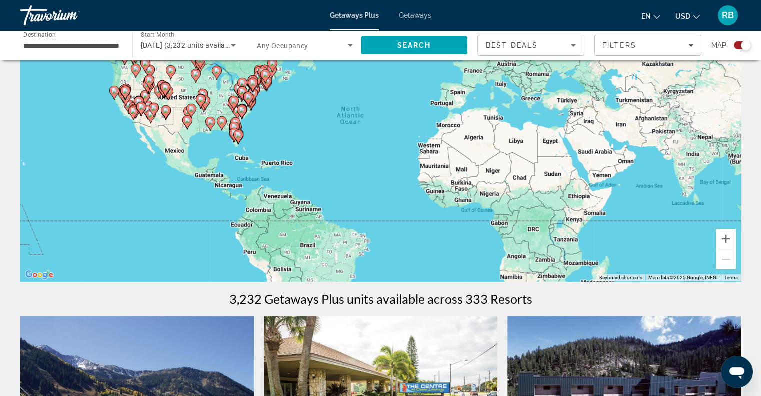
click at [234, 123] on icon "Main content" at bounding box center [233, 128] width 9 height 13
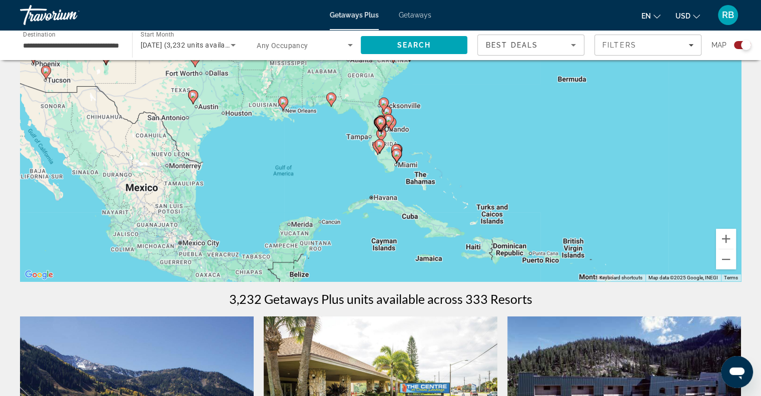
click at [388, 108] on gmp-advanced-marker "Main content" at bounding box center [384, 104] width 10 height 15
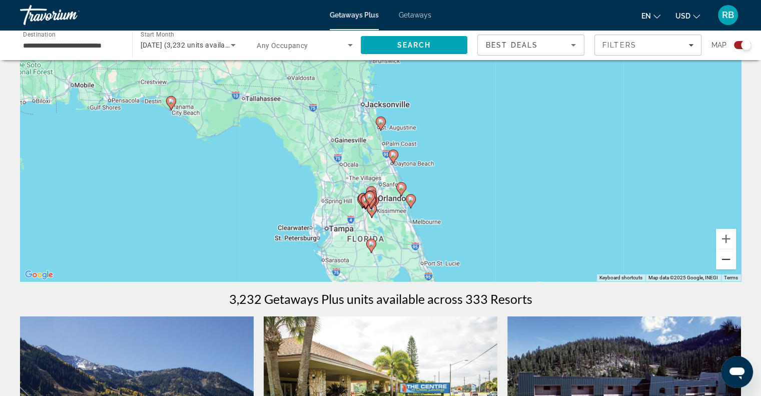
click at [726, 264] on button "Zoom out" at bounding box center [726, 259] width 20 height 20
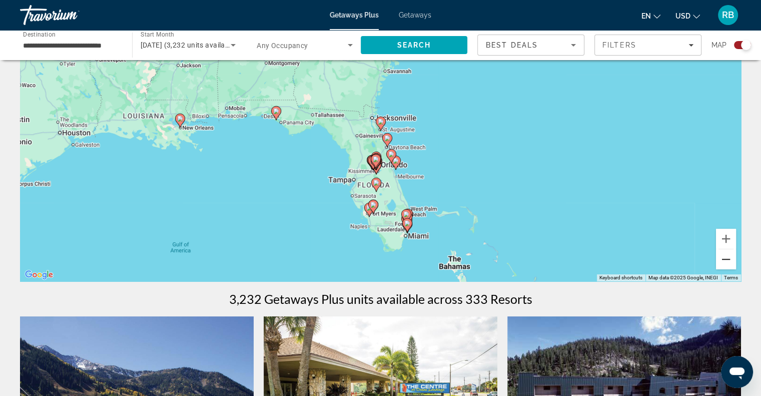
click at [721, 258] on button "Zoom out" at bounding box center [726, 259] width 20 height 20
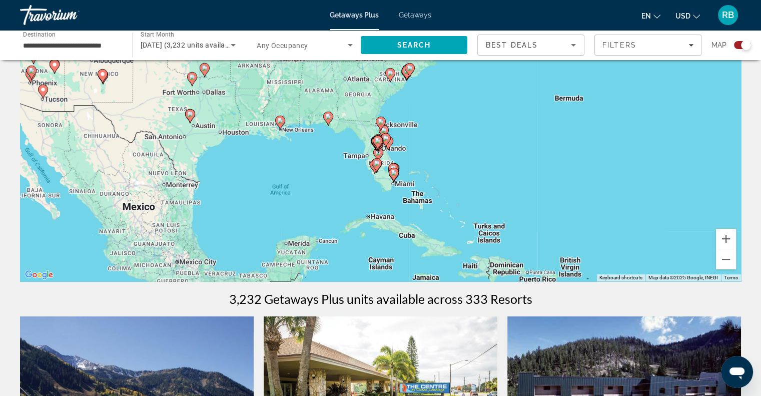
click at [406, 72] on gmp-advanced-marker "Main content" at bounding box center [410, 70] width 10 height 15
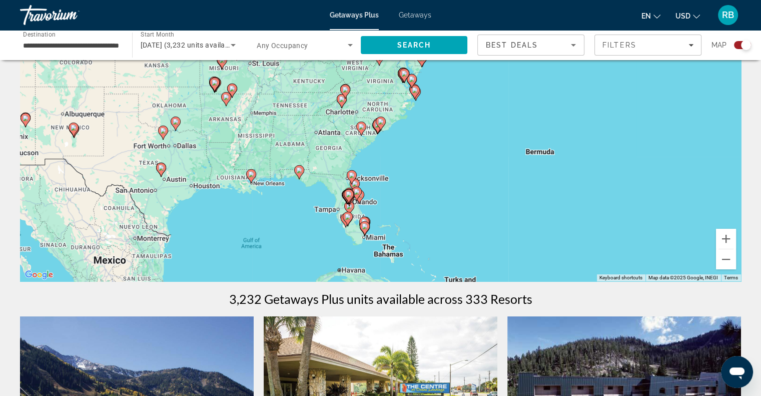
click at [361, 128] on image "Main content" at bounding box center [361, 127] width 6 height 6
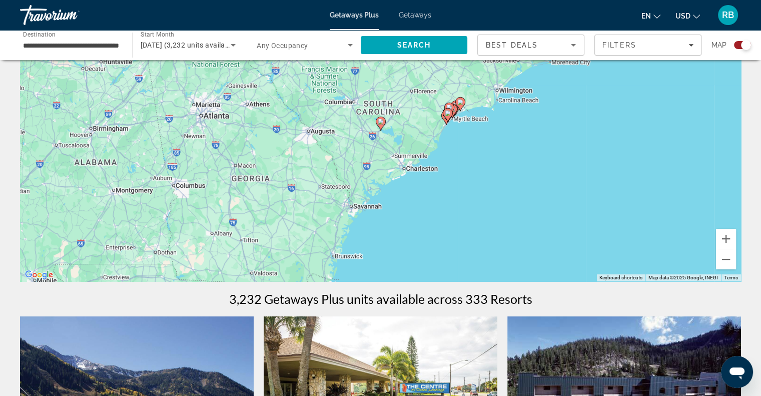
click at [446, 104] on icon "Main content" at bounding box center [448, 109] width 9 height 13
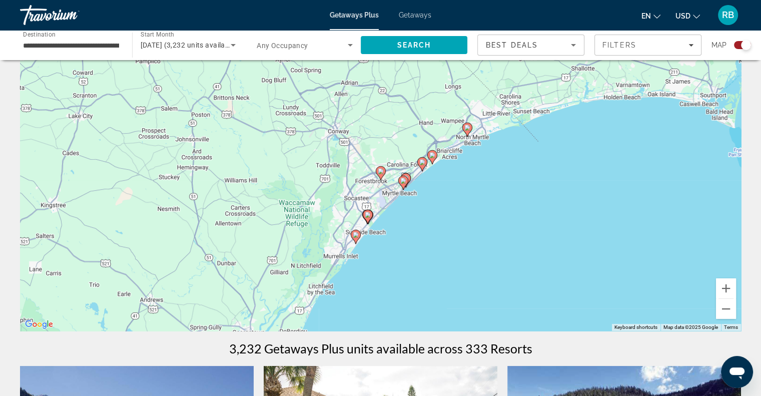
scroll to position [60, 0]
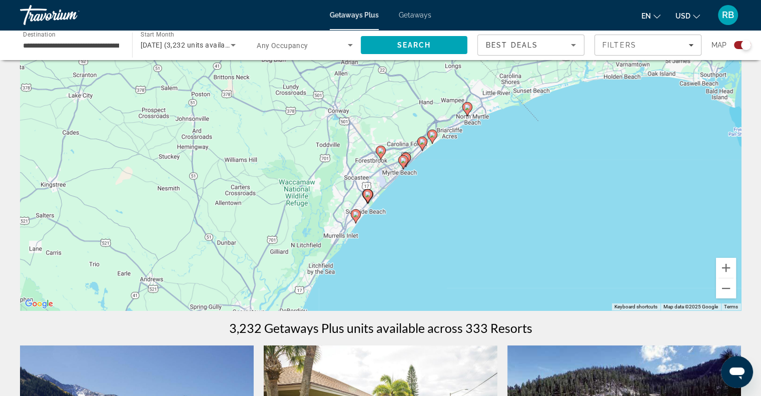
click at [356, 210] on icon "Main content" at bounding box center [355, 216] width 9 height 13
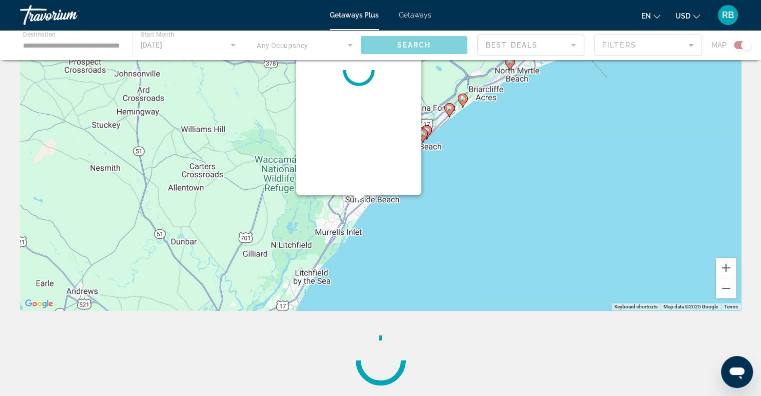
scroll to position [0, 0]
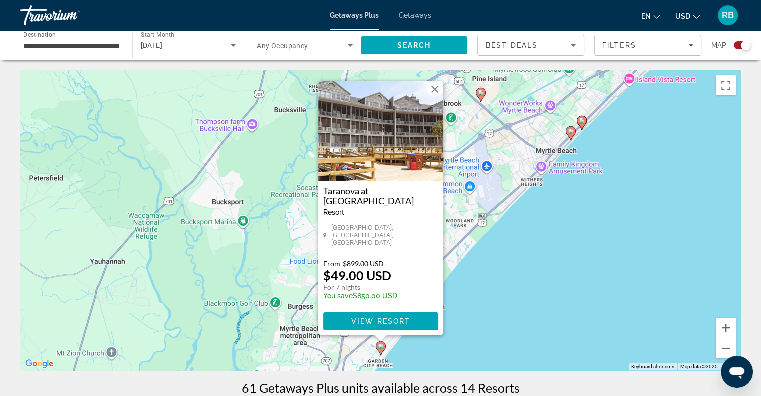
click at [434, 95] on button "Close" at bounding box center [434, 89] width 15 height 15
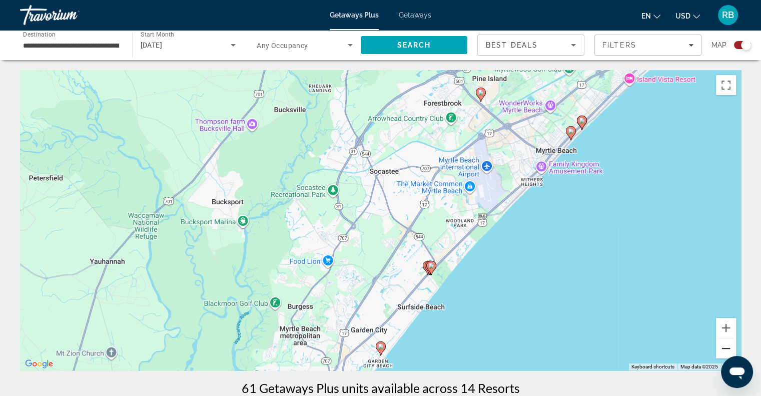
click at [729, 346] on button "Zoom out" at bounding box center [726, 348] width 20 height 20
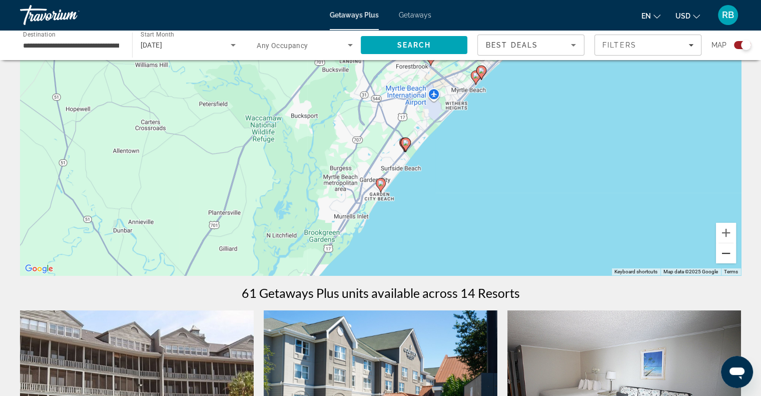
scroll to position [99, 0]
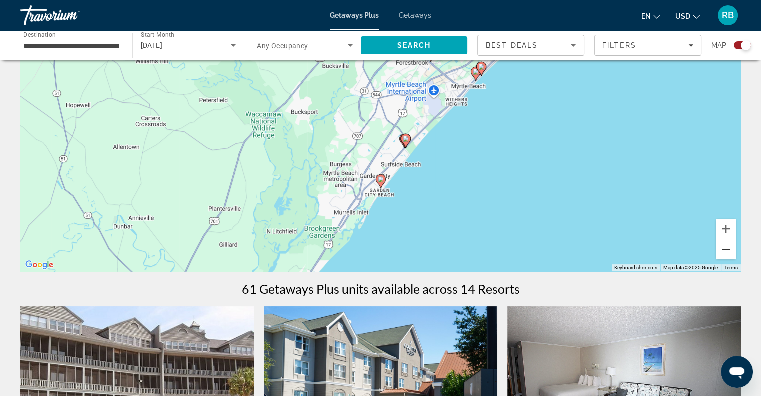
click at [727, 248] on button "Zoom out" at bounding box center [726, 249] width 20 height 20
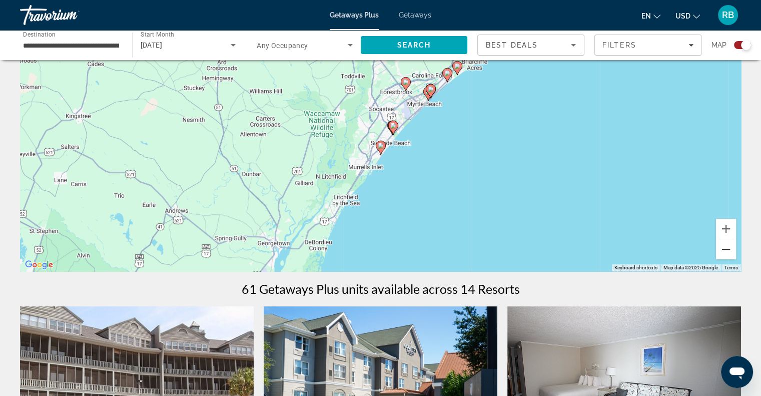
click at [727, 248] on button "Zoom out" at bounding box center [726, 249] width 20 height 20
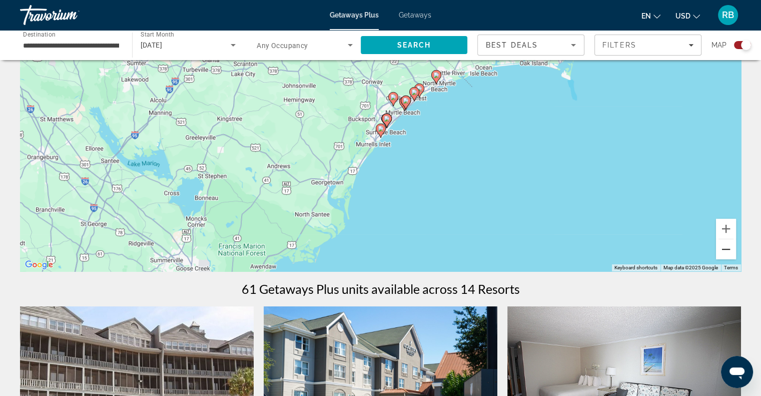
click at [727, 248] on button "Zoom out" at bounding box center [726, 249] width 20 height 20
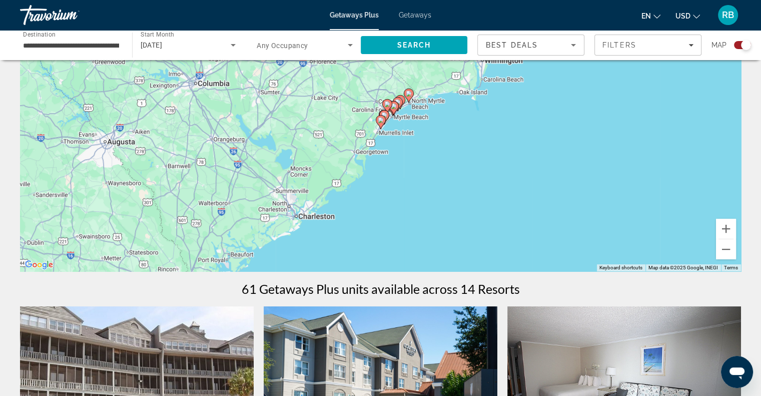
click at [302, 216] on div "To activate drag with keyboard, press Alt + Enter. Once in keyboard drag state,…" at bounding box center [380, 121] width 721 height 300
click at [300, 188] on div "To activate drag with keyboard, press Alt + Enter. Once in keyboard drag state,…" at bounding box center [380, 121] width 721 height 300
click at [53, 43] on input "**********" at bounding box center [71, 46] width 96 height 12
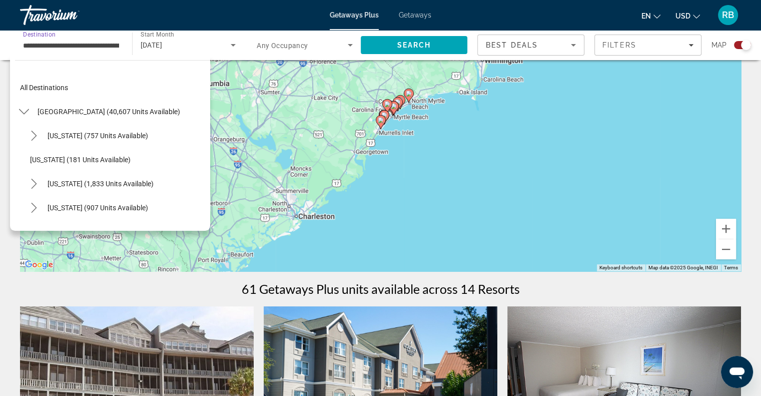
scroll to position [732, 0]
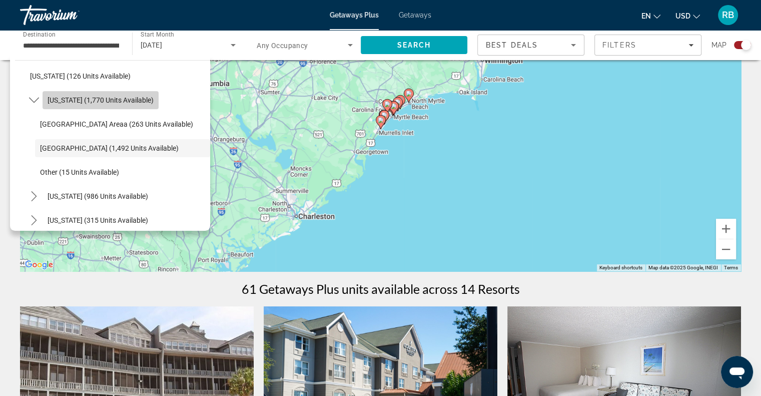
click at [79, 96] on span "[US_STATE] (1,770 units available)" at bounding box center [101, 100] width 106 height 8
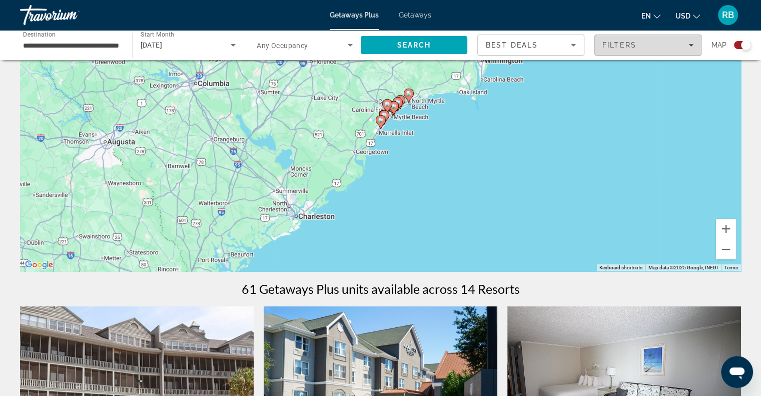
click at [690, 46] on icon "Filters" at bounding box center [690, 45] width 5 height 5
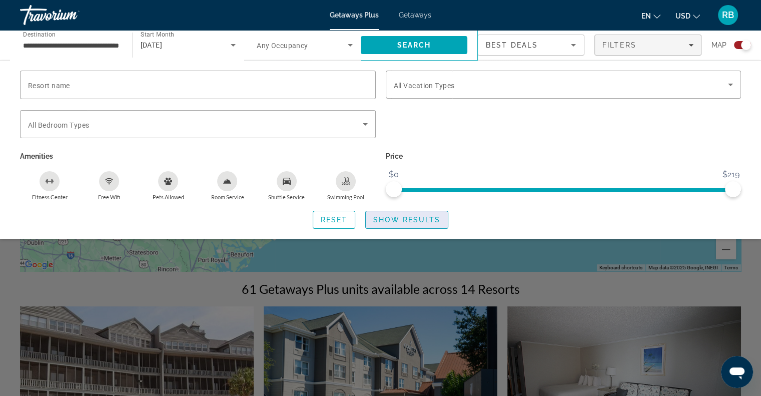
click at [395, 219] on span "Show Results" at bounding box center [406, 220] width 67 height 8
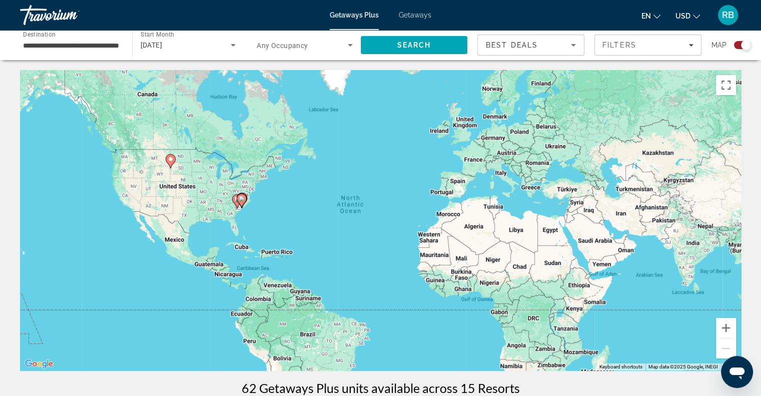
click at [243, 200] on image "Main content" at bounding box center [242, 199] width 6 height 6
type input "**********"
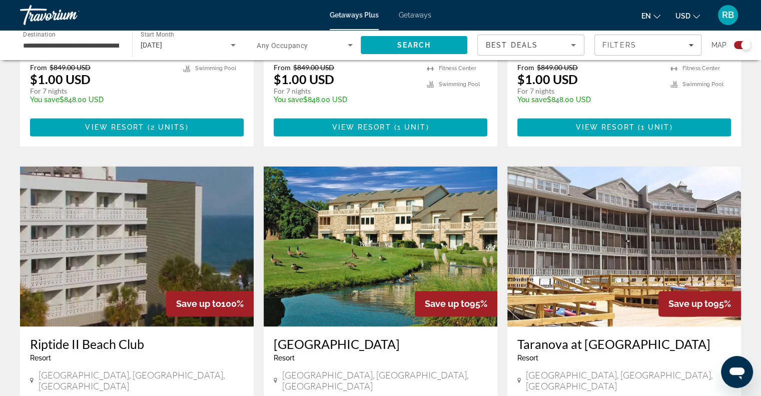
scroll to position [1344, 0]
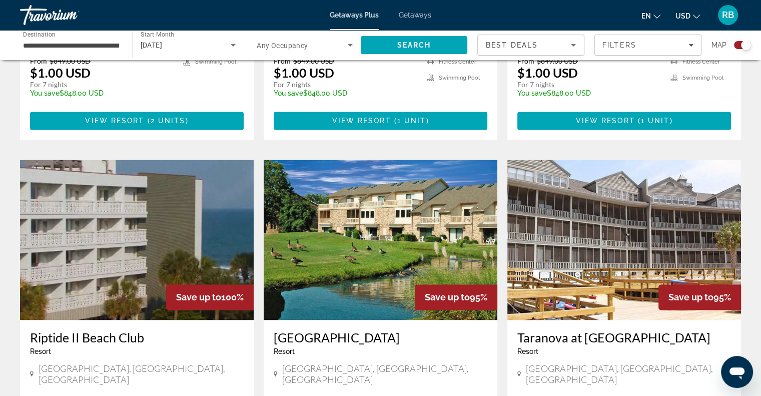
click at [388, 160] on img "Main content" at bounding box center [381, 240] width 234 height 160
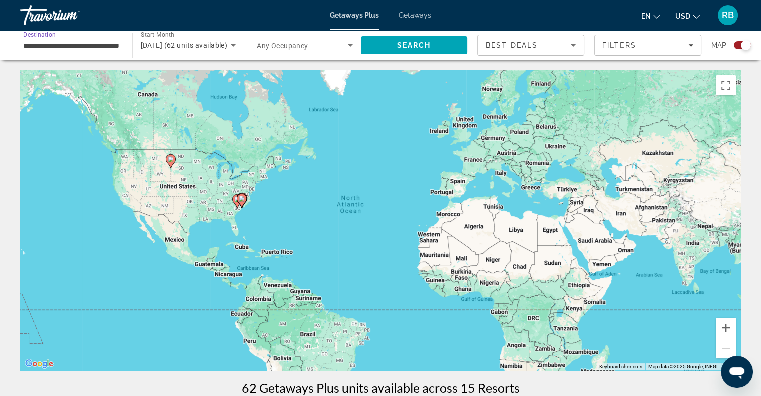
click at [70, 47] on input "**********" at bounding box center [71, 46] width 96 height 12
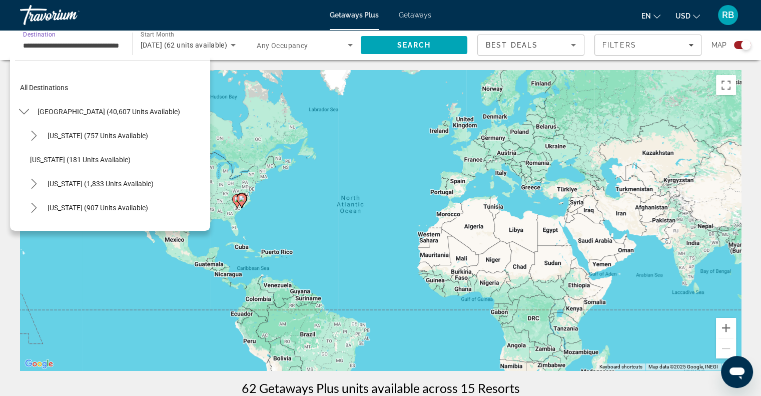
scroll to position [684, 0]
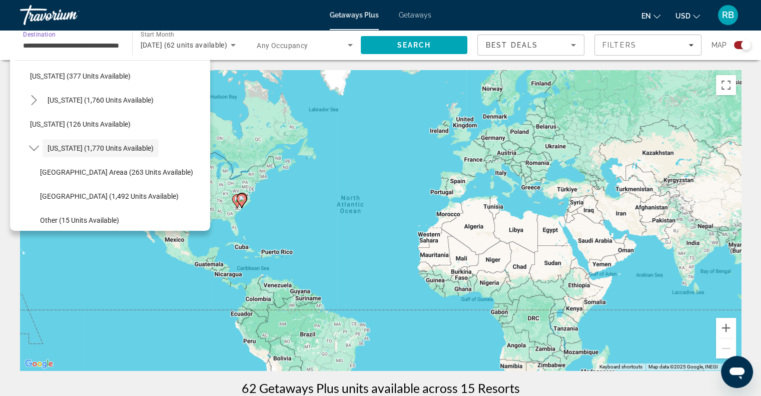
click at [36, 48] on input "**********" at bounding box center [71, 46] width 96 height 12
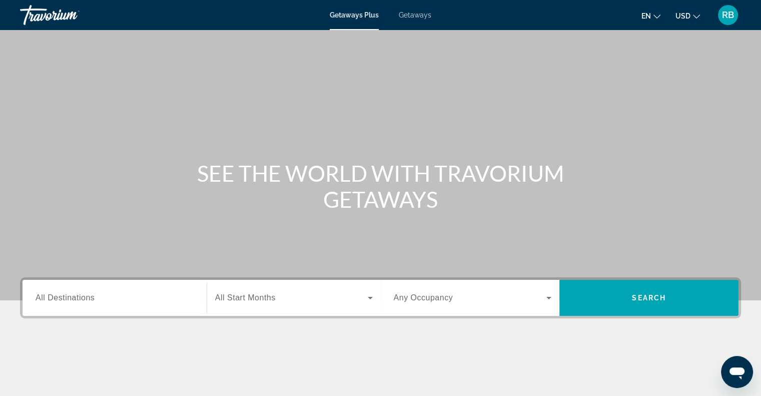
click at [41, 298] on span "All Destinations" at bounding box center [65, 297] width 59 height 9
click at [41, 298] on input "Destination All Destinations" at bounding box center [115, 298] width 158 height 12
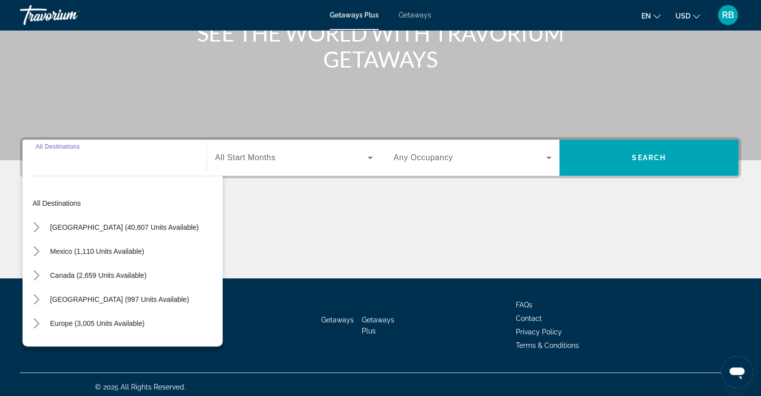
scroll to position [145, 0]
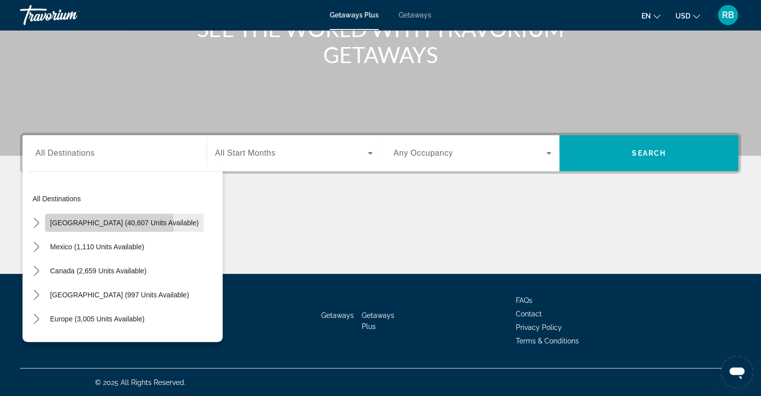
click at [70, 225] on span "[GEOGRAPHIC_DATA] (40,607 units available)" at bounding box center [124, 223] width 149 height 8
type input "**********"
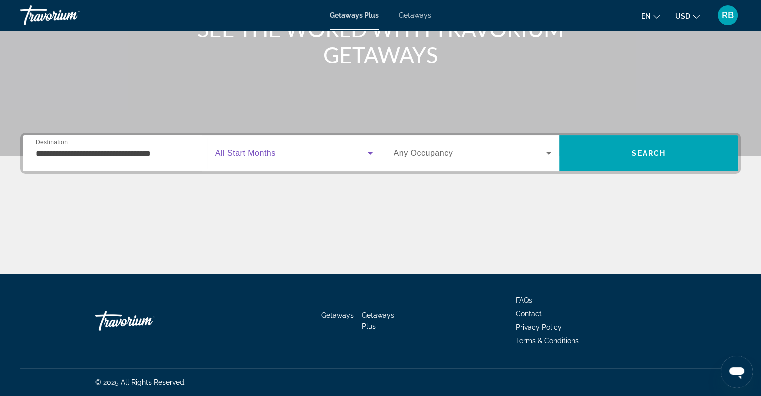
click at [324, 152] on span "Search widget" at bounding box center [291, 153] width 153 height 12
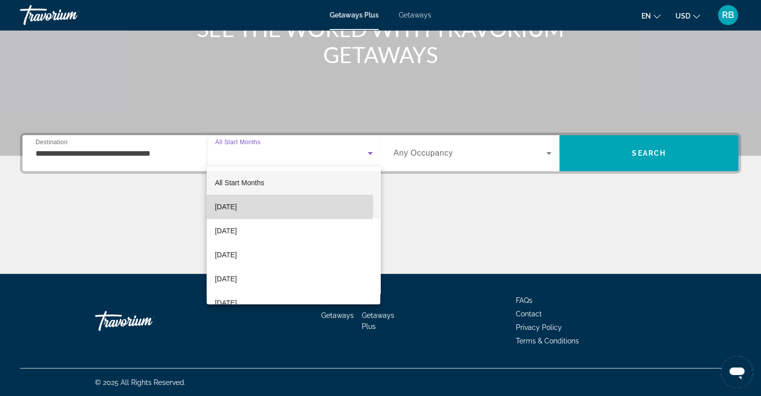
click at [237, 207] on span "[DATE]" at bounding box center [226, 207] width 22 height 12
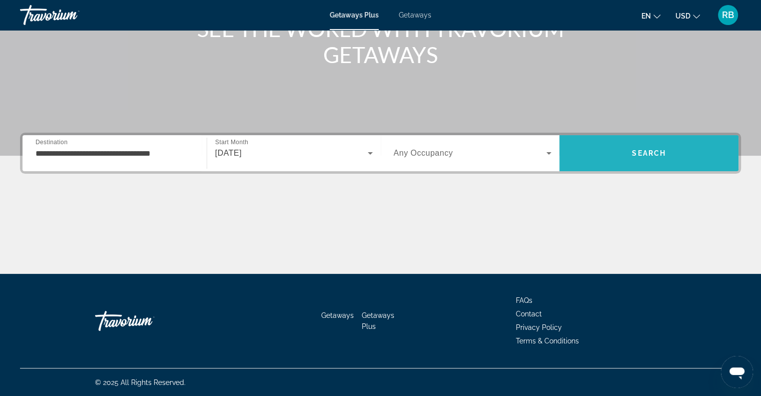
click at [625, 153] on span "Search" at bounding box center [648, 153] width 179 height 24
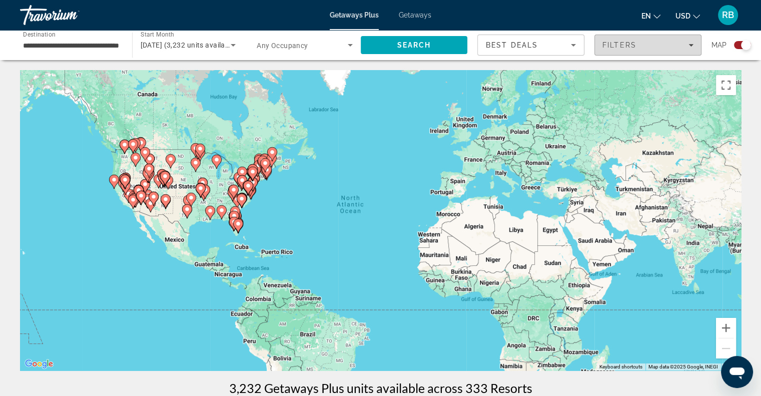
click at [658, 52] on span "Filters" at bounding box center [648, 45] width 106 height 24
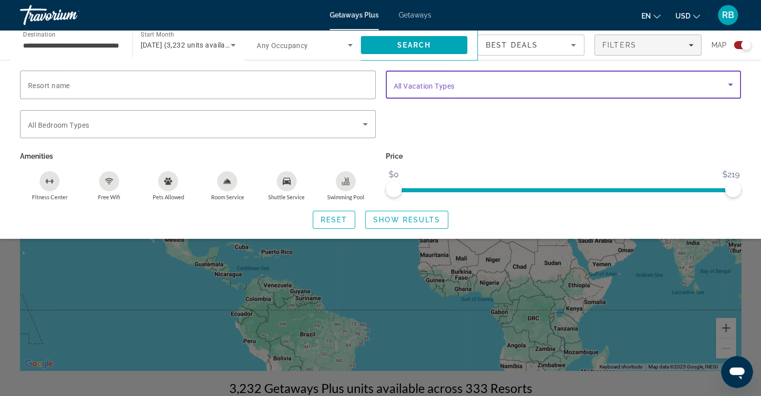
click at [733, 86] on icon "Search widget" at bounding box center [730, 85] width 12 height 12
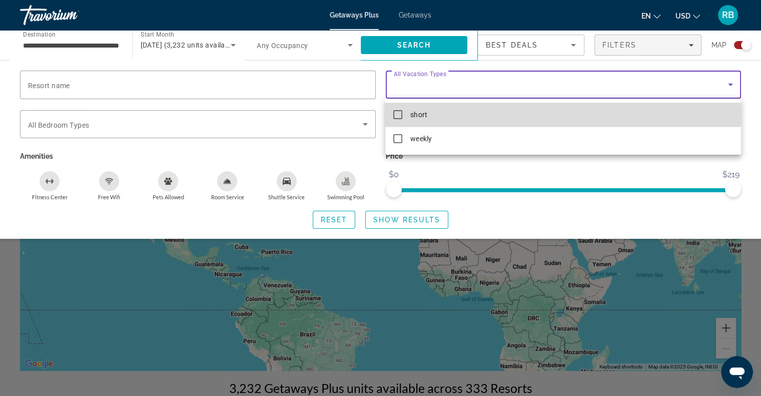
click at [398, 114] on mat-pseudo-checkbox at bounding box center [397, 114] width 9 height 9
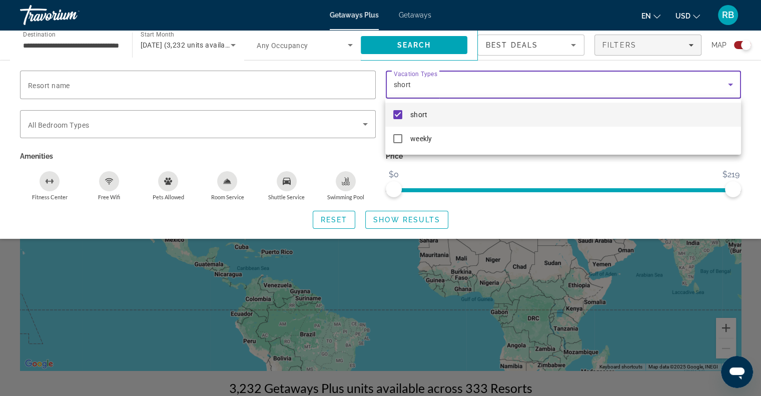
click at [29, 126] on div at bounding box center [380, 198] width 761 height 396
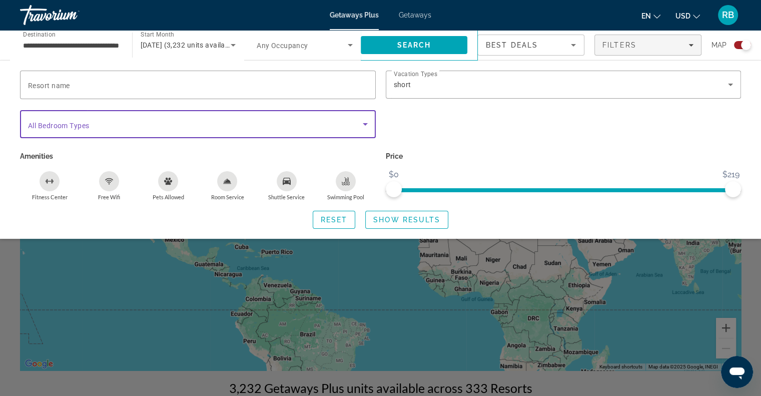
click at [366, 124] on icon "Search widget" at bounding box center [365, 124] width 12 height 12
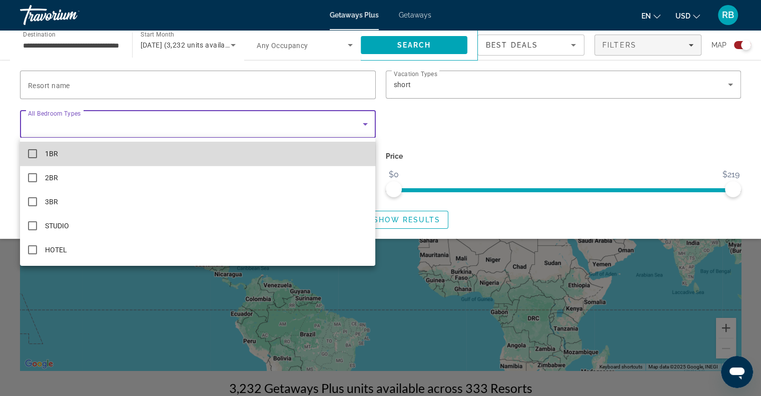
click at [34, 154] on mat-pseudo-checkbox at bounding box center [32, 153] width 9 height 9
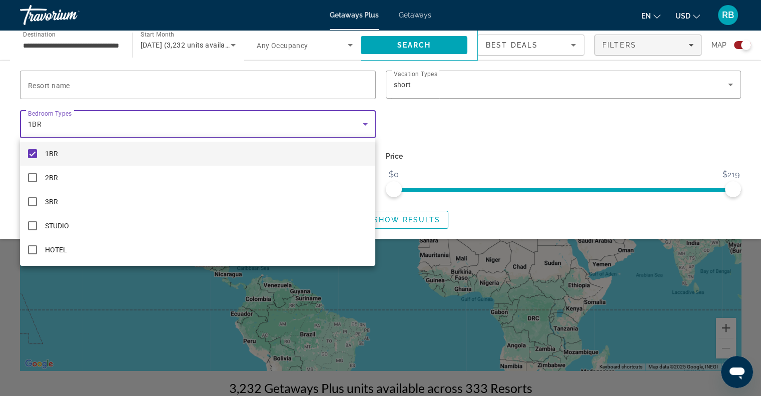
click at [412, 217] on div at bounding box center [380, 198] width 761 height 396
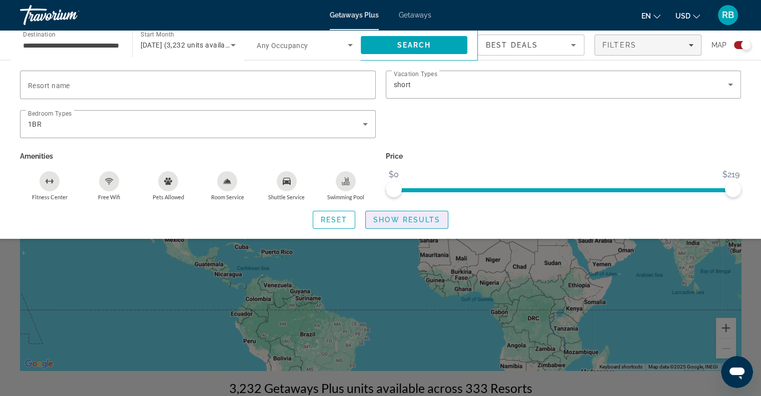
click at [412, 217] on span "Show Results" at bounding box center [406, 220] width 67 height 8
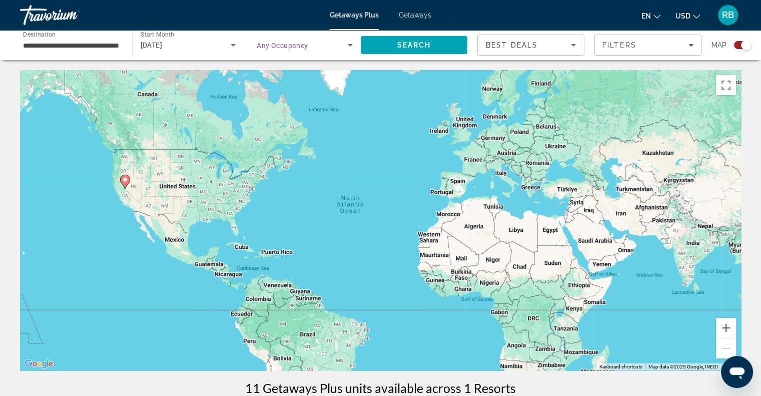
click at [351, 46] on icon "Search widget" at bounding box center [350, 45] width 5 height 3
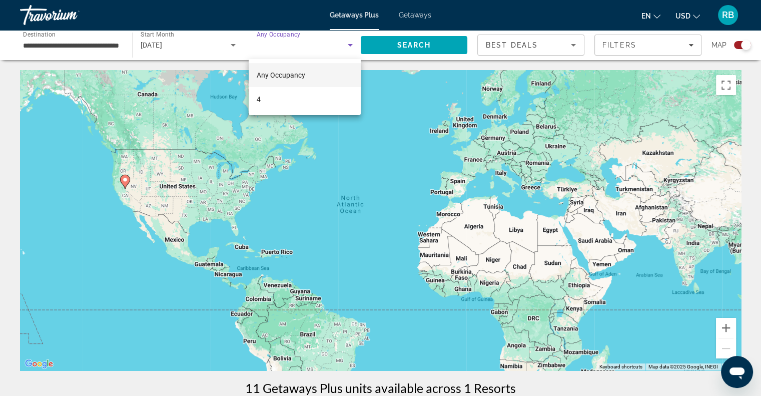
click at [396, 46] on div at bounding box center [380, 198] width 761 height 396
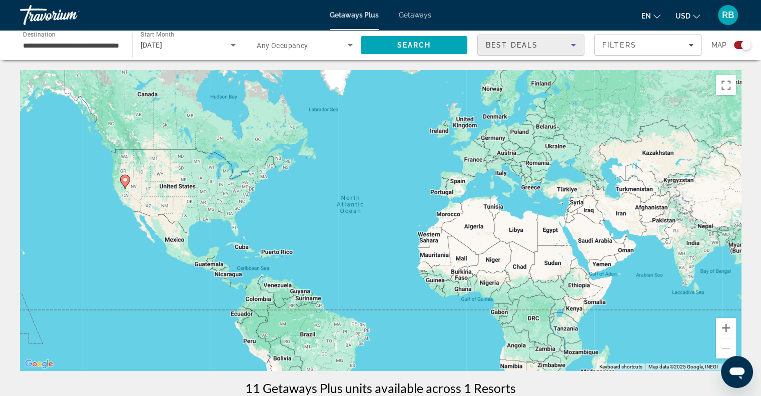
click at [574, 45] on icon "Sort by" at bounding box center [573, 45] width 5 height 3
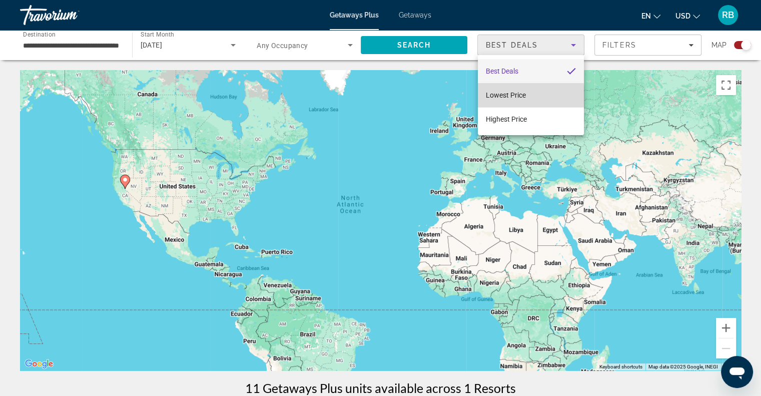
click at [514, 99] on span "Lowest Price" at bounding box center [506, 95] width 40 height 8
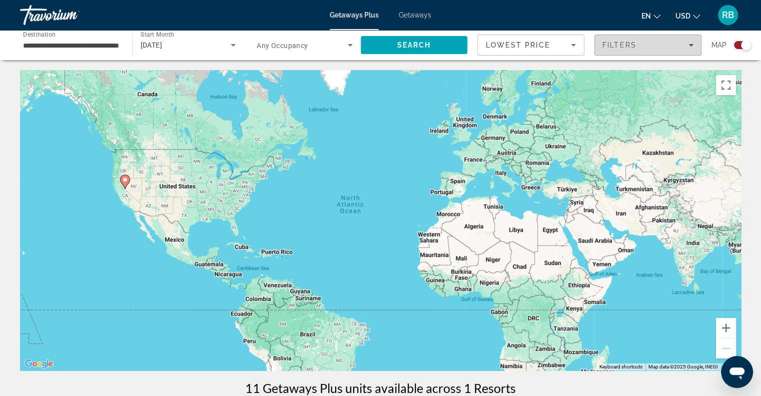
click at [631, 48] on span "Filters" at bounding box center [619, 45] width 34 height 8
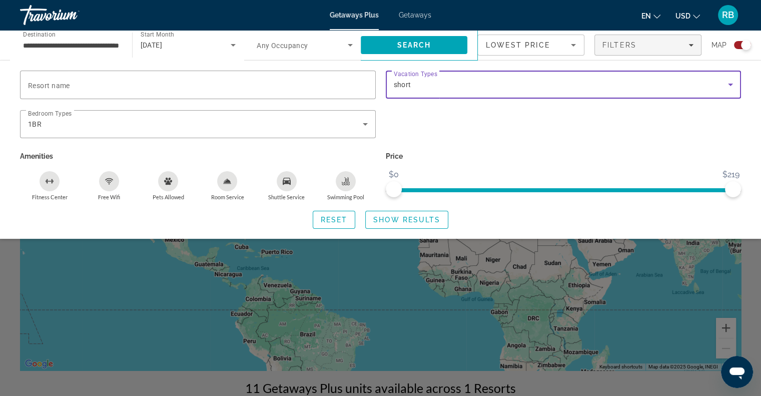
click at [730, 84] on icon "Search widget" at bounding box center [730, 85] width 5 height 3
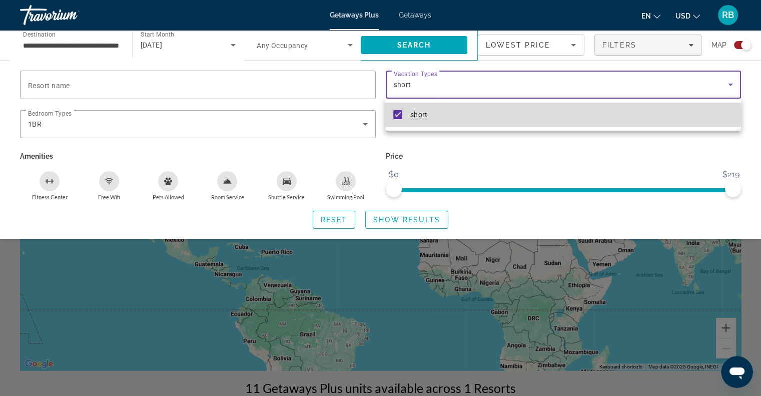
click at [398, 115] on mat-pseudo-checkbox at bounding box center [397, 114] width 9 height 9
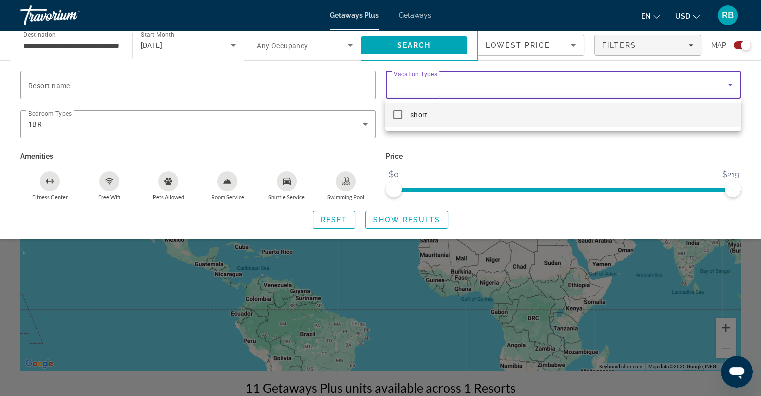
click at [402, 220] on div at bounding box center [380, 198] width 761 height 396
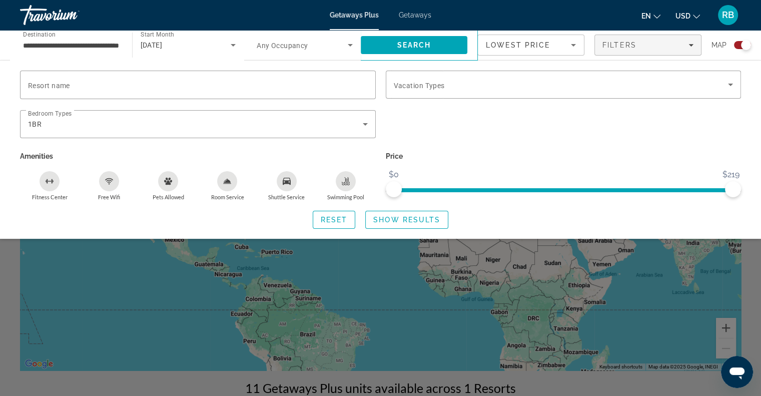
click at [402, 220] on span "Show Results" at bounding box center [406, 220] width 67 height 8
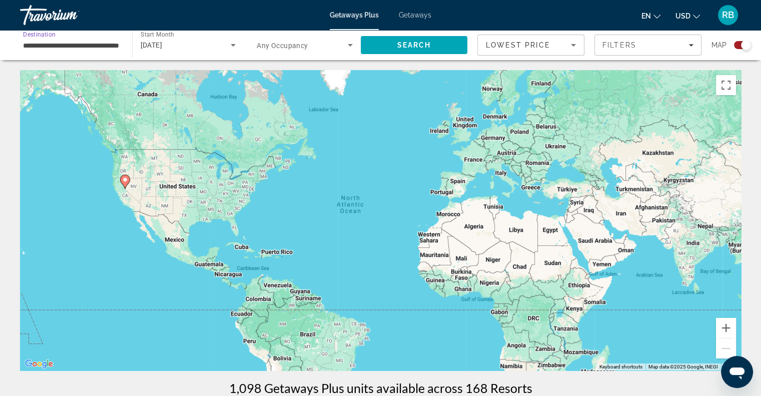
click at [97, 50] on input "**********" at bounding box center [71, 46] width 96 height 12
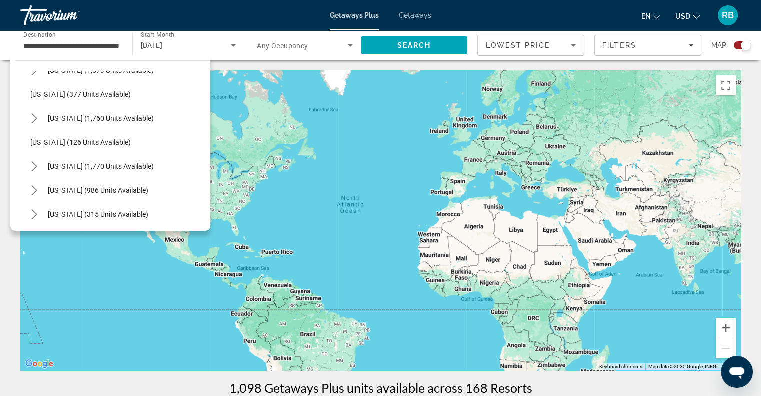
scroll to position [658, 0]
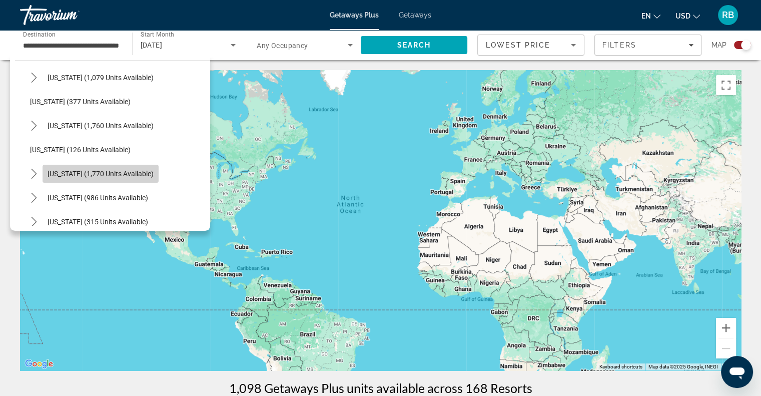
click at [108, 174] on span "[US_STATE] (1,770 units available)" at bounding box center [101, 174] width 106 height 8
type input "**********"
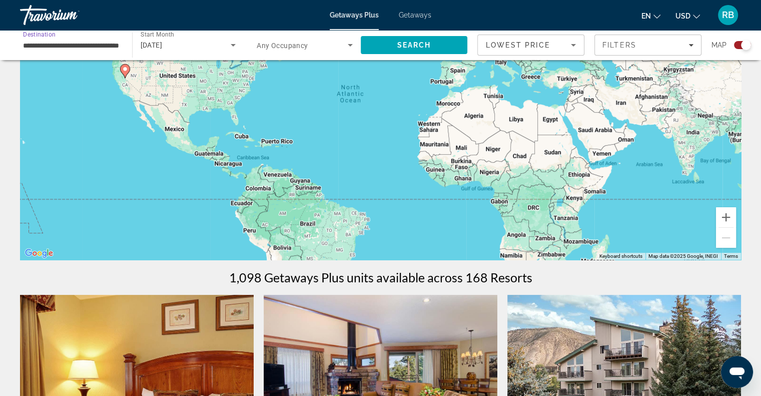
scroll to position [0, 0]
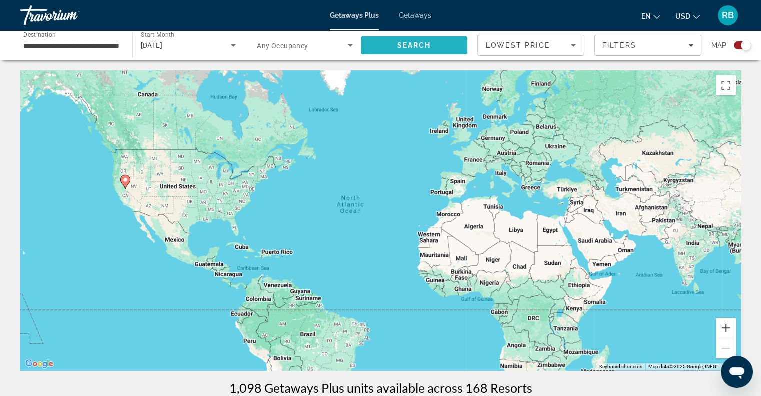
click at [431, 46] on span "Search" at bounding box center [414, 45] width 107 height 24
click at [239, 212] on div "To activate drag with keyboard, press Alt + Enter. Once in keyboard drag state,…" at bounding box center [380, 220] width 721 height 300
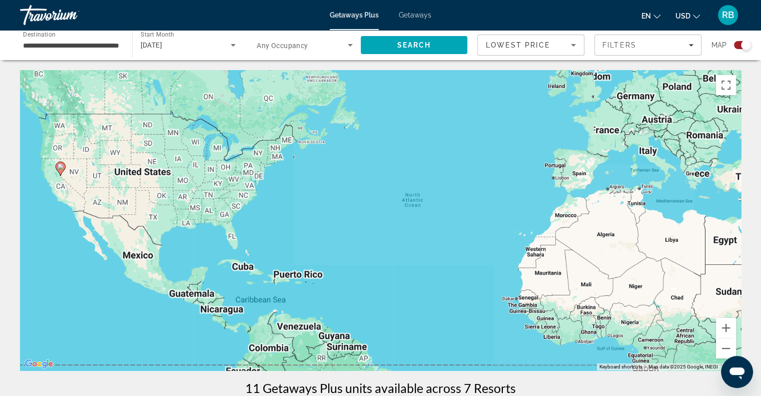
click at [239, 212] on div "To activate drag with keyboard, press Alt + Enter. Once in keyboard drag state,…" at bounding box center [380, 220] width 721 height 300
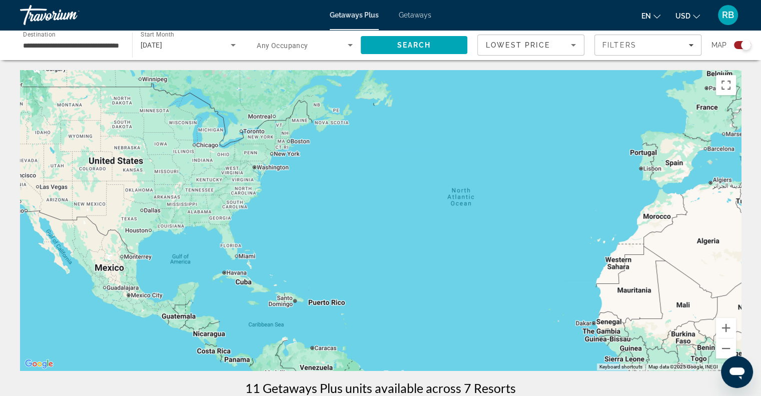
click at [239, 212] on div "To activate drag with keyboard, press Alt + Enter. Once in keyboard drag state,…" at bounding box center [380, 220] width 721 height 300
